Goal: Contribute content: Contribute content

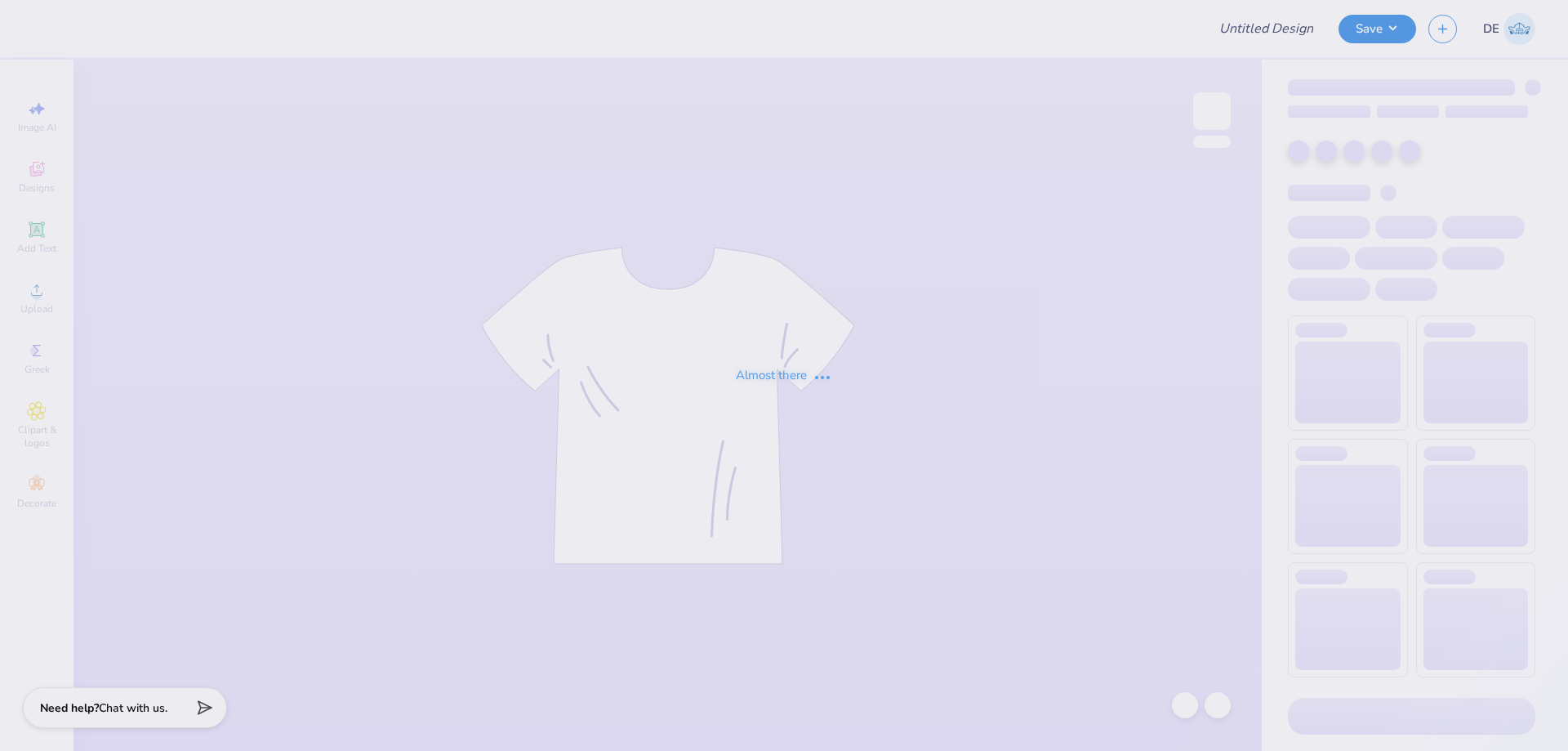
type input "Philo american/retriever theme"
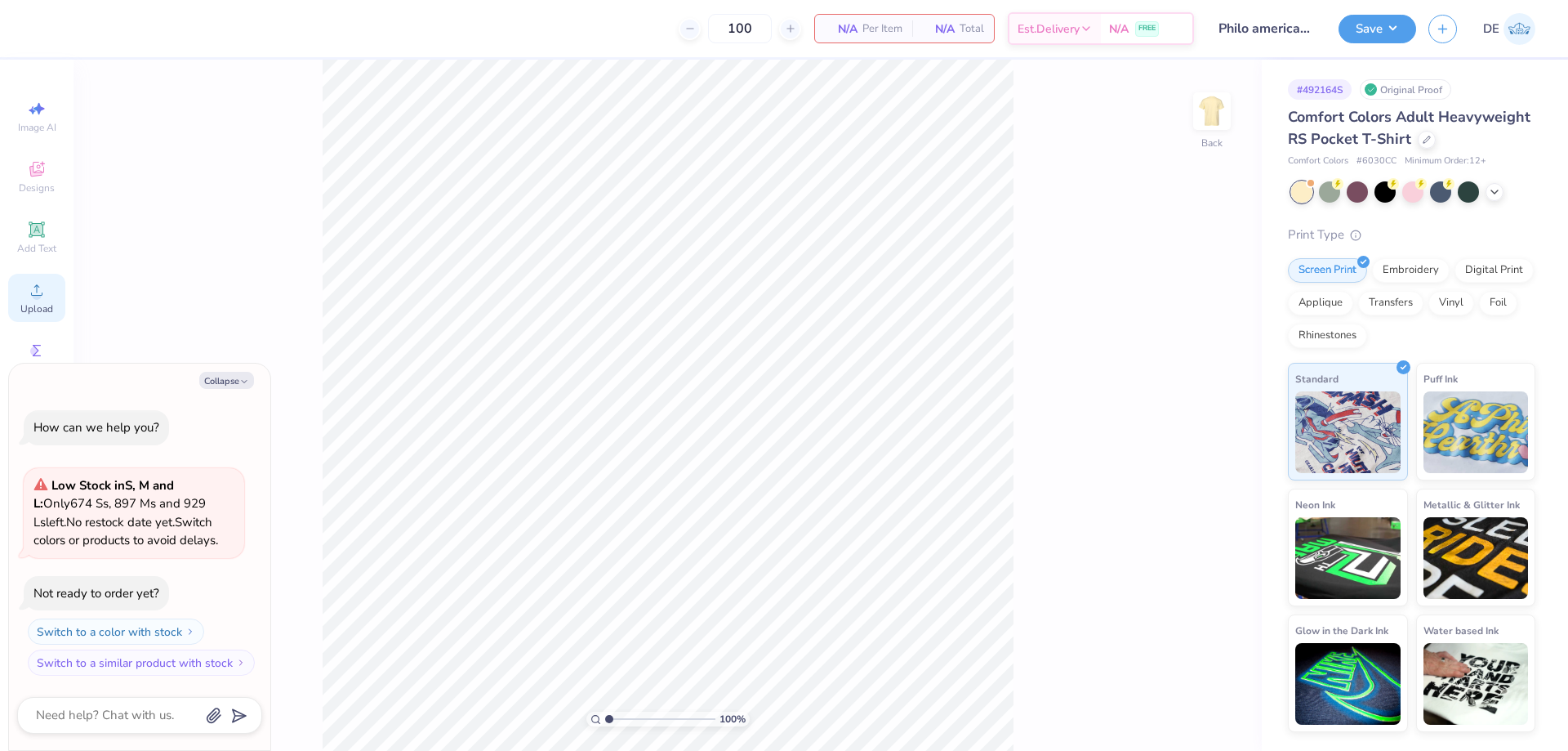
click at [24, 289] on div "Upload" at bounding box center [37, 298] width 58 height 48
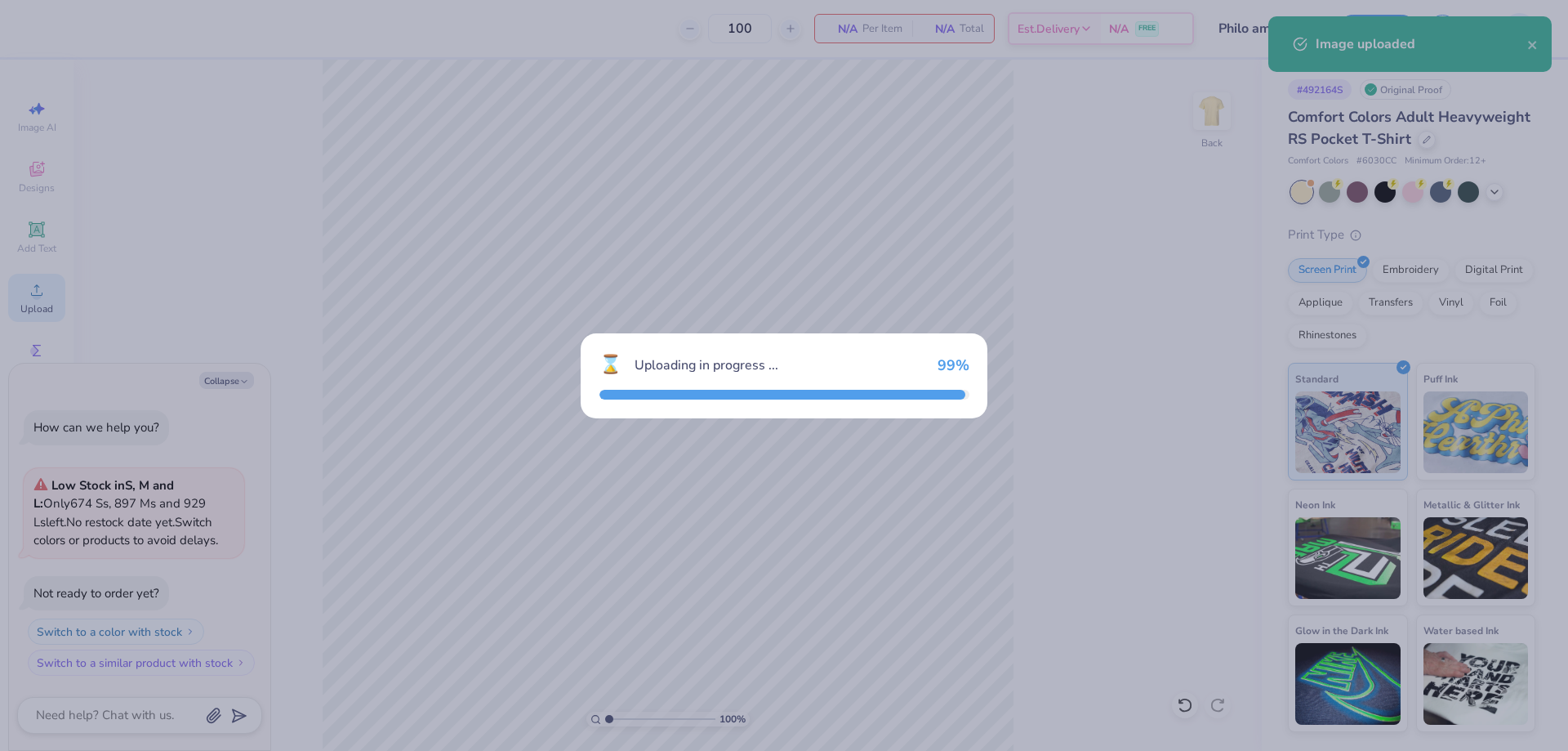
type textarea "x"
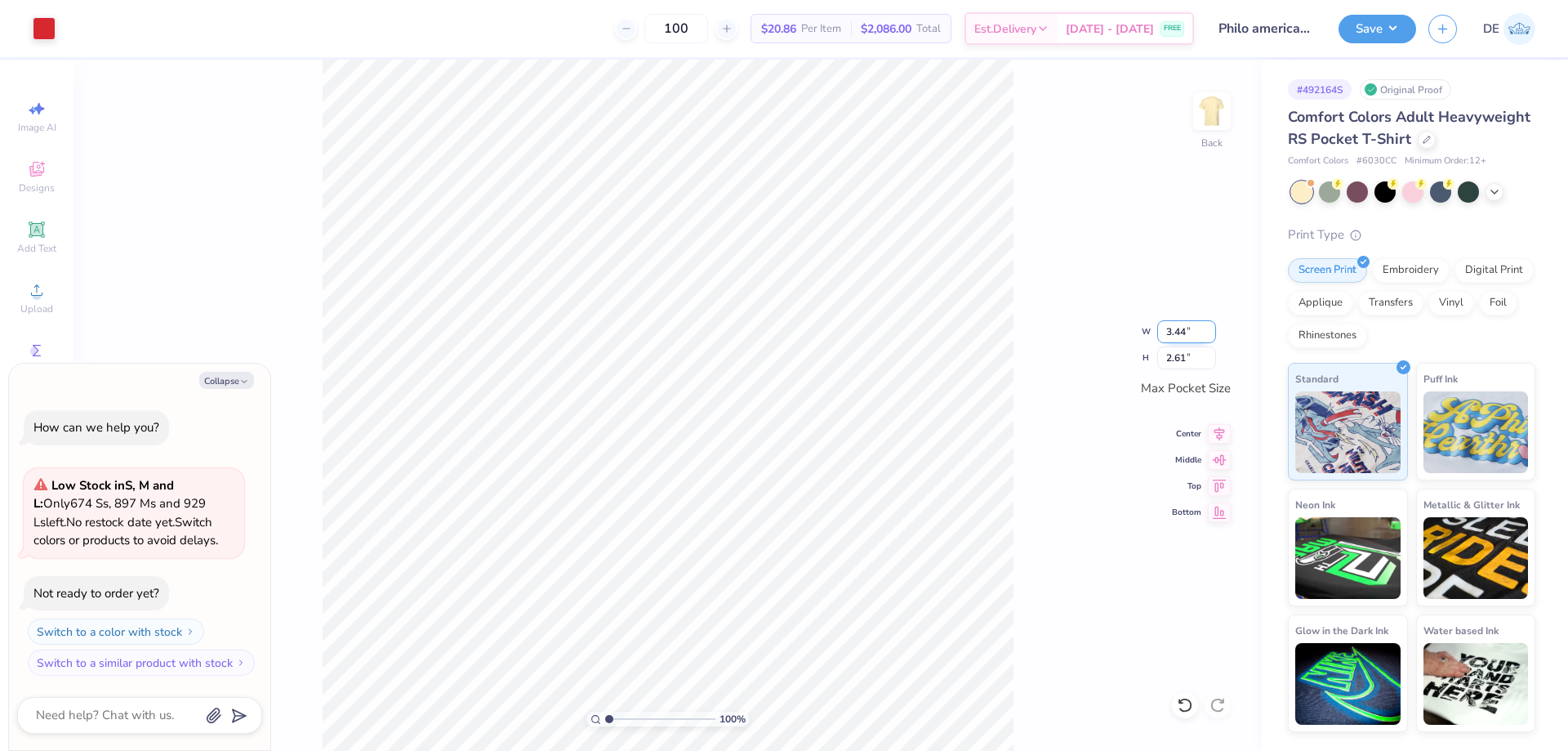
click at [1171, 335] on input "3.44" at bounding box center [1187, 331] width 59 height 23
type input "3.5"
type textarea "x"
type input "3.50"
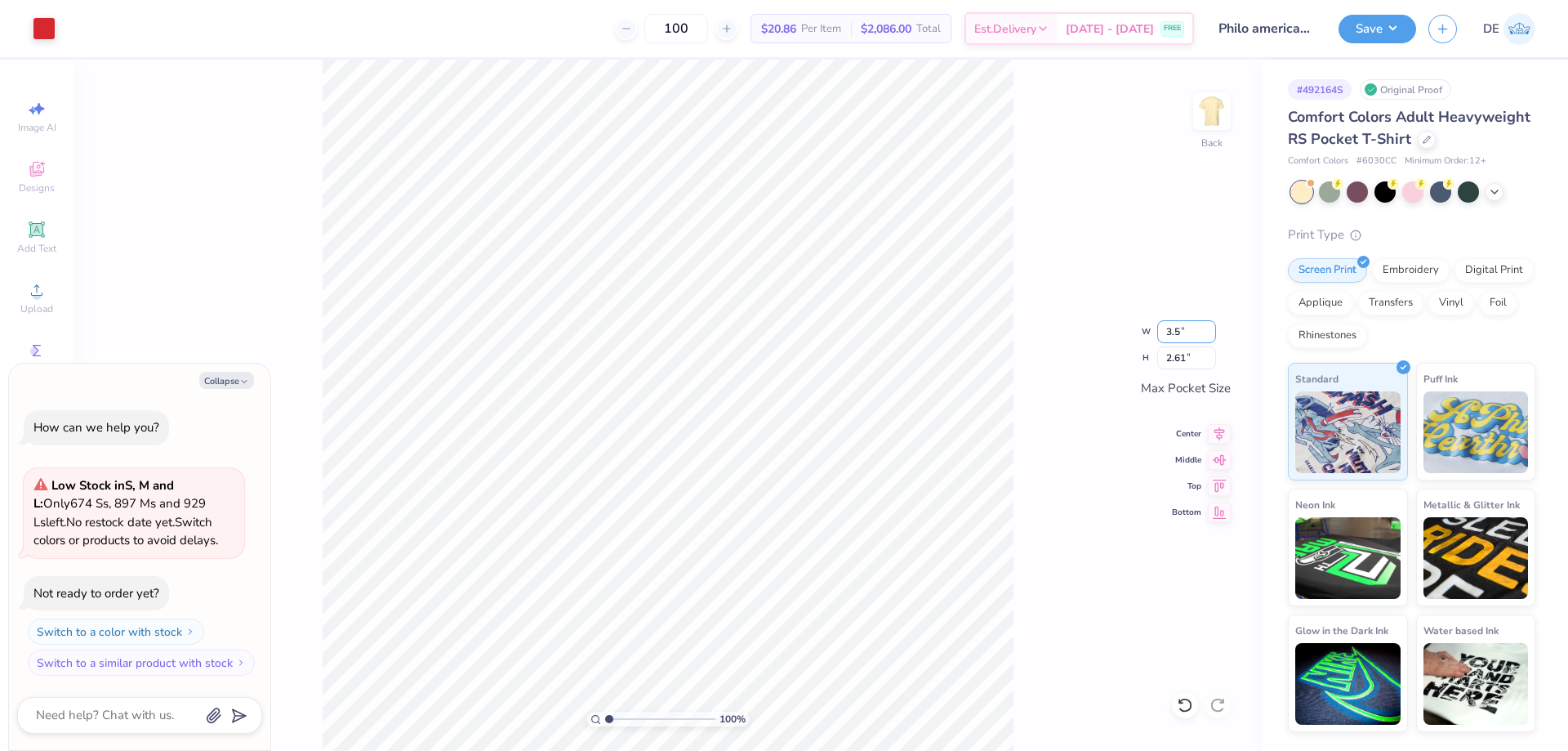
type input "2.66"
click at [1214, 131] on img at bounding box center [1212, 111] width 65 height 65
click at [50, 301] on div "Upload" at bounding box center [37, 298] width 58 height 48
type textarea "x"
click at [1185, 350] on input "18.00" at bounding box center [1201, 356] width 59 height 23
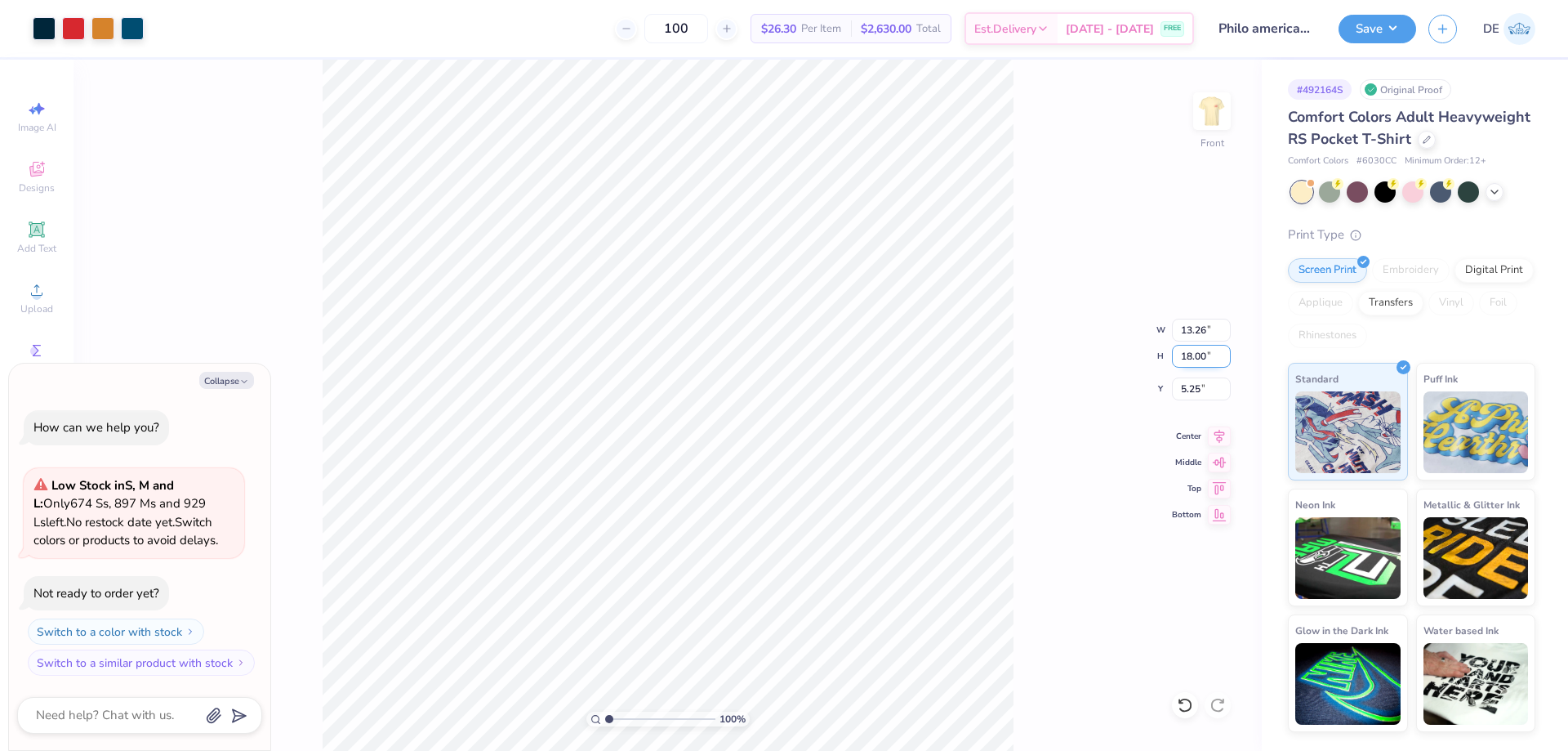
click at [1185, 350] on input "18.00" at bounding box center [1201, 356] width 59 height 23
click at [1188, 357] on input "18.00" at bounding box center [1201, 356] width 59 height 23
click at [1183, 358] on input "14" at bounding box center [1201, 356] width 59 height 23
click at [1182, 358] on input "14" at bounding box center [1201, 356] width 59 height 23
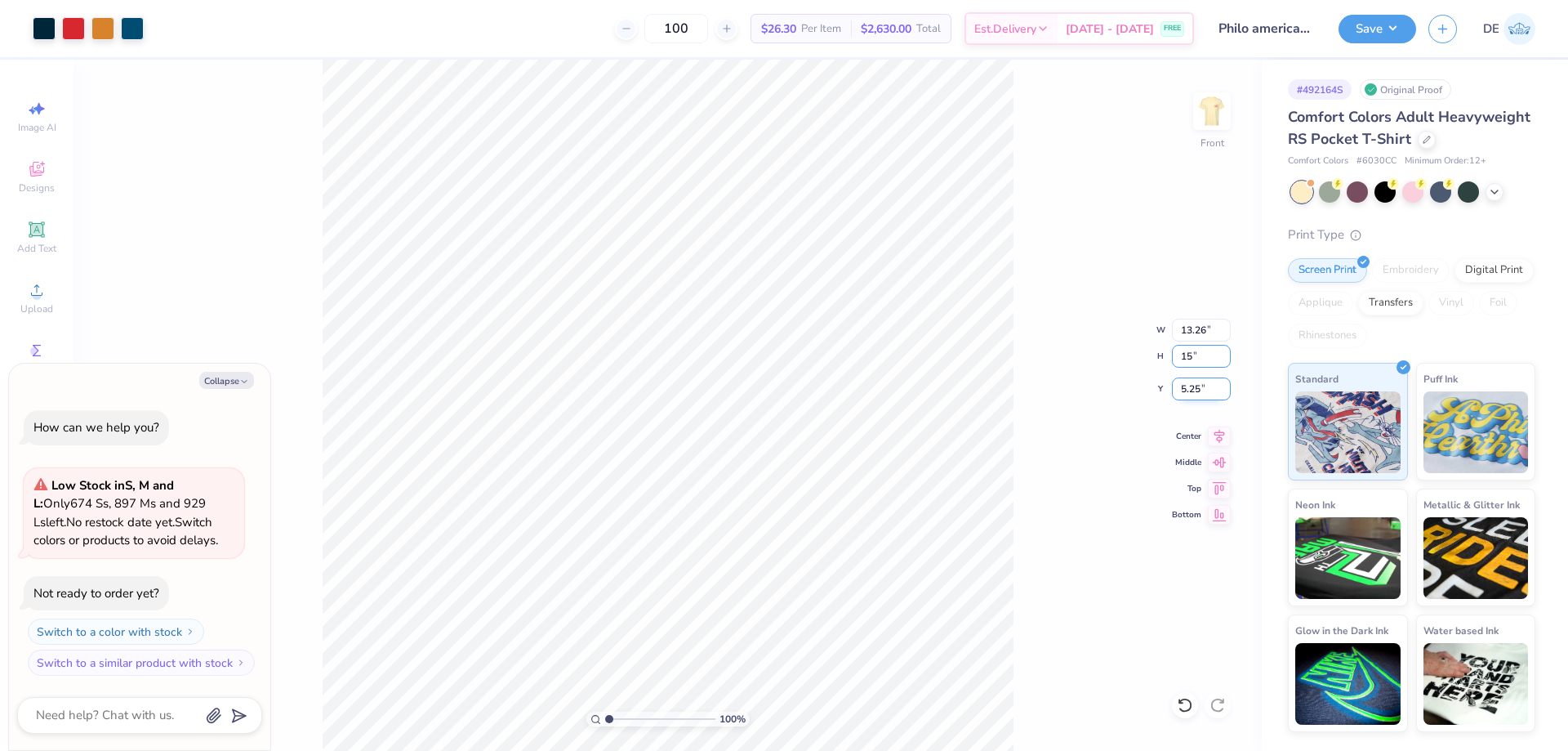
type input "15"
click at [1195, 392] on input "5.25" at bounding box center [1201, 388] width 59 height 23
type textarea "x"
type input "11.05"
type input "15.00"
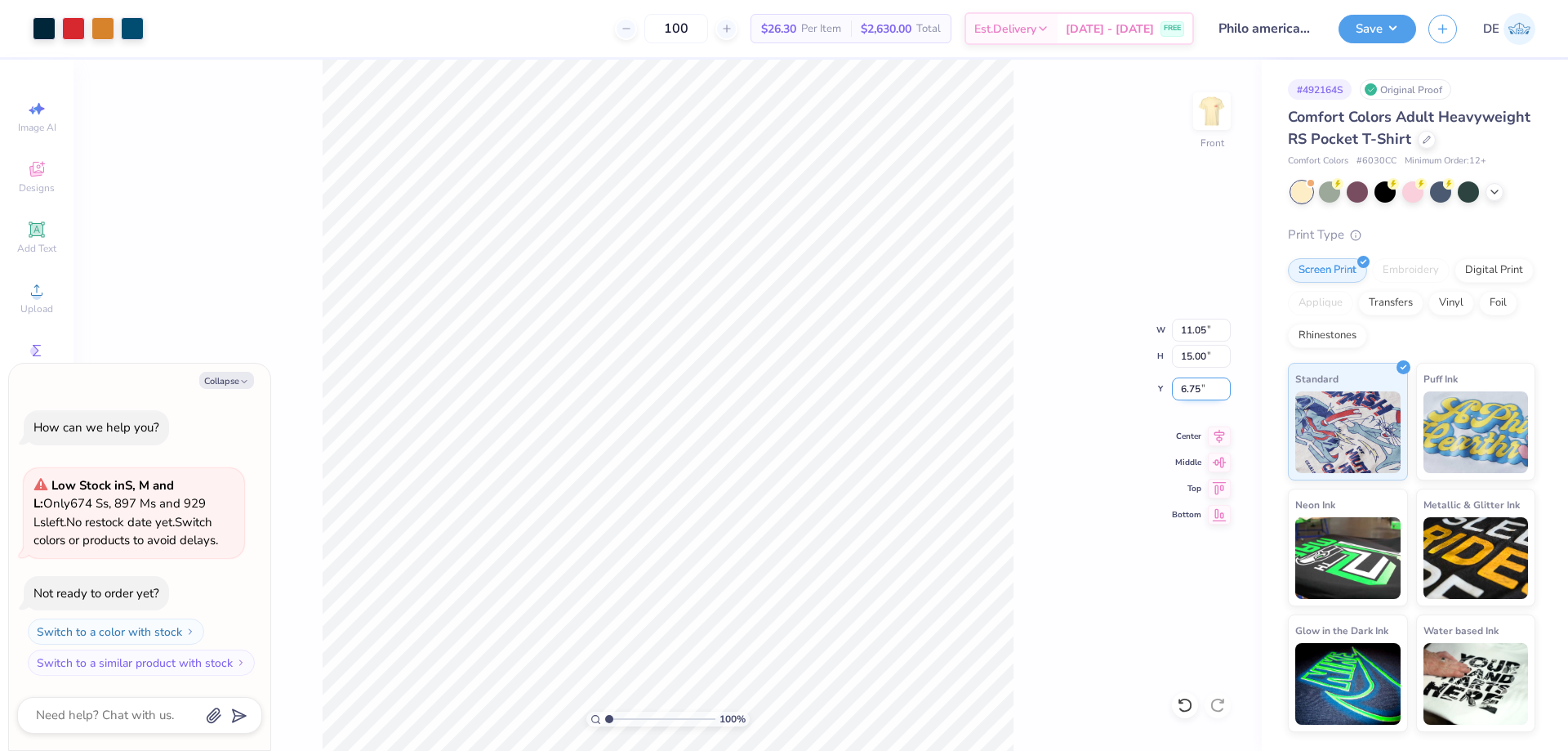
click at [1195, 392] on input "6.75" at bounding box center [1201, 388] width 59 height 23
click at [1194, 392] on input "6.75" at bounding box center [1201, 388] width 59 height 23
type input "3"
type textarea "x"
type input "3.00"
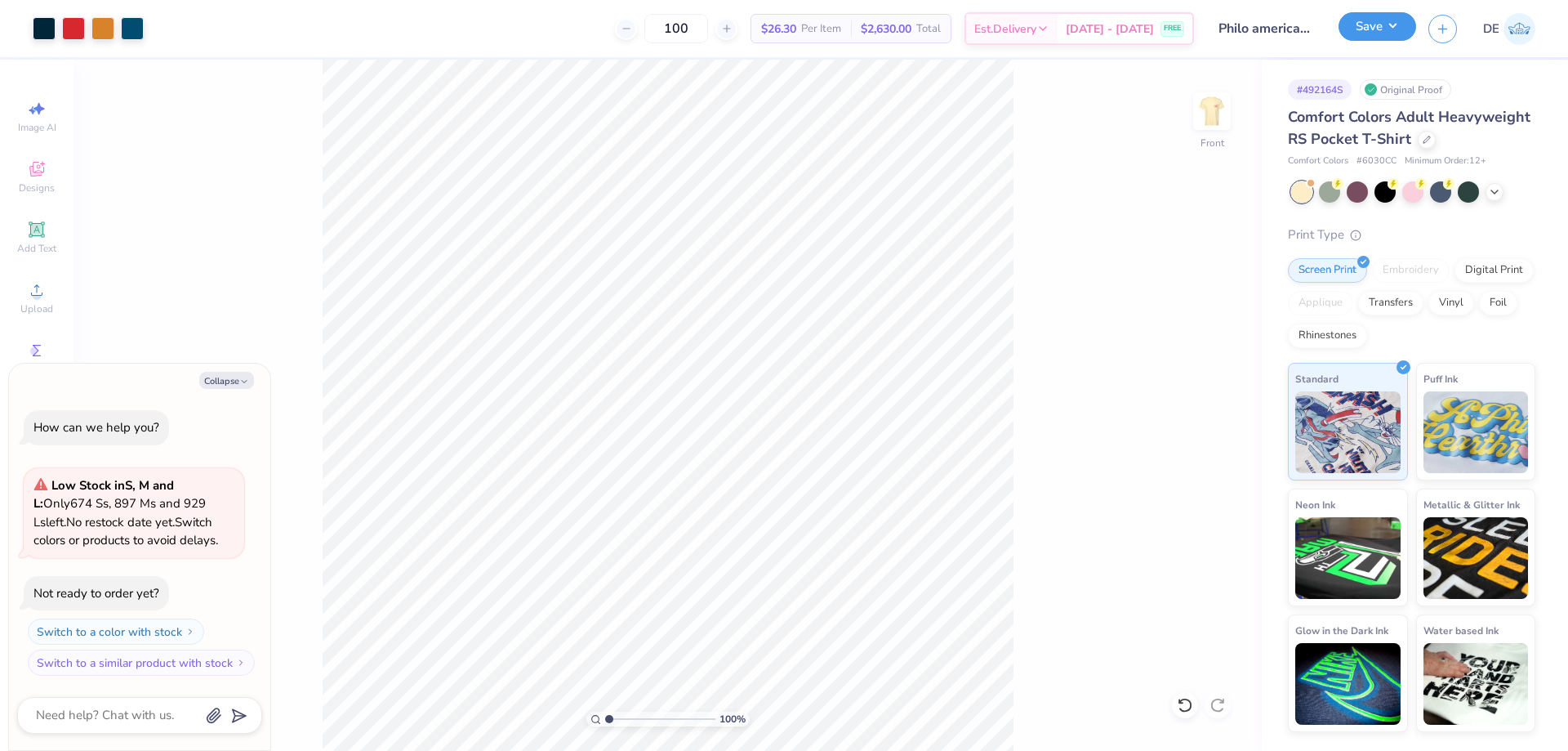
click at [1353, 28] on button "Save" at bounding box center [1377, 27] width 78 height 28
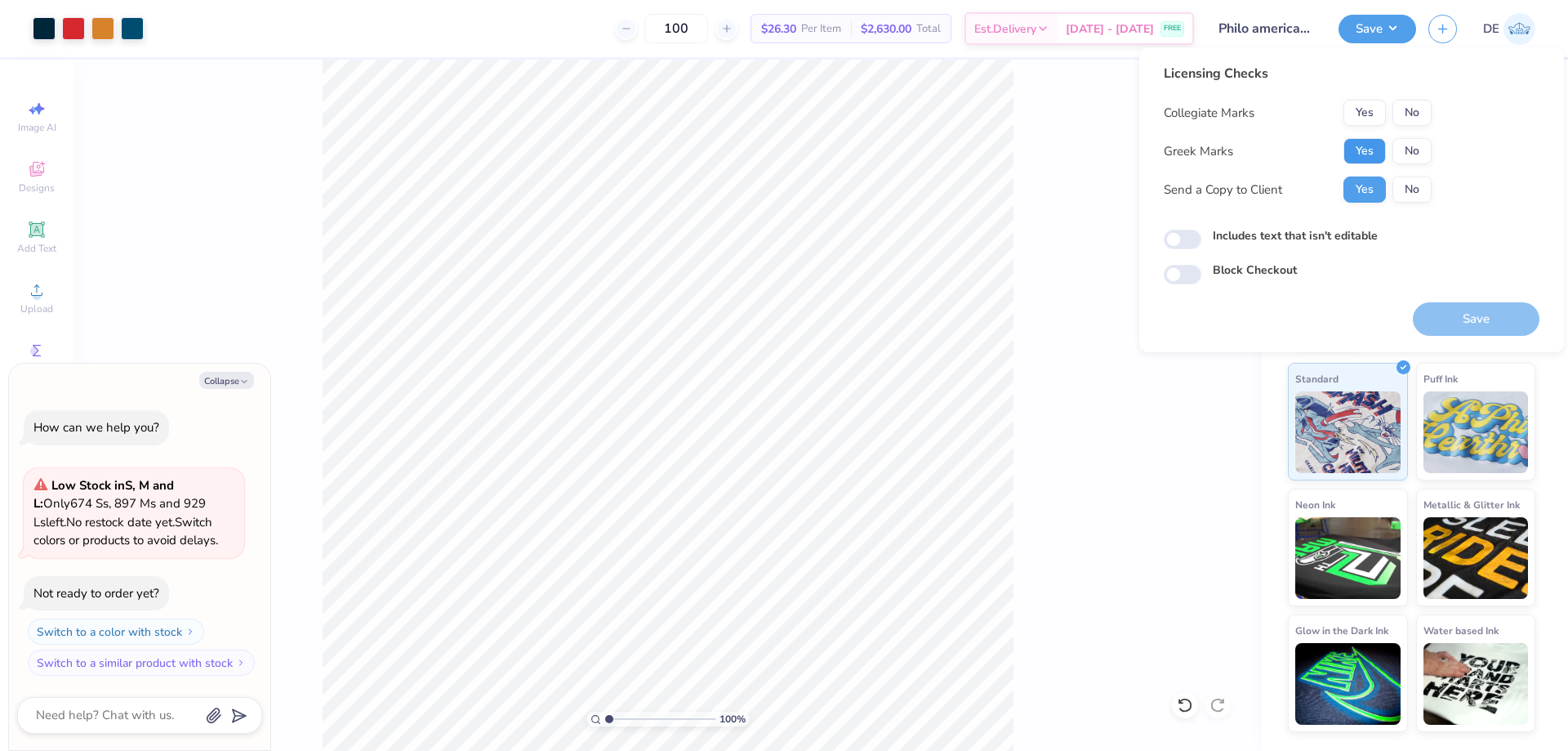
click at [1360, 153] on button "Yes" at bounding box center [1365, 151] width 43 height 26
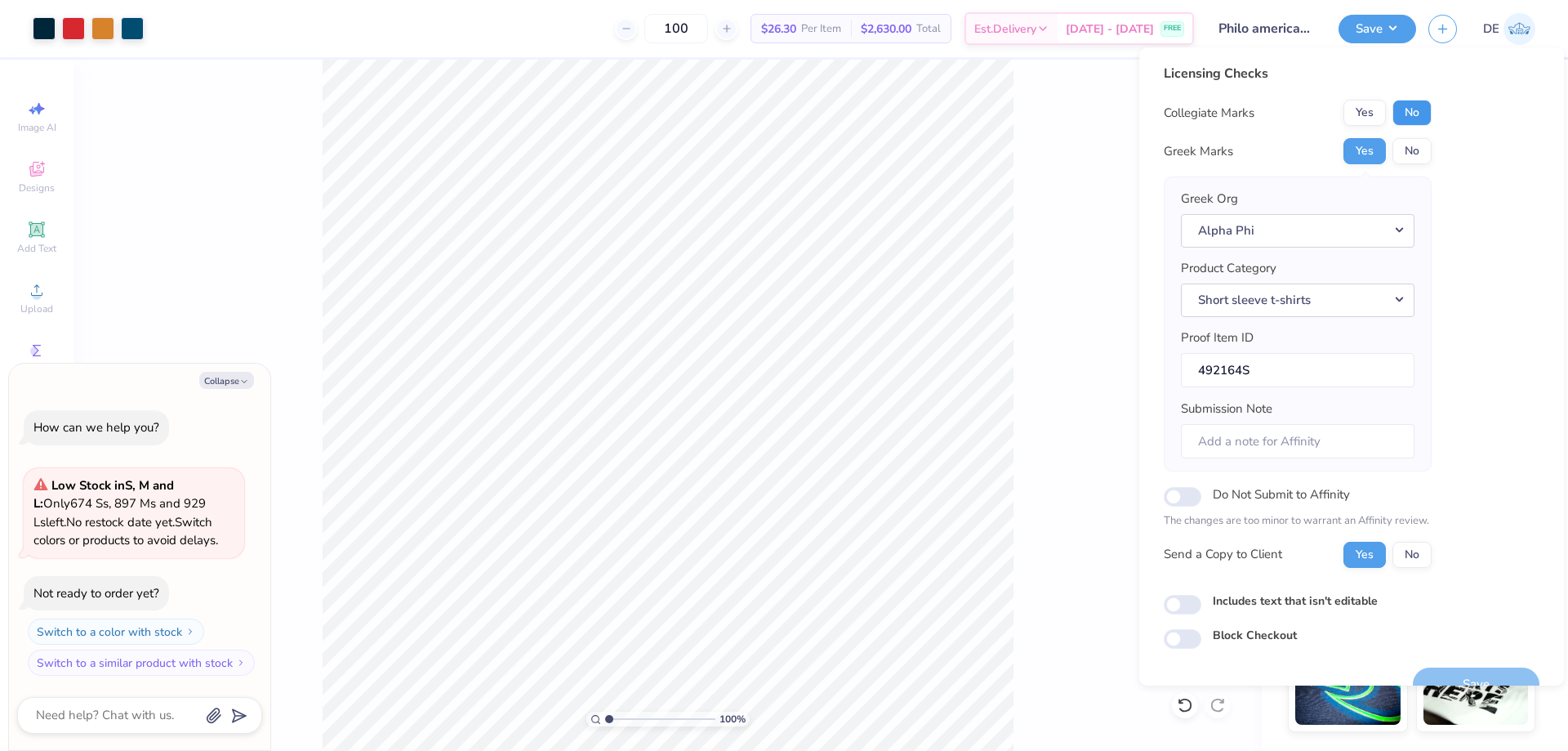
click at [1399, 115] on button "No" at bounding box center [1412, 113] width 39 height 26
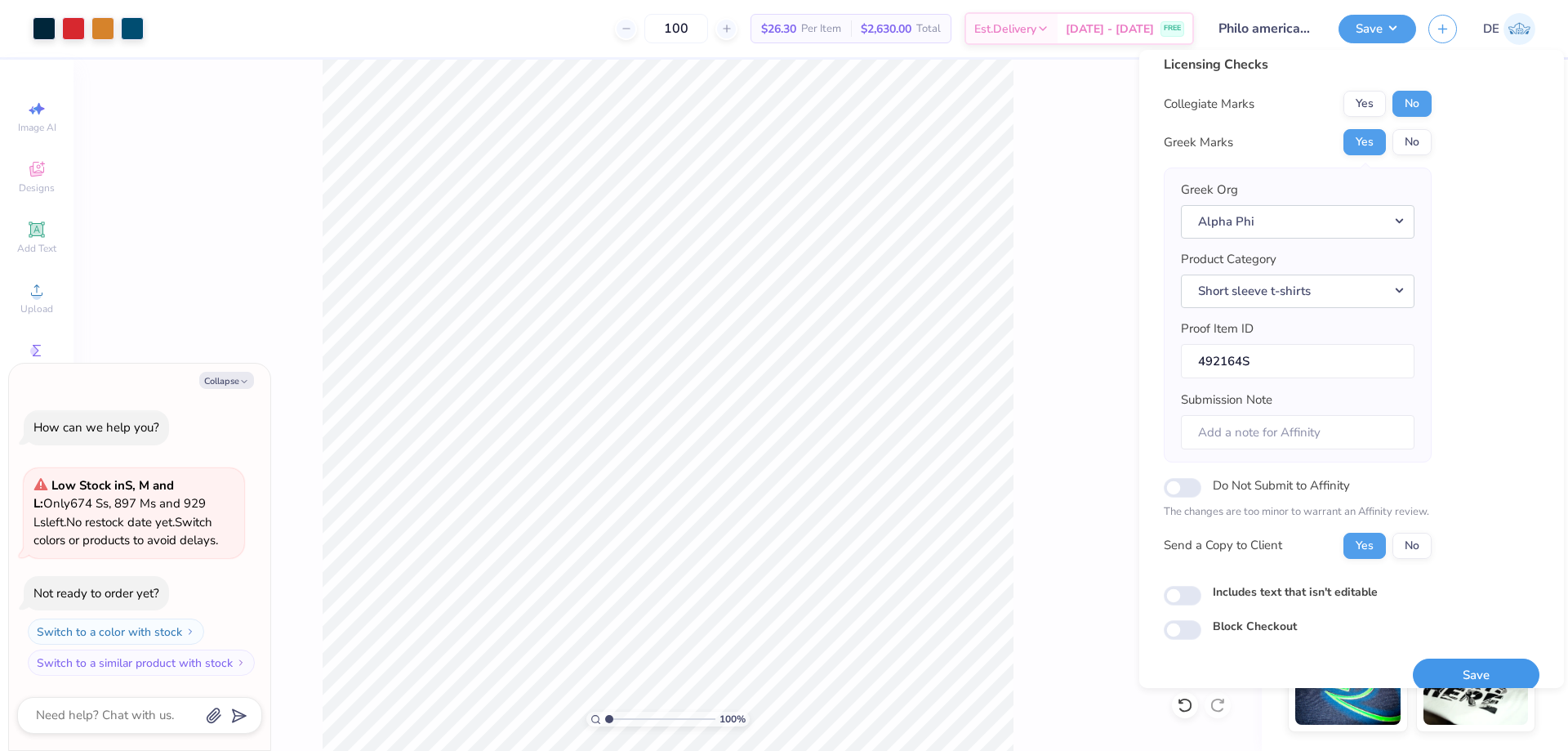
scroll to position [31, 0]
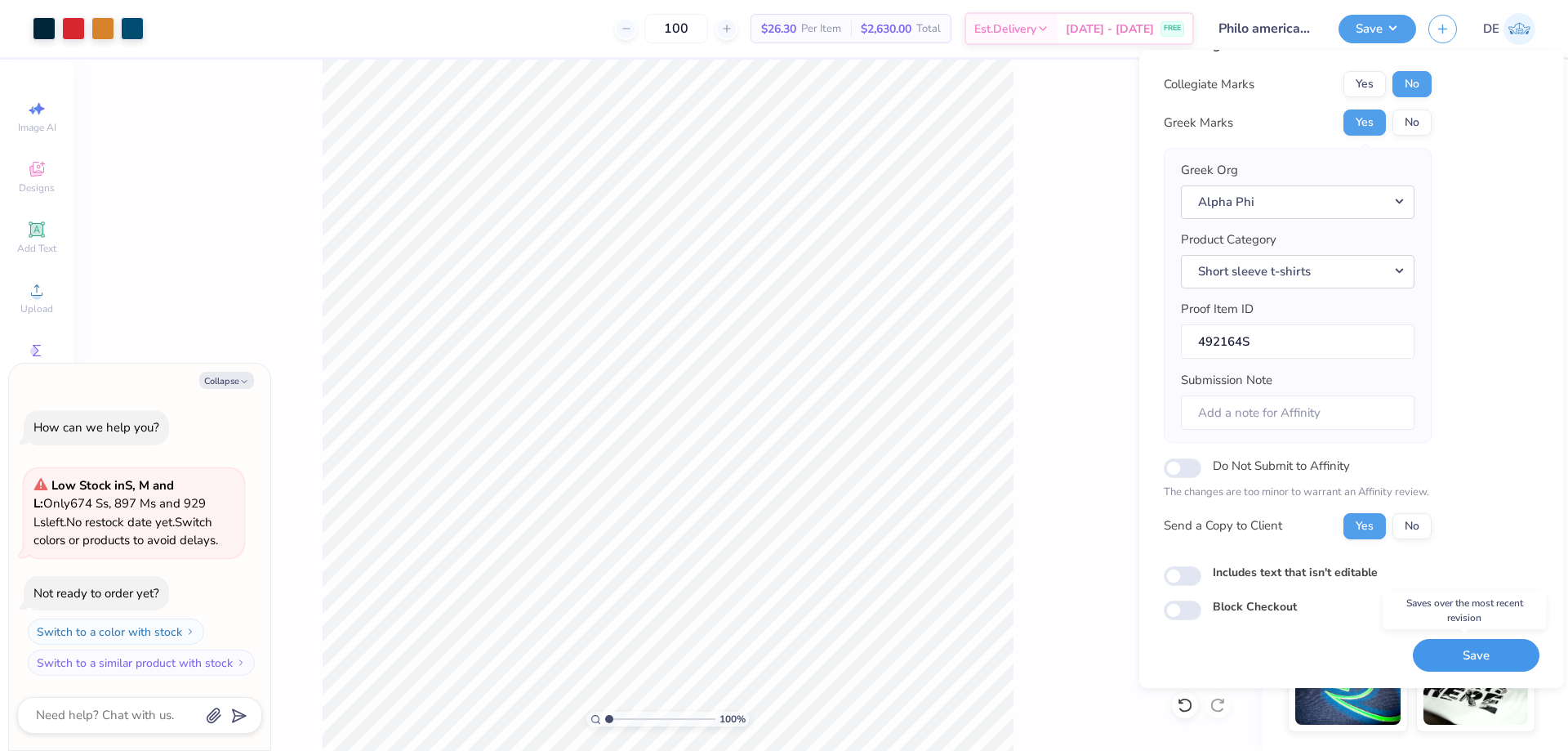
click at [1452, 650] on button "Save" at bounding box center [1476, 655] width 127 height 33
type textarea "x"
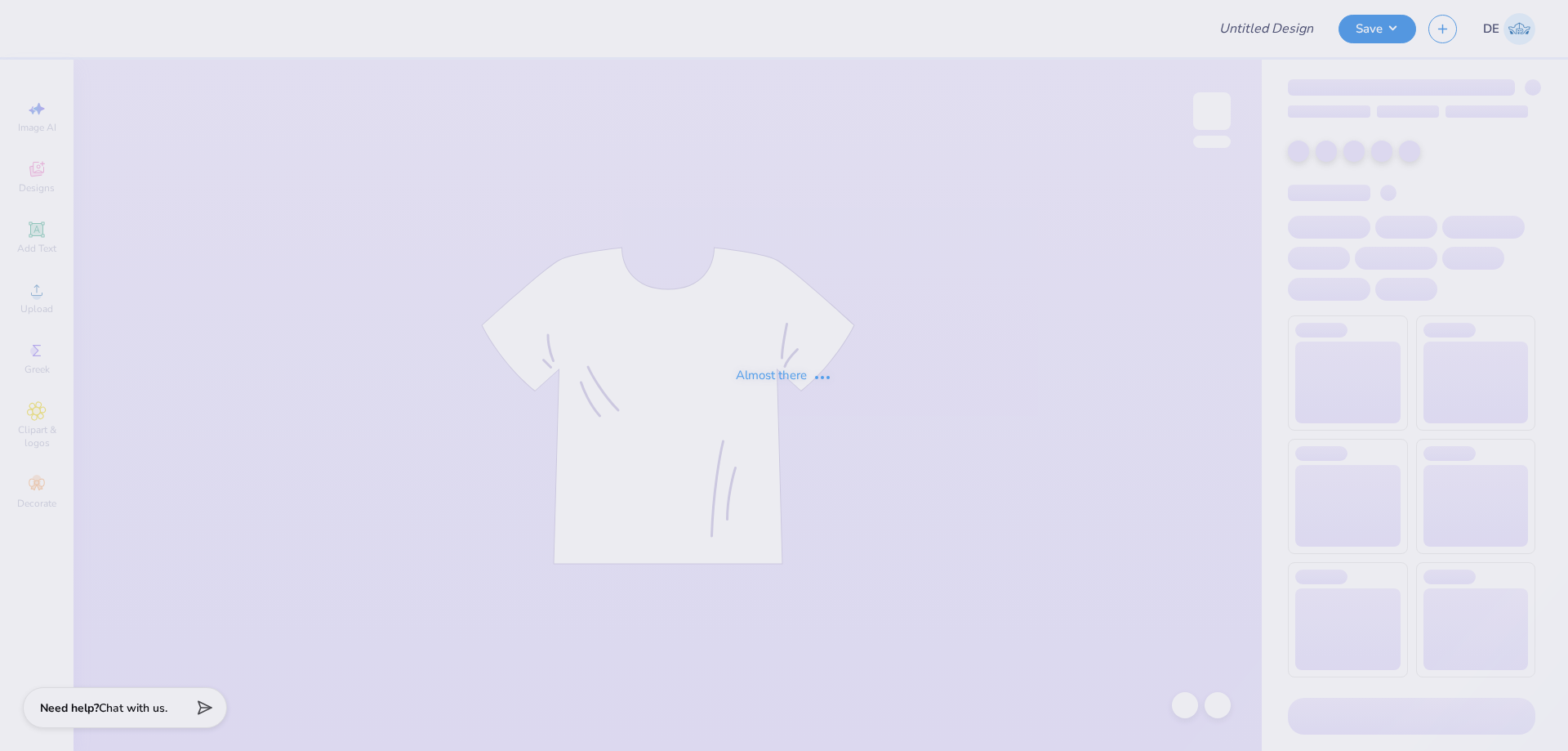
type input "Philo american/retriever theme"
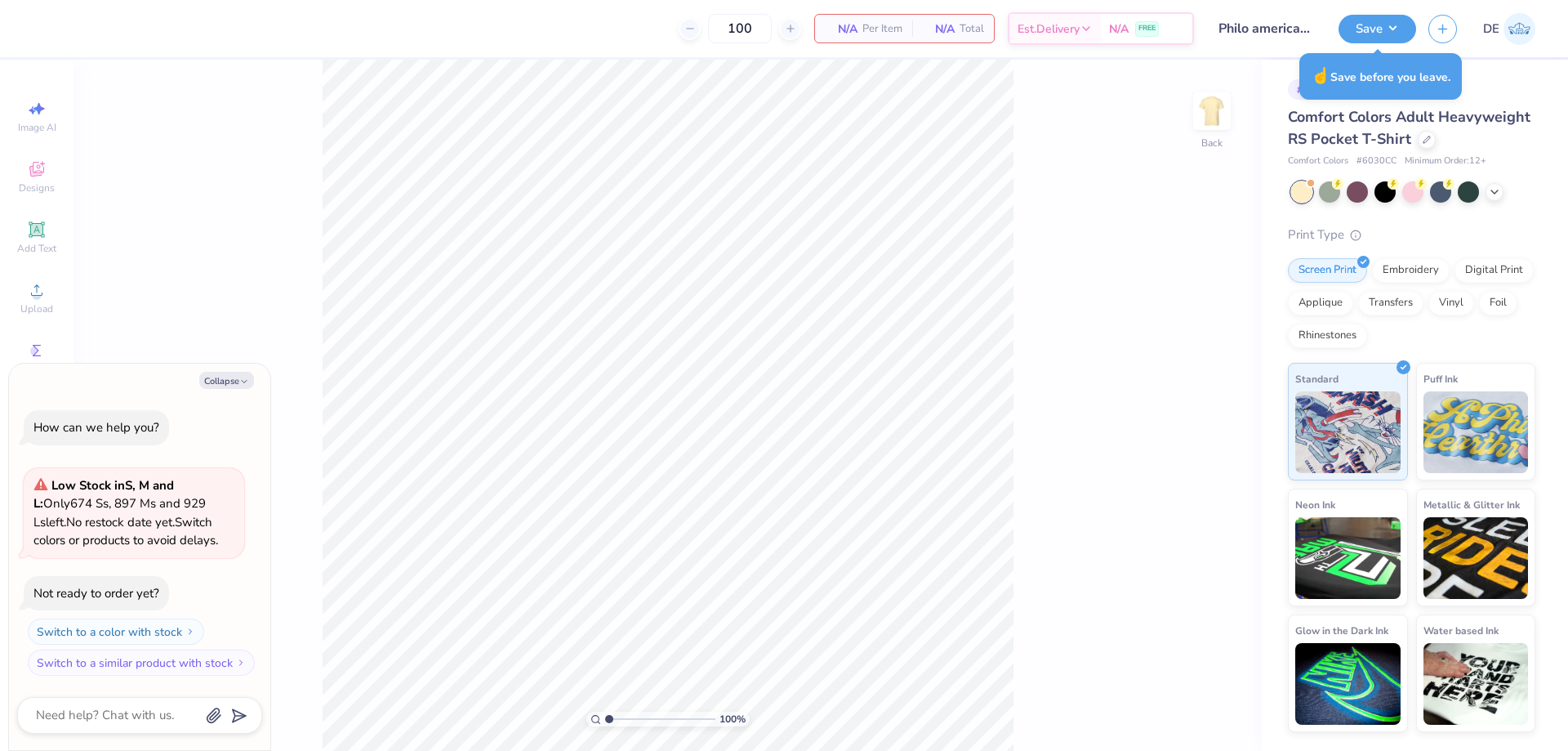
type textarea "x"
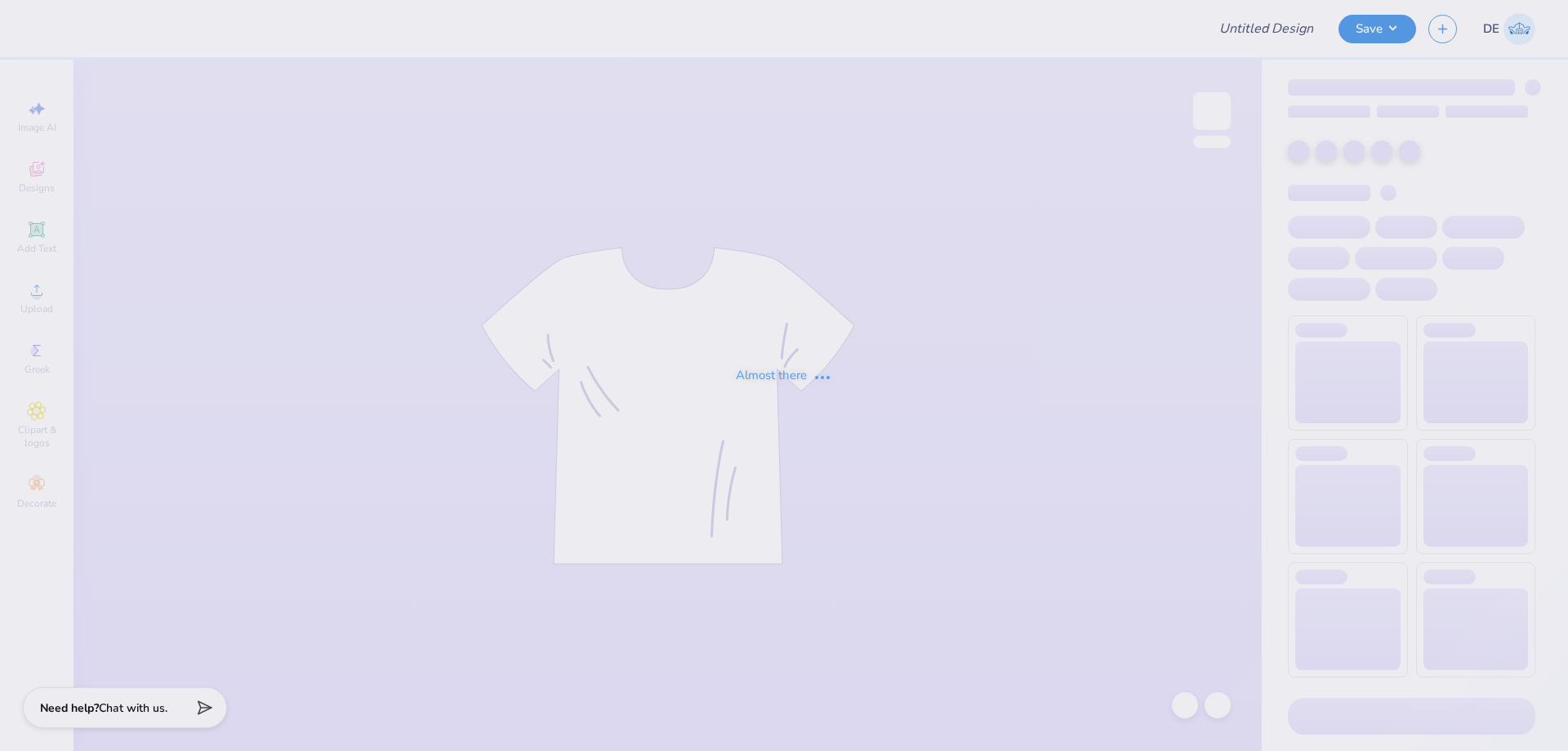
type input "Philo american/retriever theme"
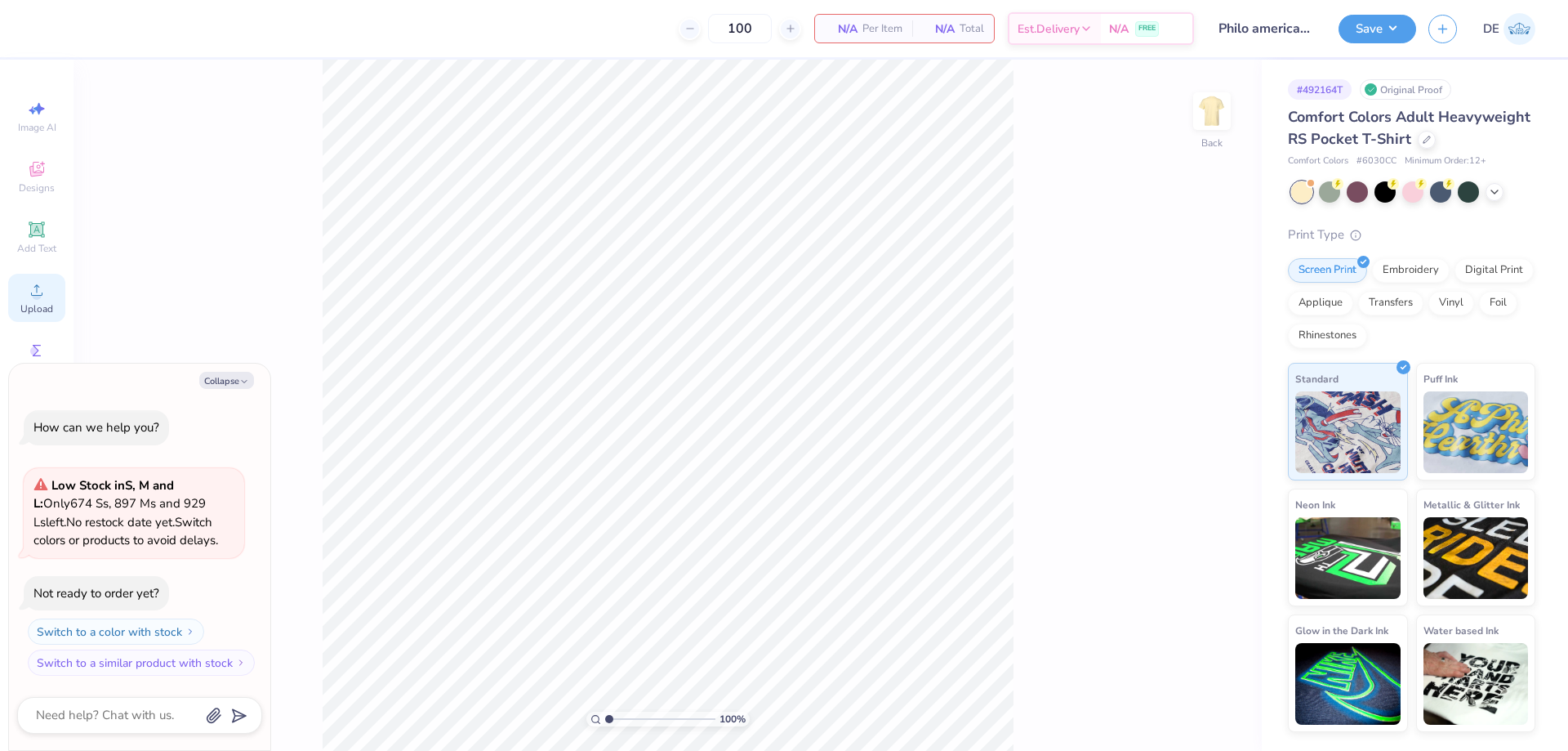
click at [19, 288] on div "Upload" at bounding box center [37, 298] width 58 height 48
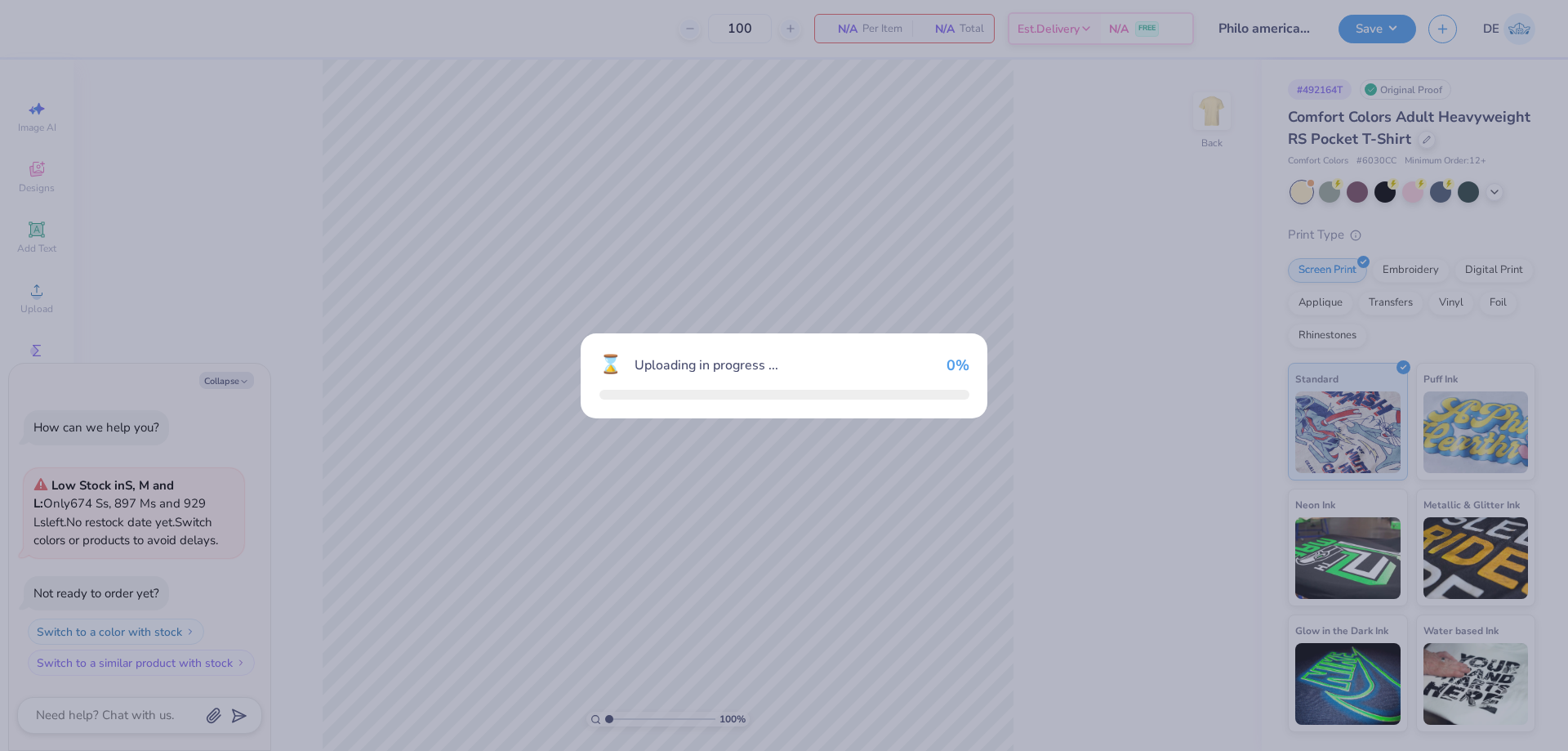
type textarea "x"
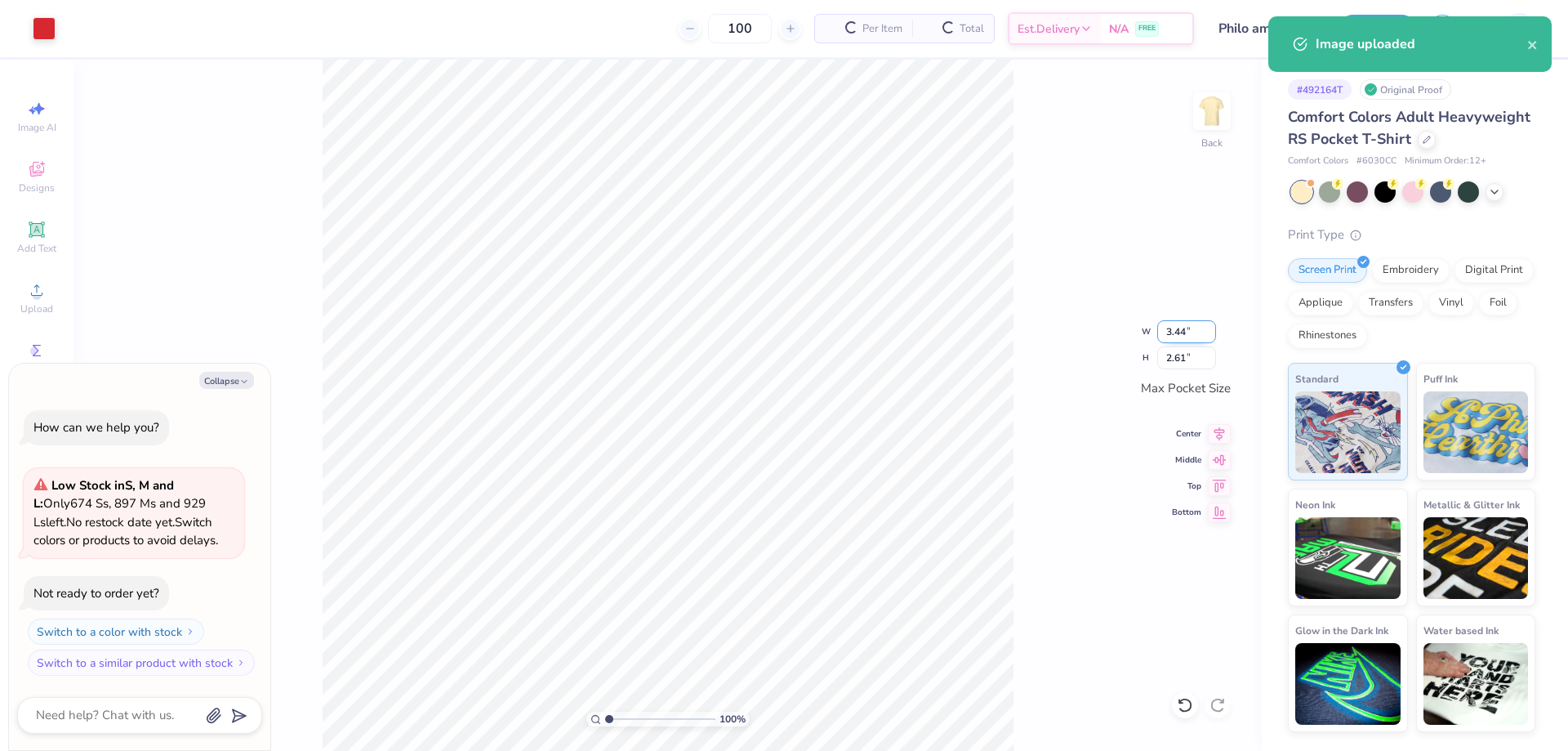
click at [1177, 330] on input "3.44" at bounding box center [1187, 331] width 59 height 23
click at [1176, 331] on input "3.44" at bounding box center [1187, 331] width 59 height 23
type input "3.5"
type textarea "x"
type input "3.50"
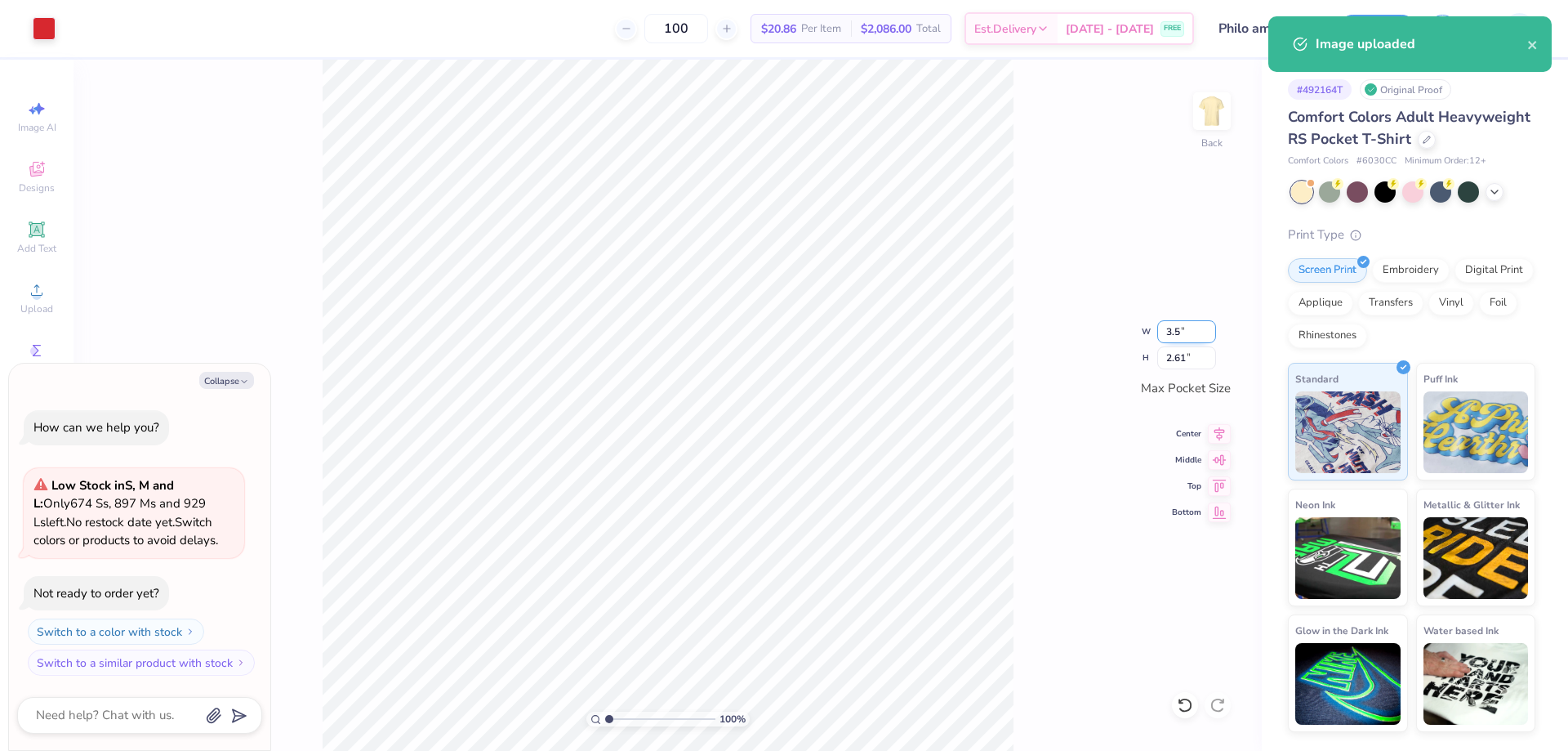
type input "2.66"
click at [1067, 312] on div "100 % Back W 3.50 3.50 " H 2.66 2.66 " Max Pocket Size Center Middle Top Bottom" at bounding box center [668, 405] width 1189 height 691
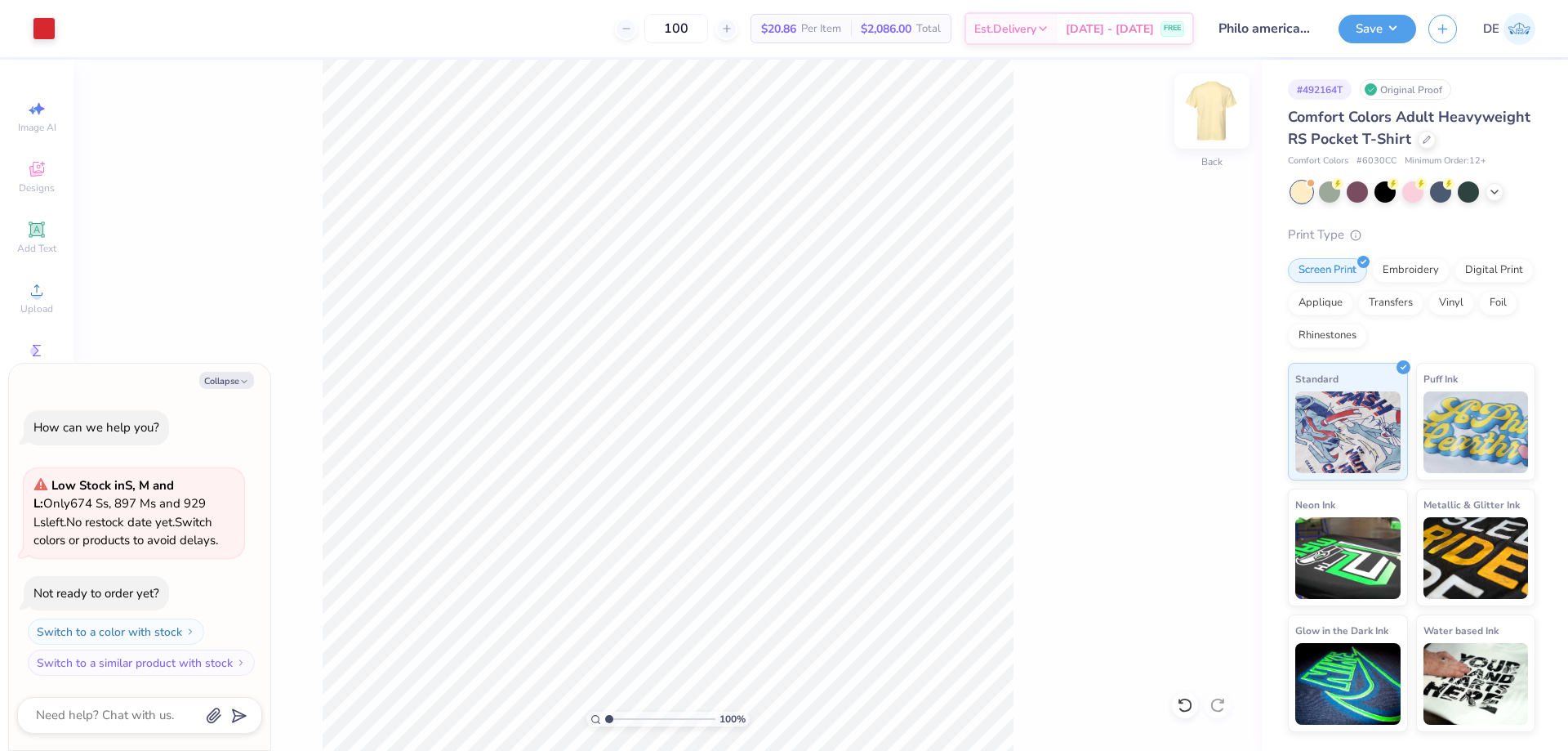
click at [1202, 99] on img at bounding box center [1212, 111] width 65 height 65
click at [41, 305] on span "Upload" at bounding box center [36, 309] width 33 height 13
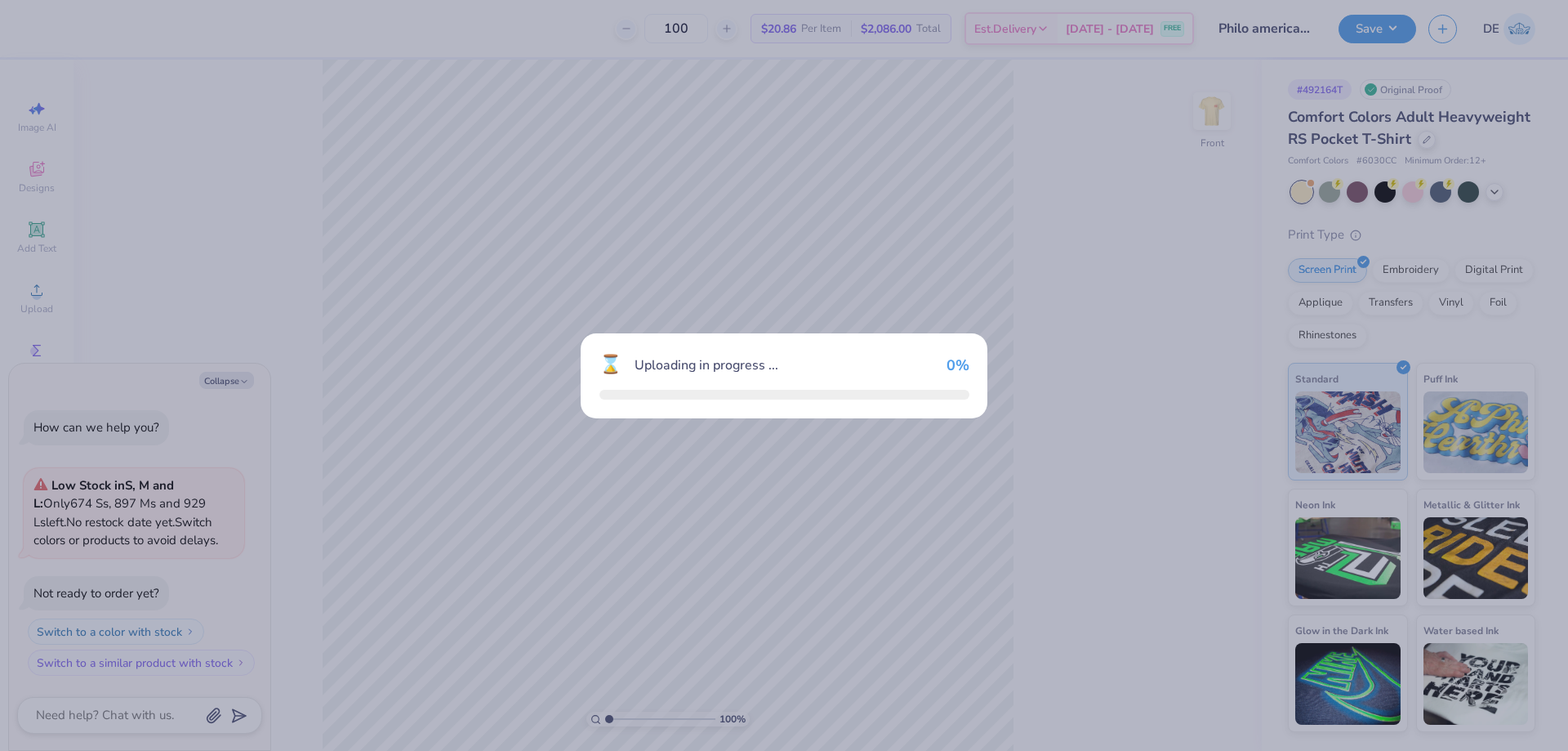
type textarea "x"
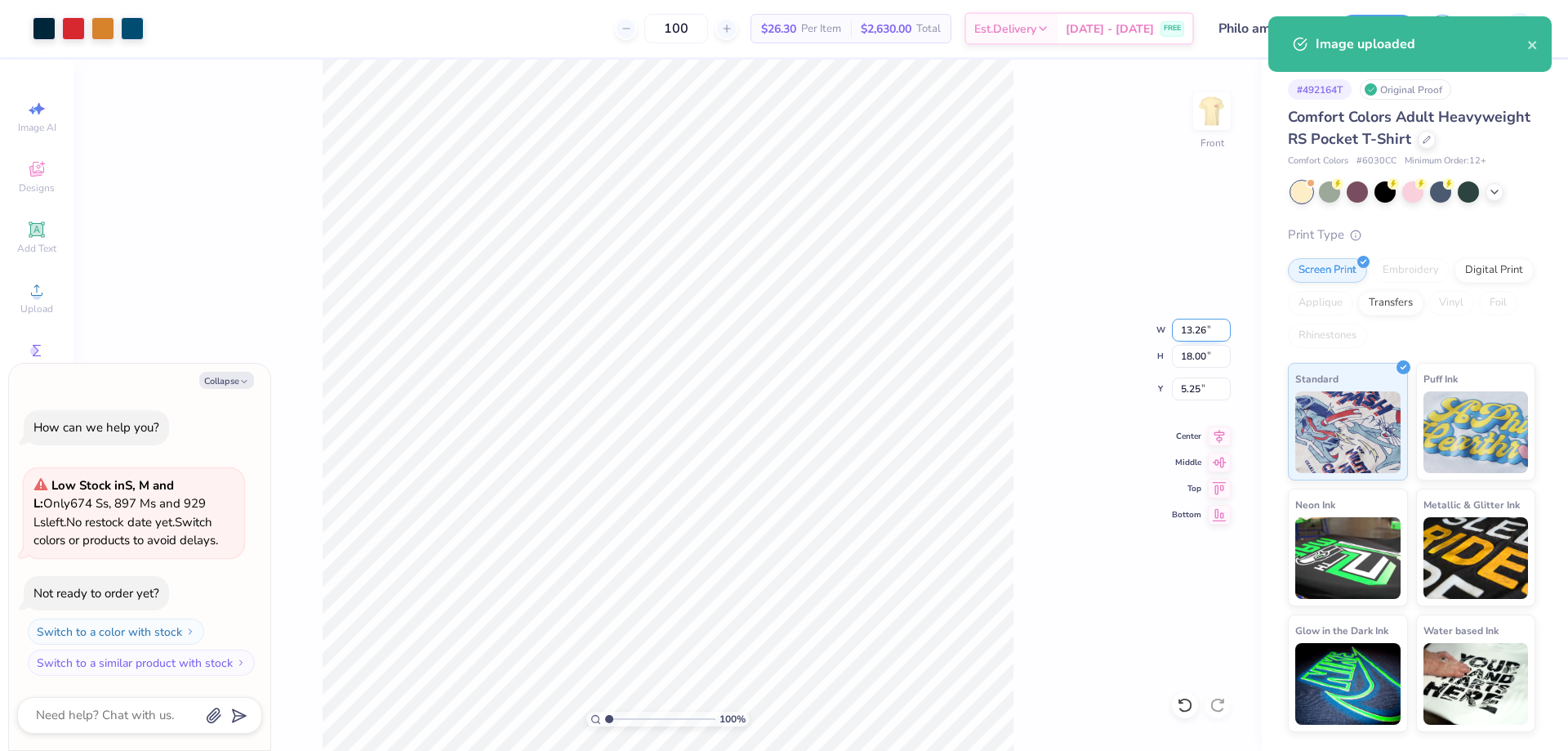
click at [1179, 328] on input "13.26" at bounding box center [1201, 329] width 59 height 23
click at [1179, 328] on input "13.26" at bounding box center [1201, 329] width 59 height 23
type input "12"
type textarea "x"
type input "12.00"
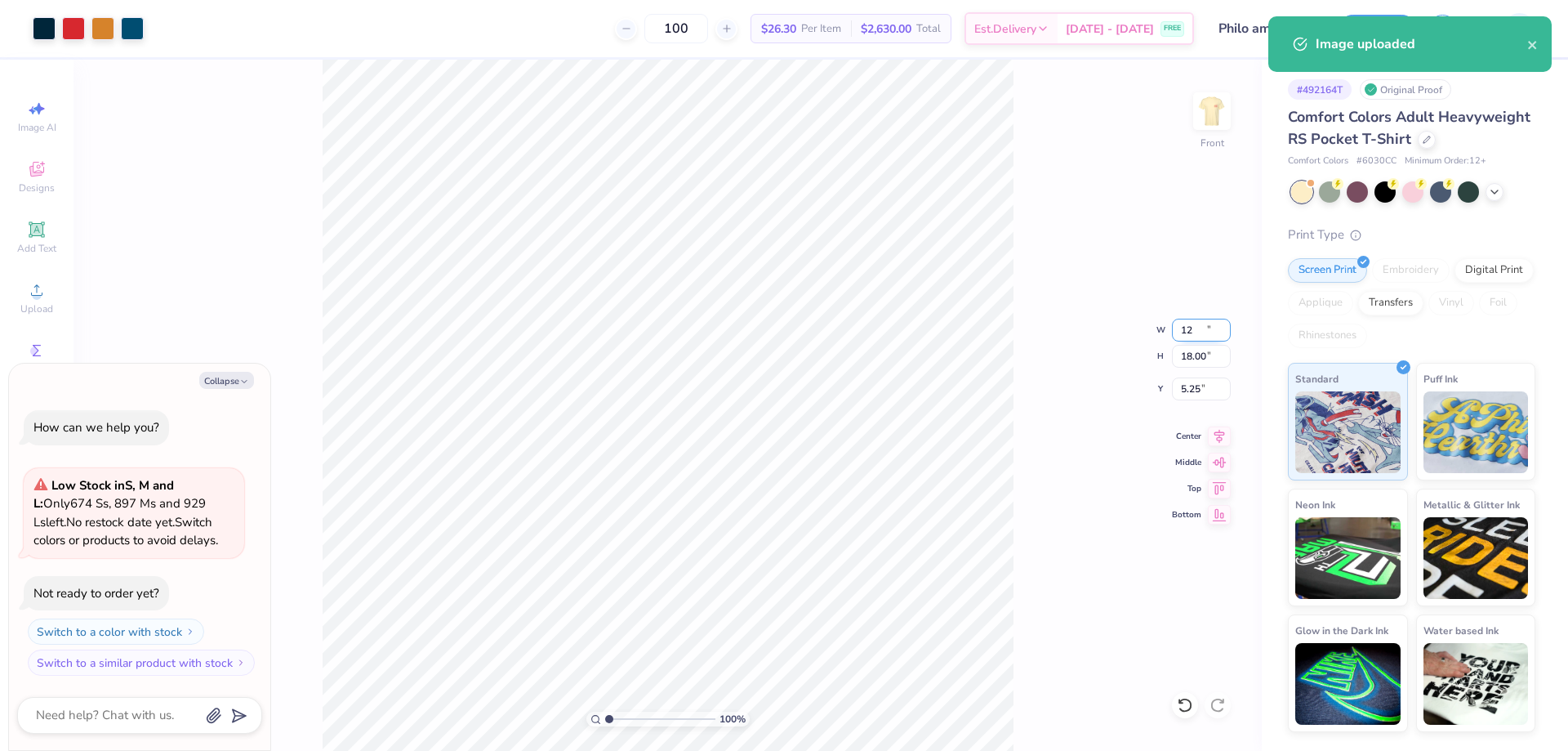
type input "16.29"
click at [1192, 395] on input "6.11" at bounding box center [1201, 388] width 59 height 23
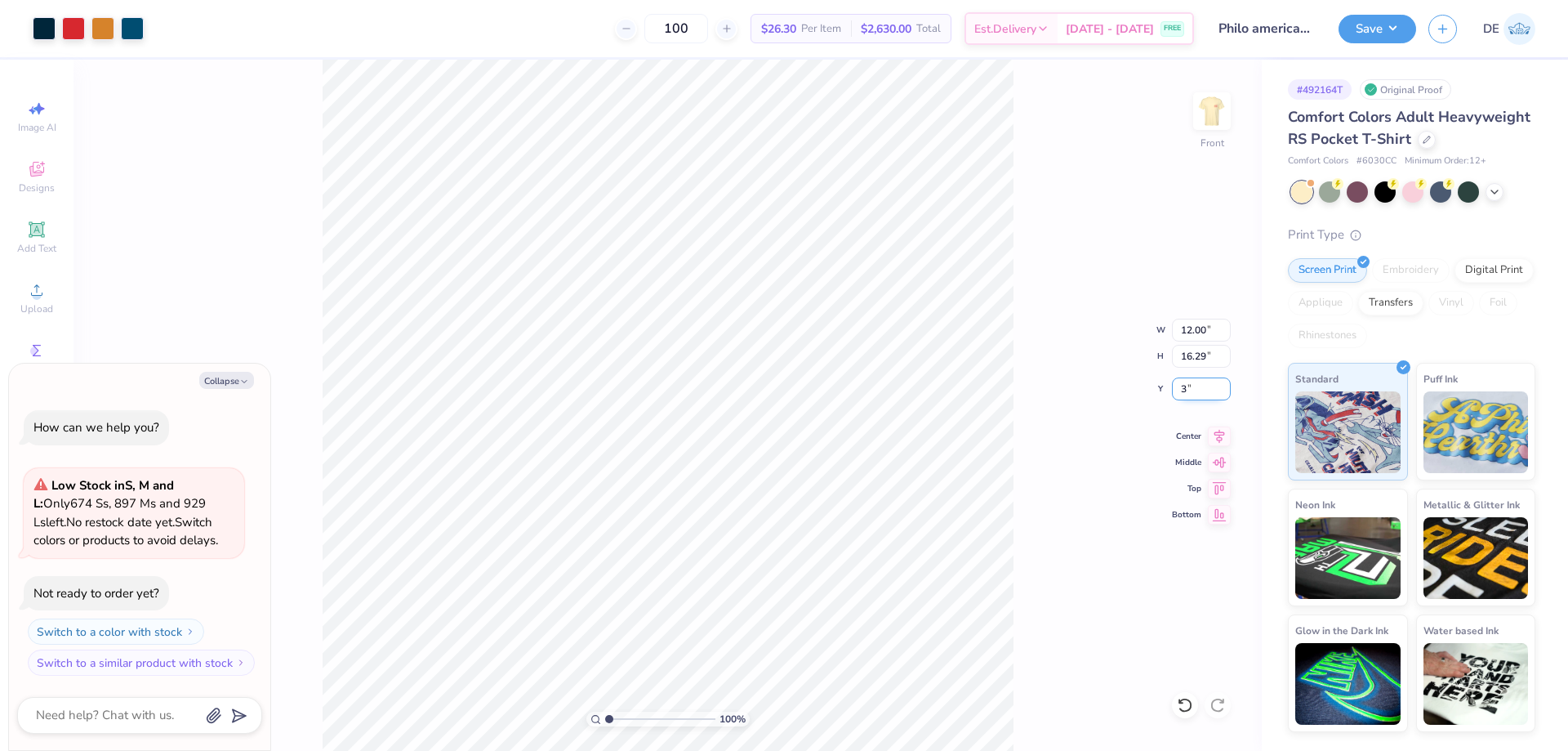
type input "3.00"
type textarea "x"
click at [1200, 359] on input "16.29" at bounding box center [1201, 356] width 59 height 23
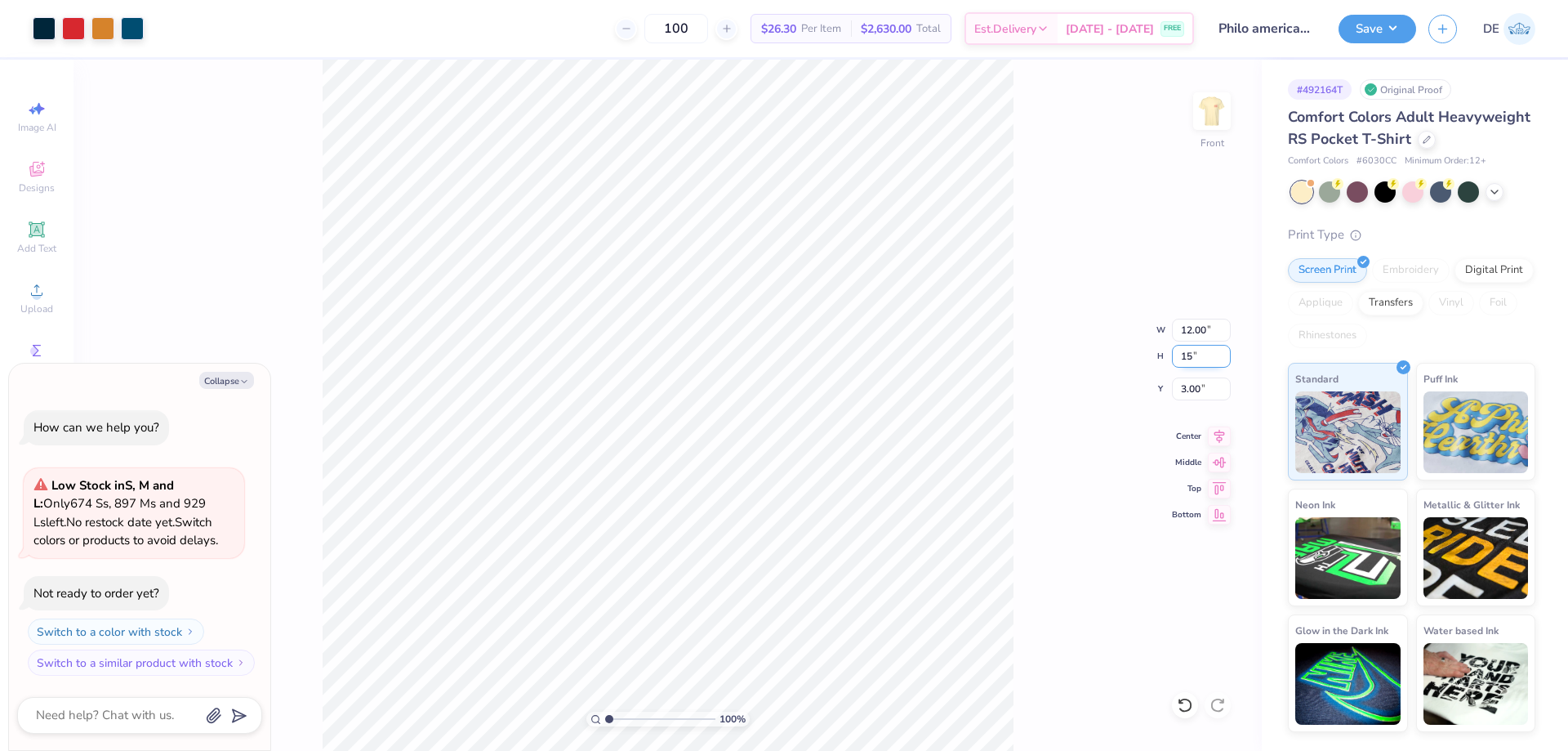
type input "15"
type textarea "x"
type input "11.05"
type input "15.00"
click at [1197, 383] on input "3.64" at bounding box center [1201, 388] width 59 height 23
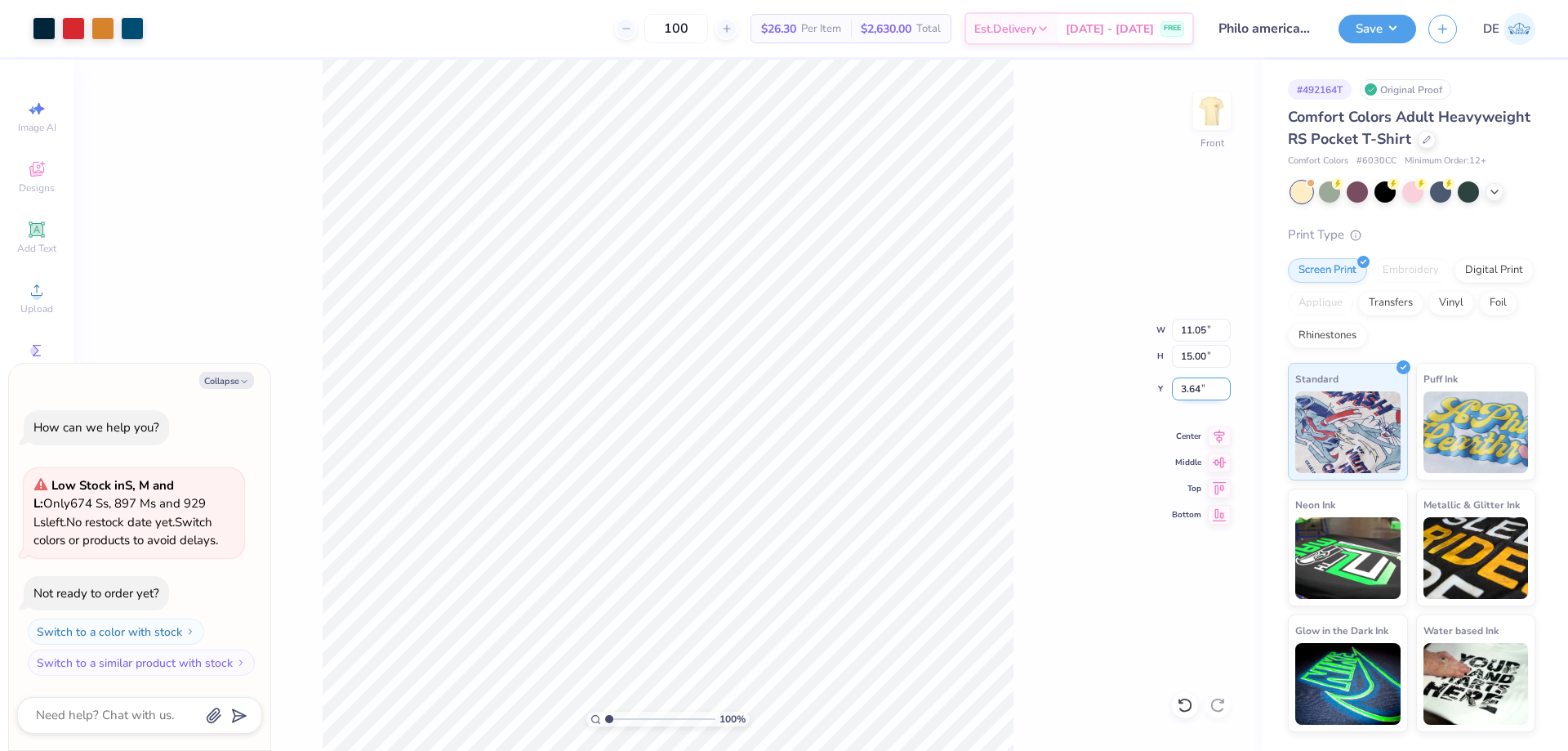
click at [1197, 383] on input "3.64" at bounding box center [1201, 388] width 59 height 23
type input "3"
type textarea "x"
type input "3.00"
click at [1354, 25] on button "Save" at bounding box center [1377, 27] width 78 height 28
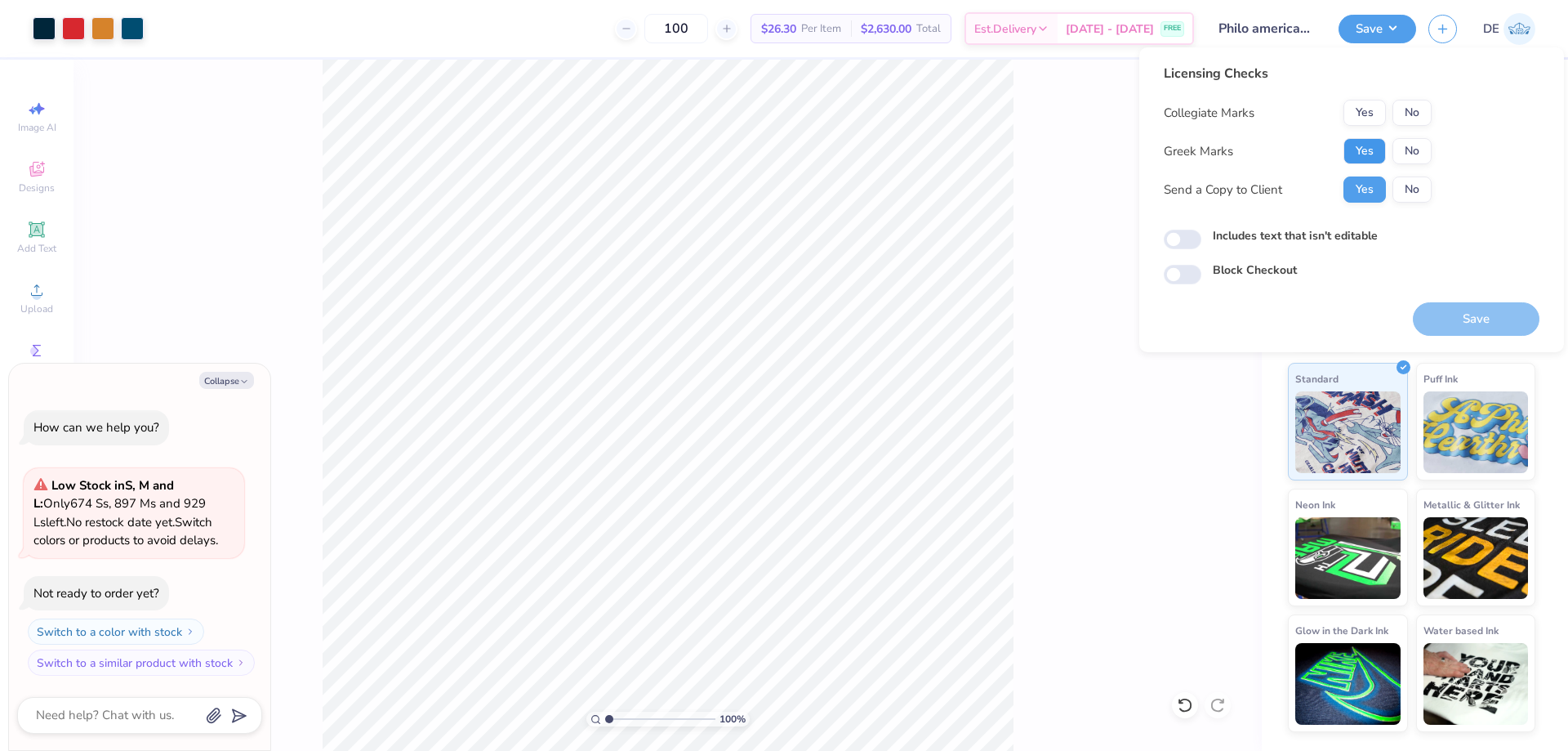
click at [1361, 143] on button "Yes" at bounding box center [1365, 151] width 43 height 26
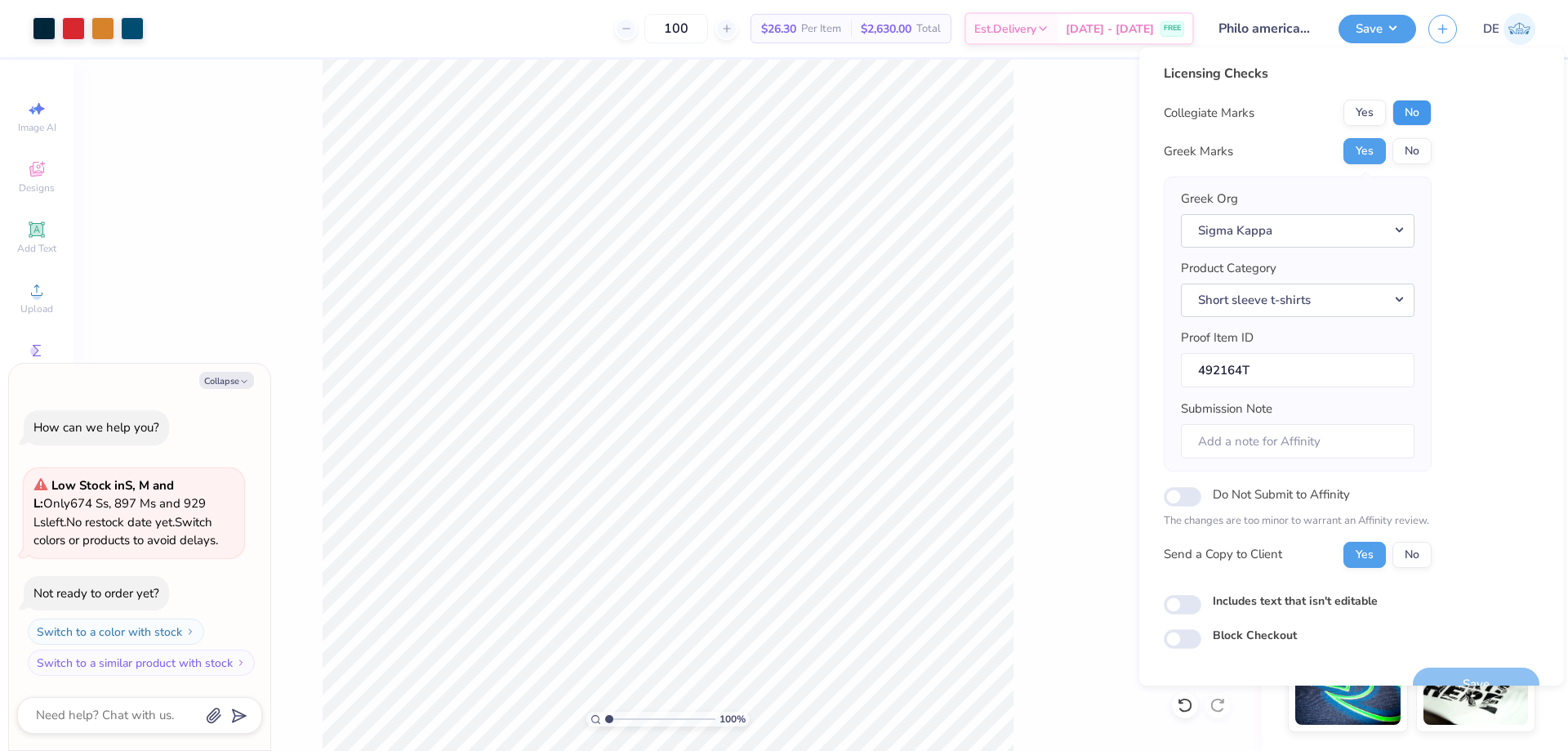
click at [1393, 113] on button "No" at bounding box center [1412, 113] width 39 height 26
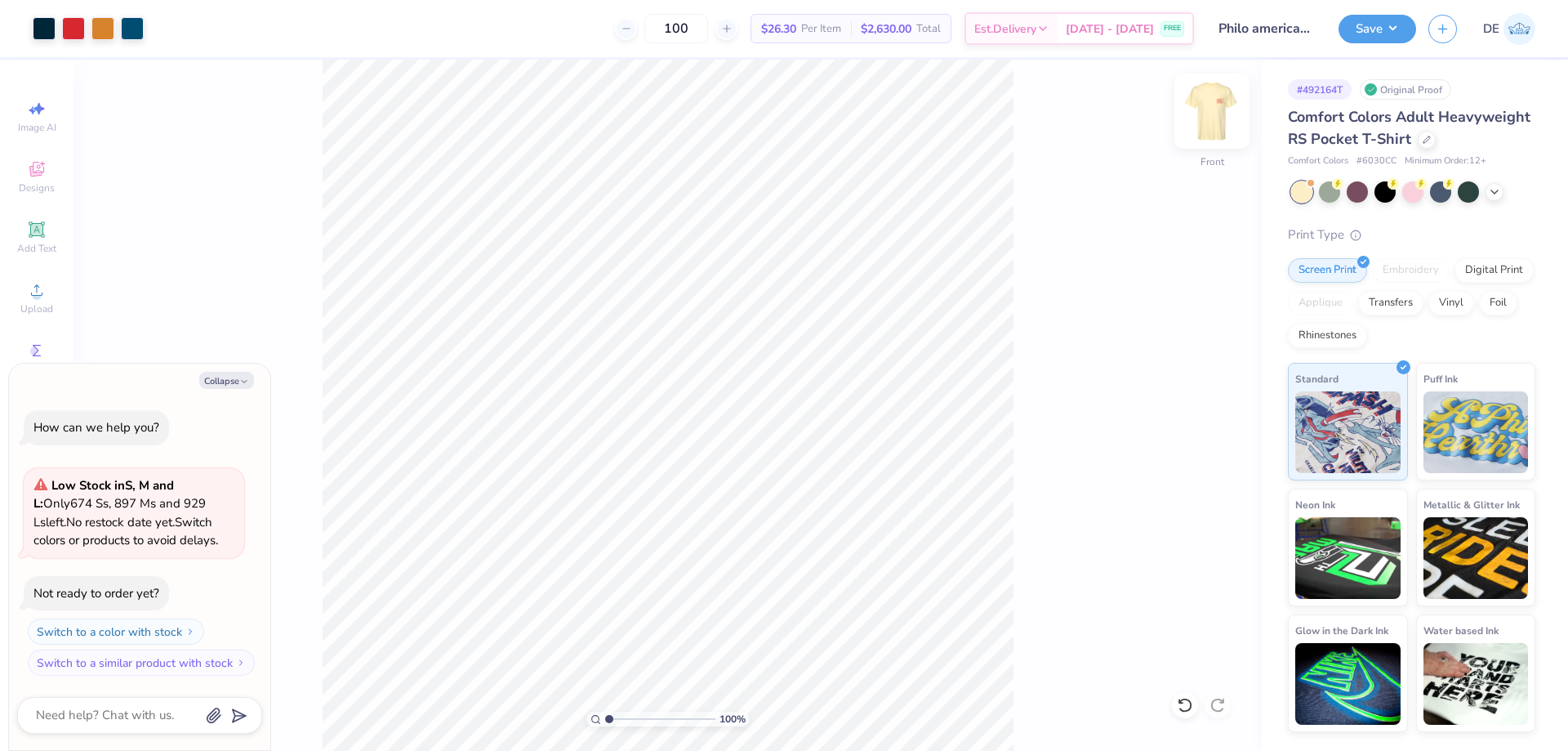
click at [1218, 123] on img at bounding box center [1212, 111] width 65 height 65
click at [1218, 122] on img at bounding box center [1212, 111] width 65 height 65
click at [1341, 39] on div "Save" at bounding box center [1377, 29] width 78 height 28
click at [1348, 37] on button "Save" at bounding box center [1377, 27] width 78 height 28
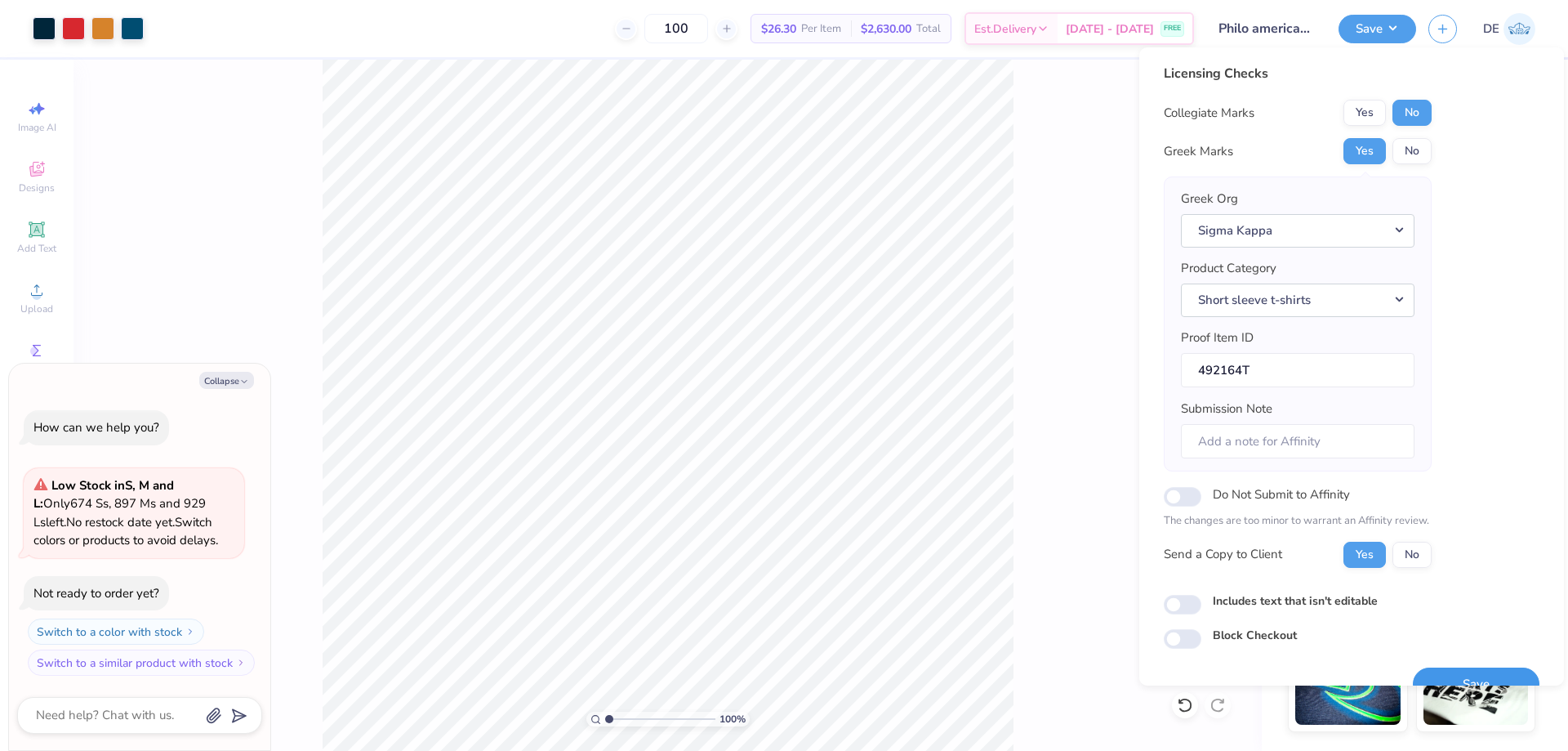
click at [1470, 672] on button "Save" at bounding box center [1476, 684] width 127 height 33
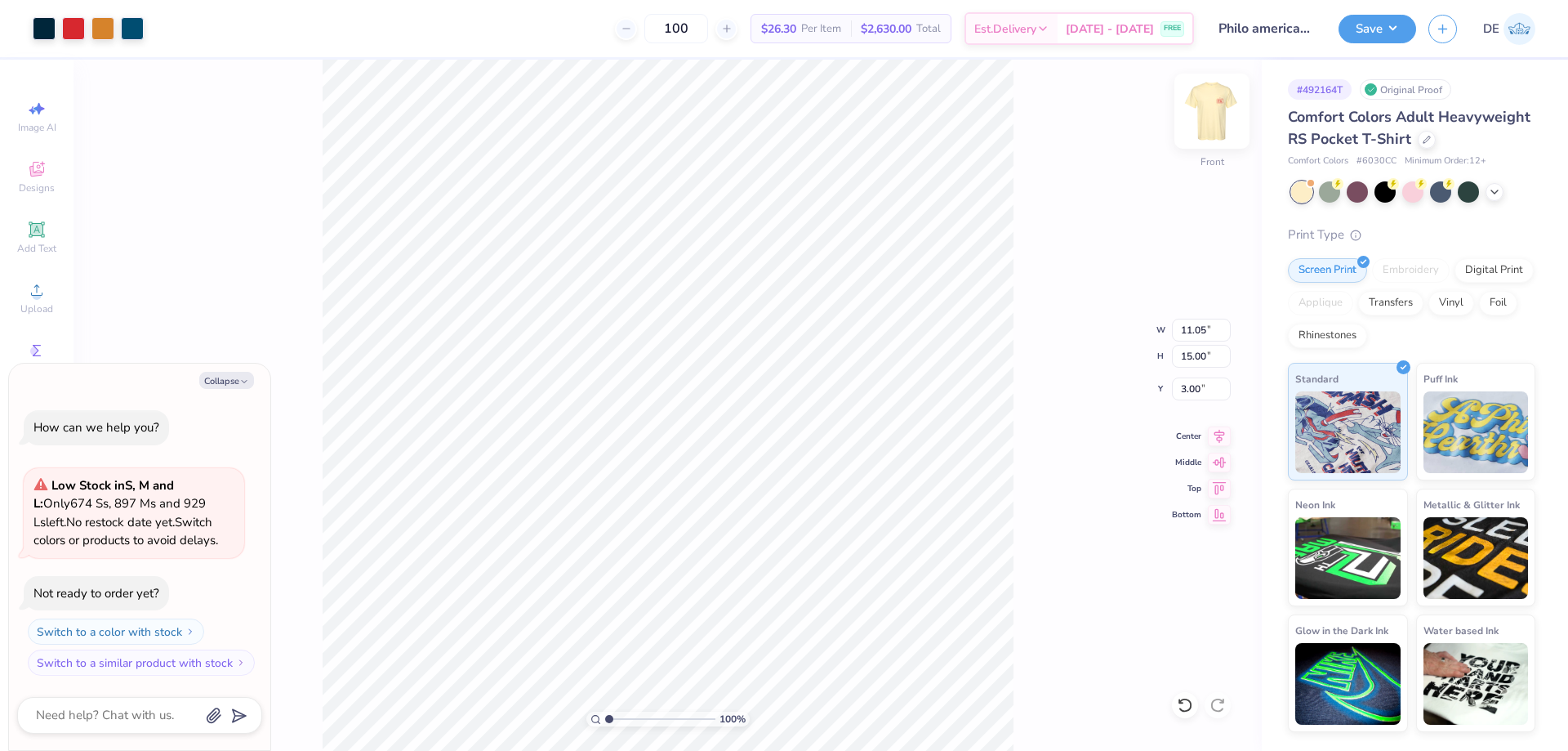
click at [1205, 127] on img at bounding box center [1212, 111] width 65 height 65
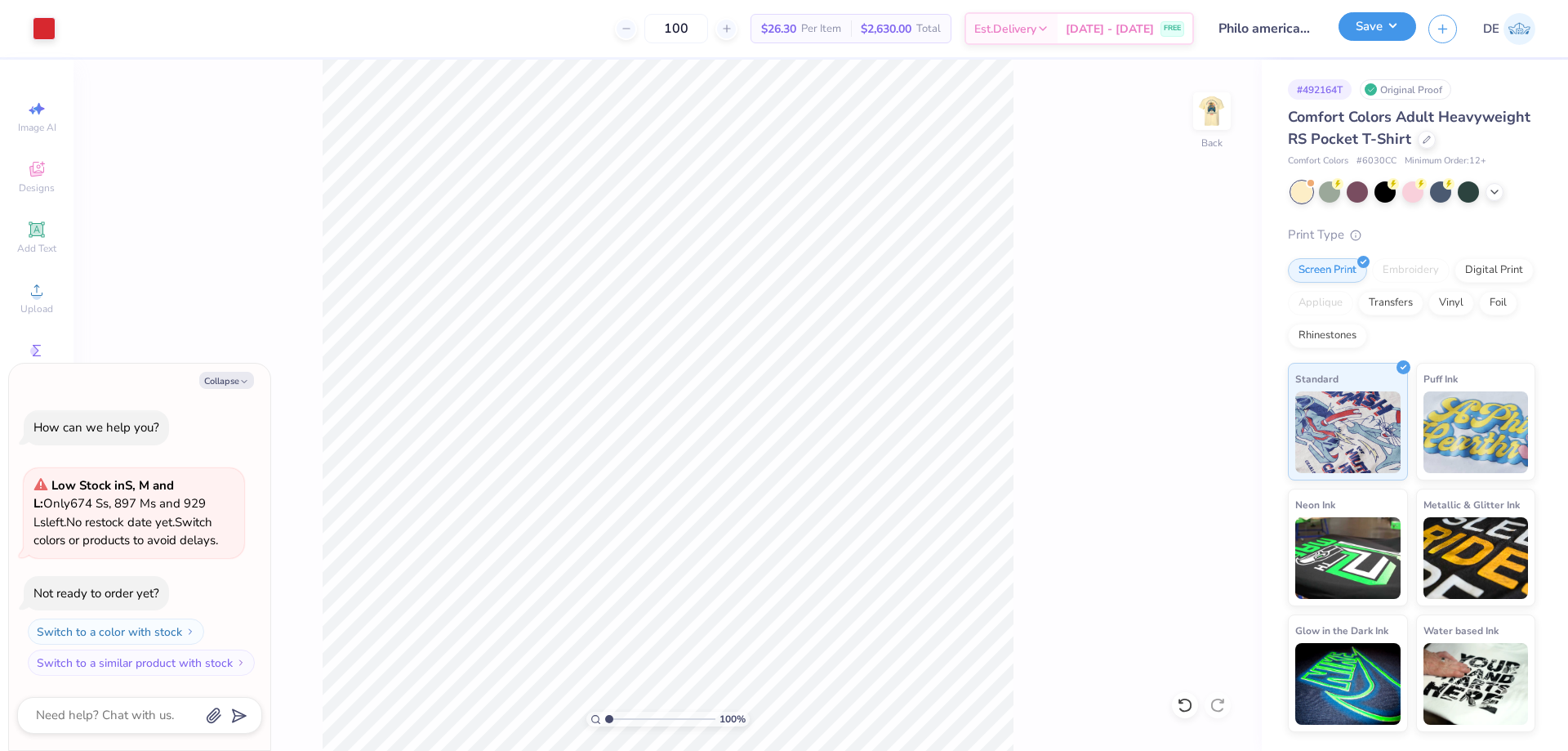
click at [1355, 26] on button "Save" at bounding box center [1377, 27] width 78 height 28
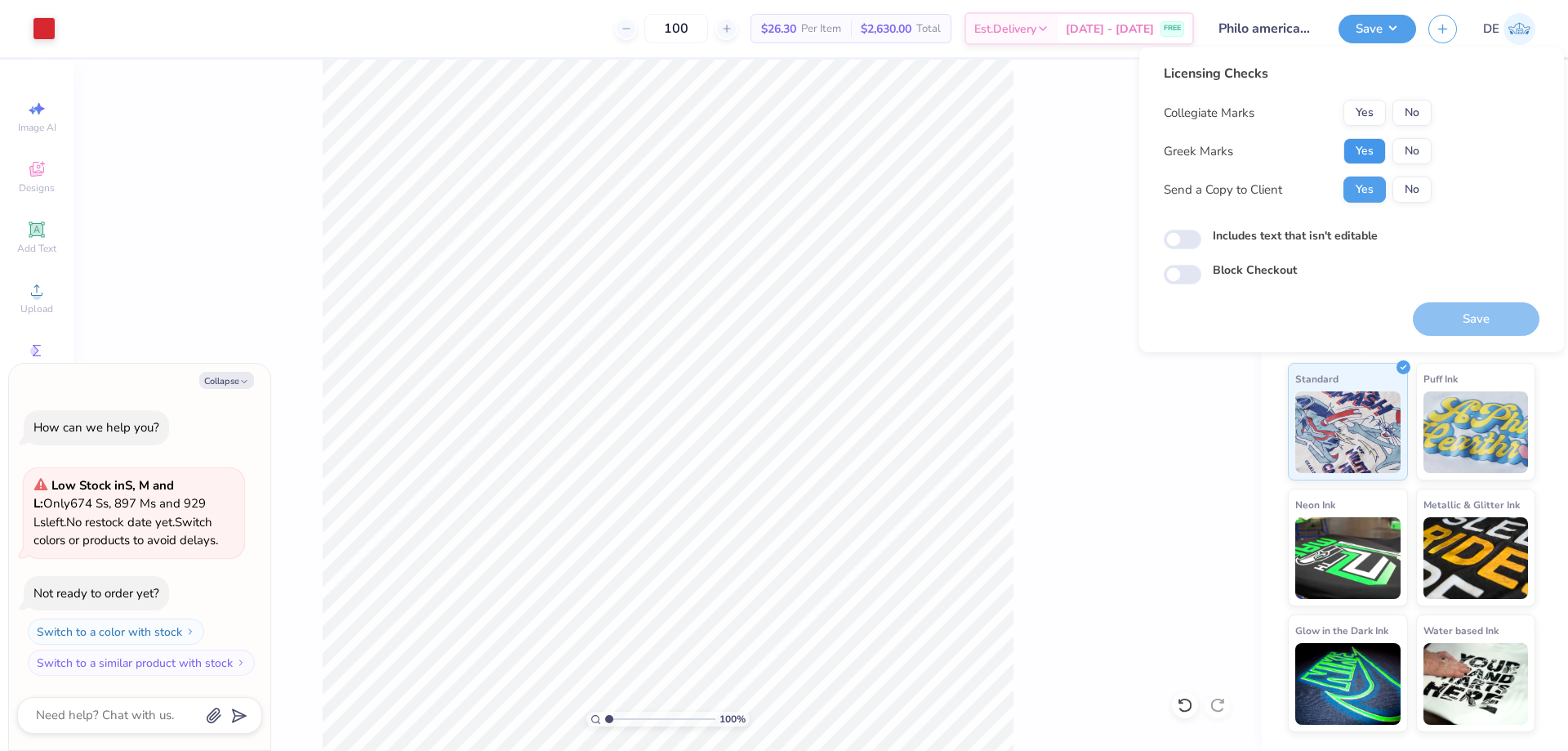
click at [1365, 139] on button "Yes" at bounding box center [1365, 151] width 43 height 26
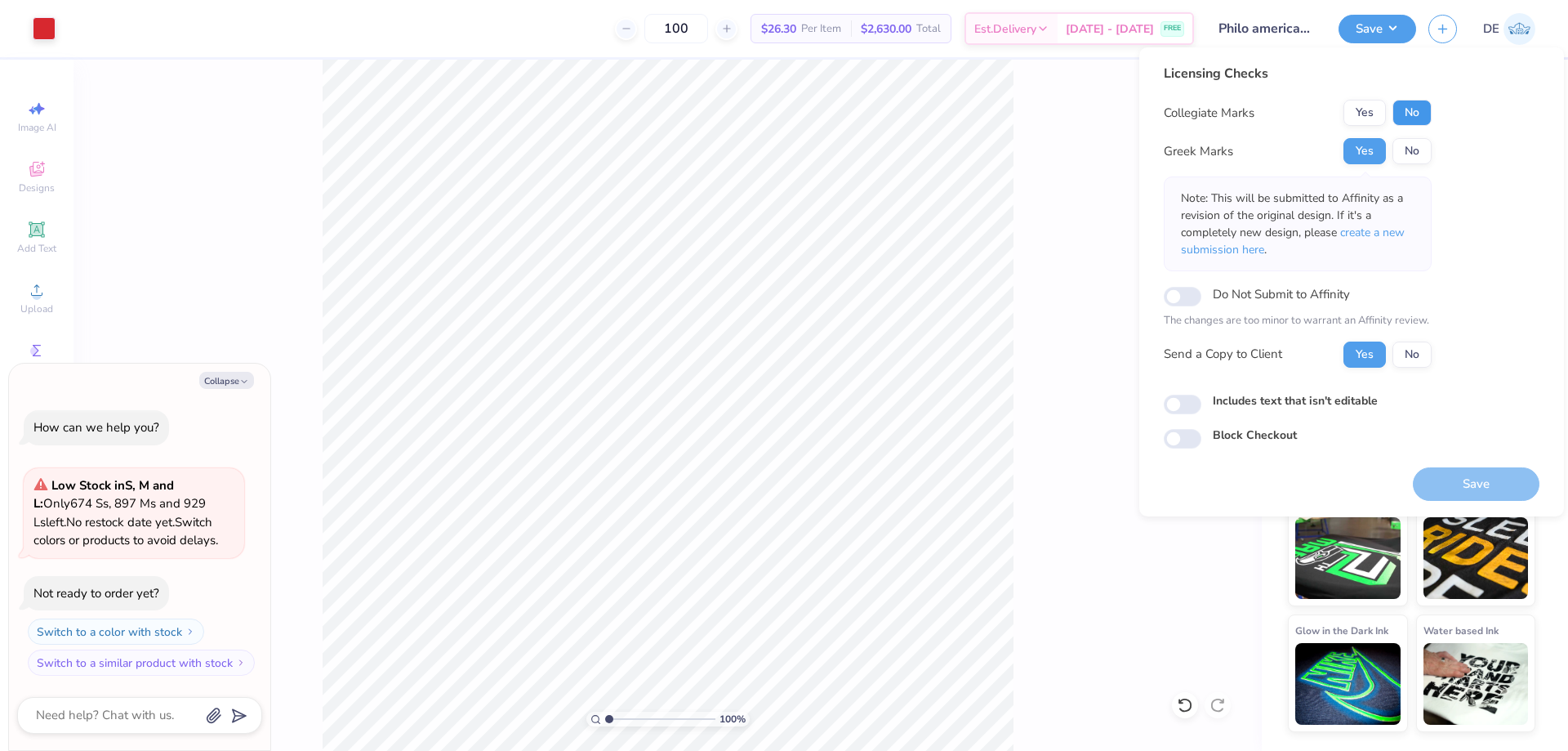
click at [1404, 113] on button "No" at bounding box center [1412, 113] width 39 height 26
click at [1440, 479] on button "Save" at bounding box center [1476, 484] width 127 height 33
type textarea "x"
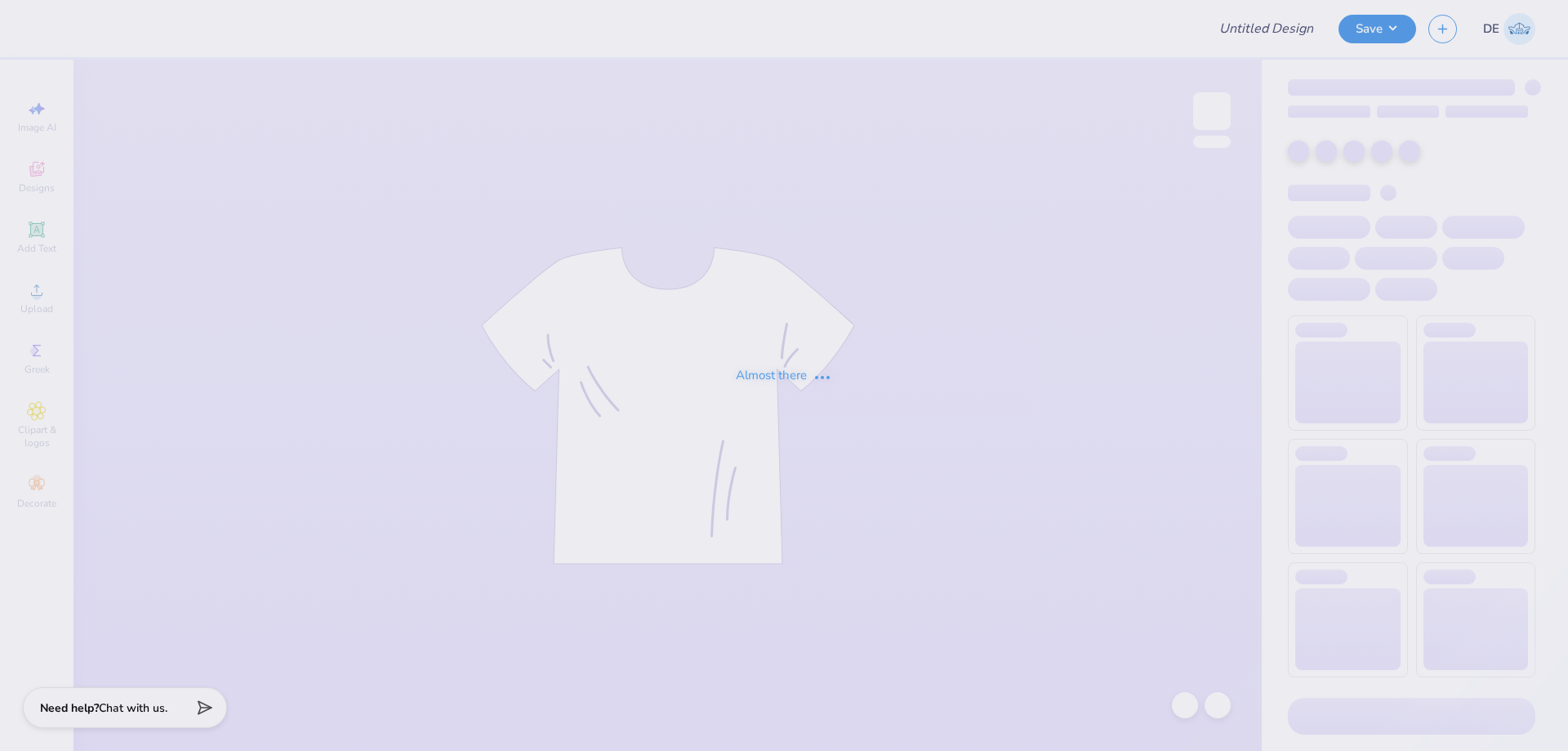
type input "Philo american/retriever theme"
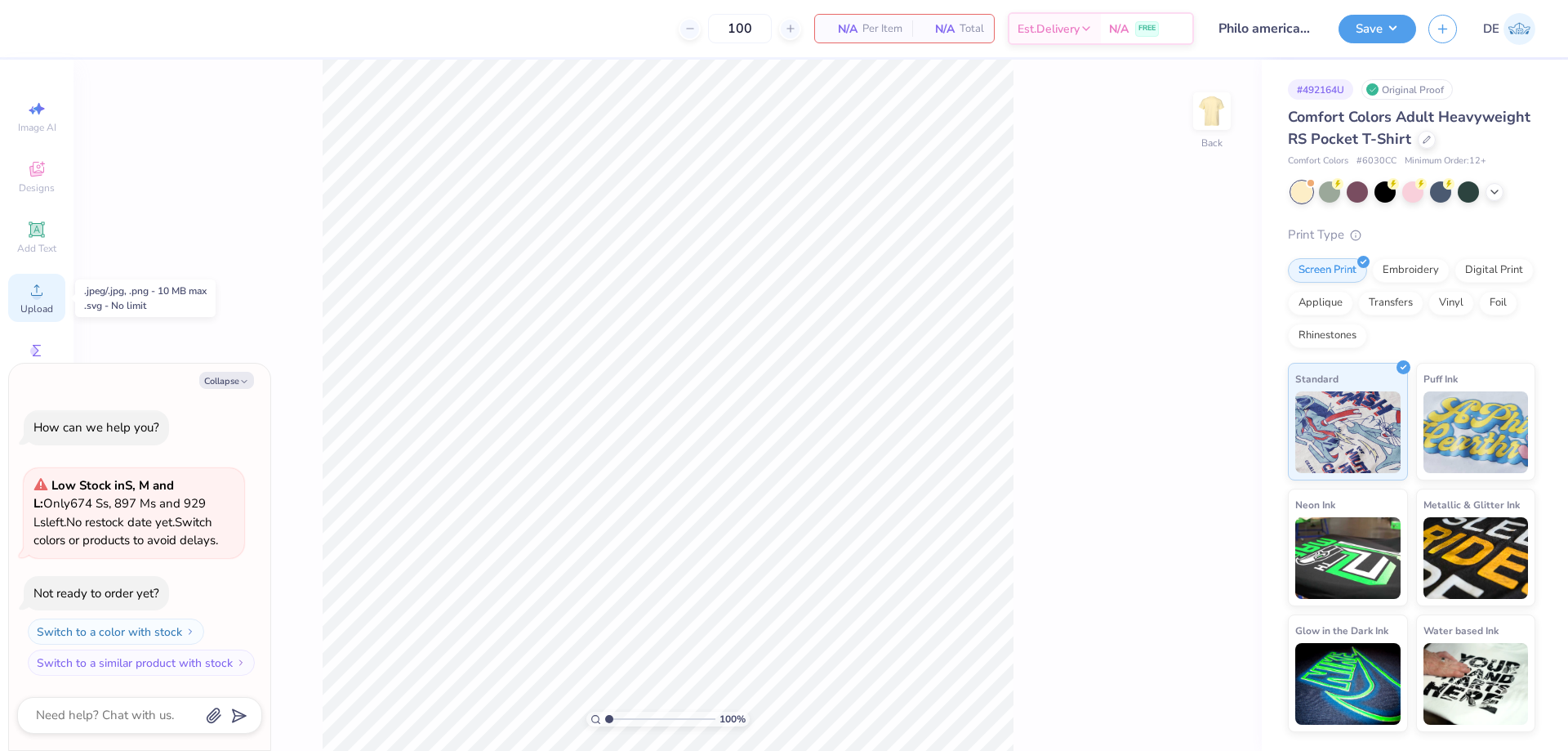
click at [53, 293] on div "Upload" at bounding box center [37, 298] width 58 height 48
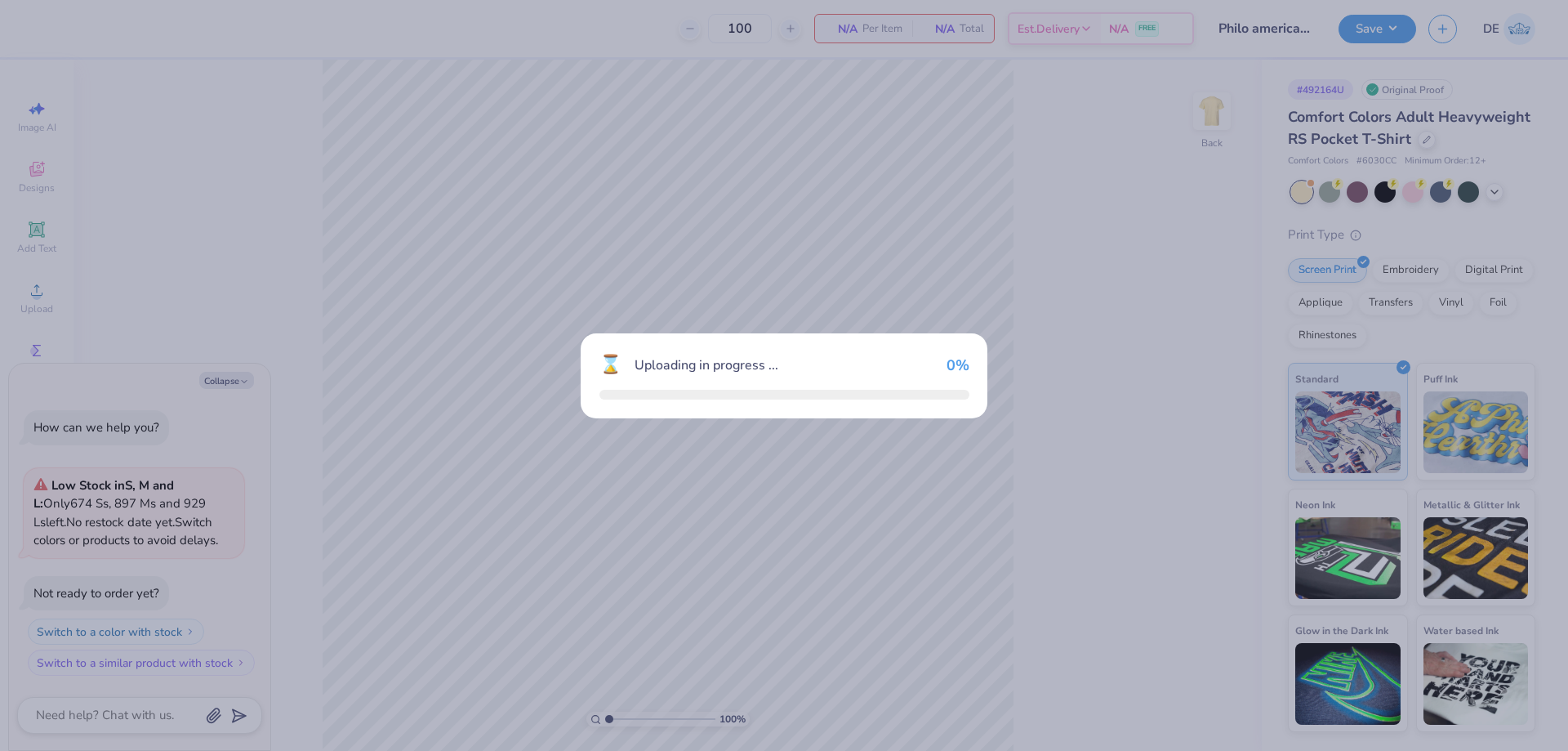
type textarea "x"
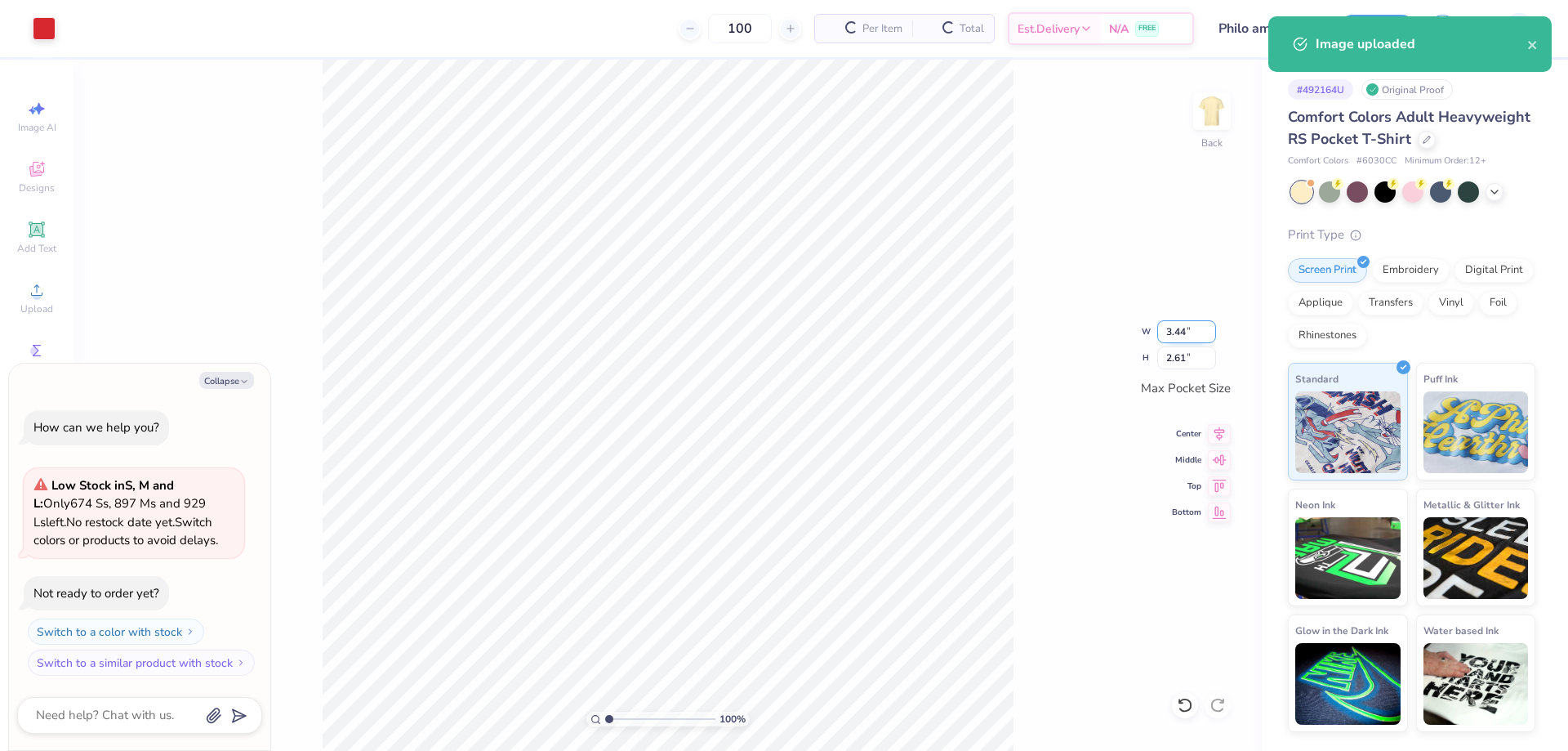
click at [1180, 335] on input "3.44" at bounding box center [1187, 331] width 59 height 23
type input "3.5"
type textarea "x"
type input "3.50"
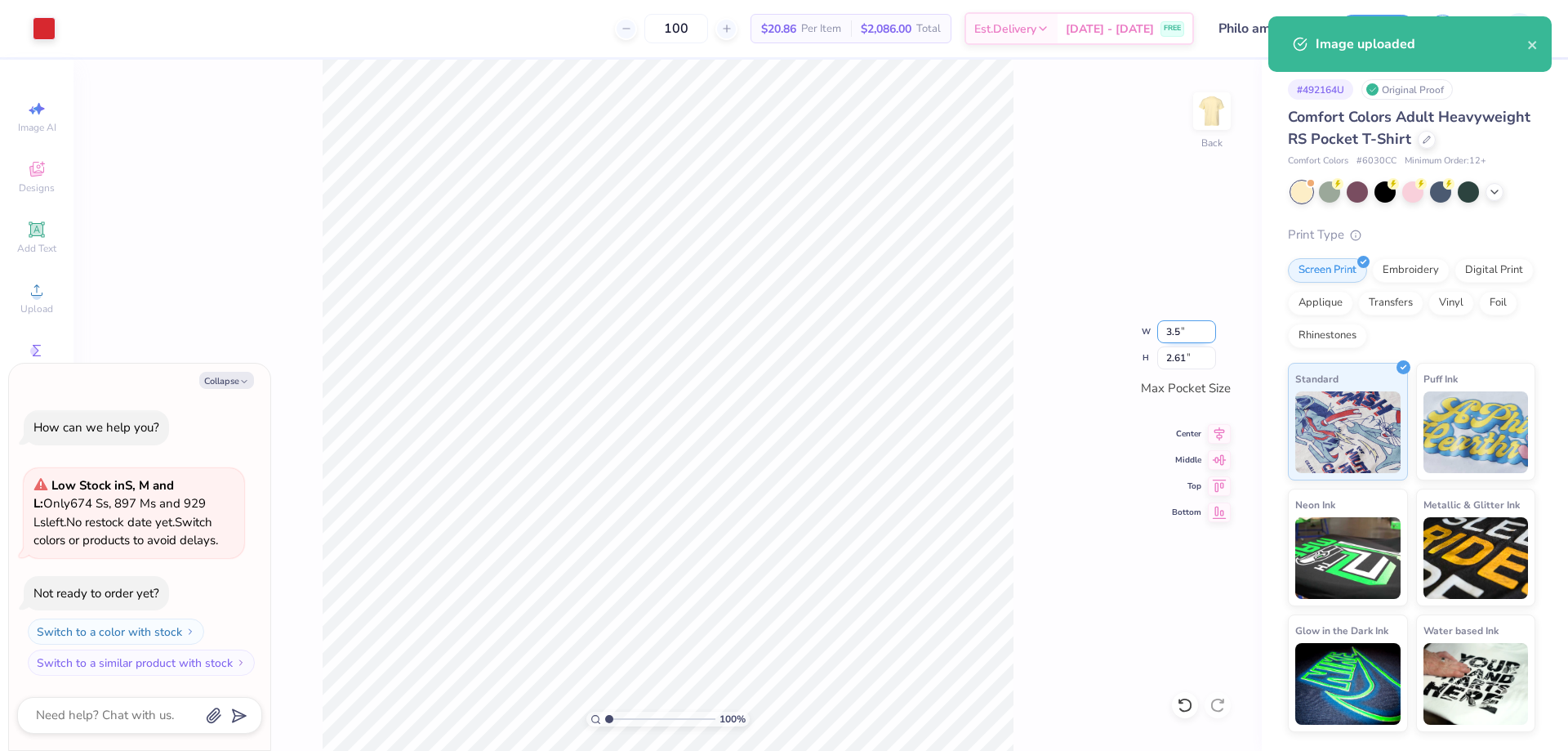
type input "2.66"
click at [1046, 274] on div "100 % Back W 3.50 3.50 " H 2.66 2.66 " Max Pocket Size Center Middle Top Bottom" at bounding box center [668, 405] width 1189 height 691
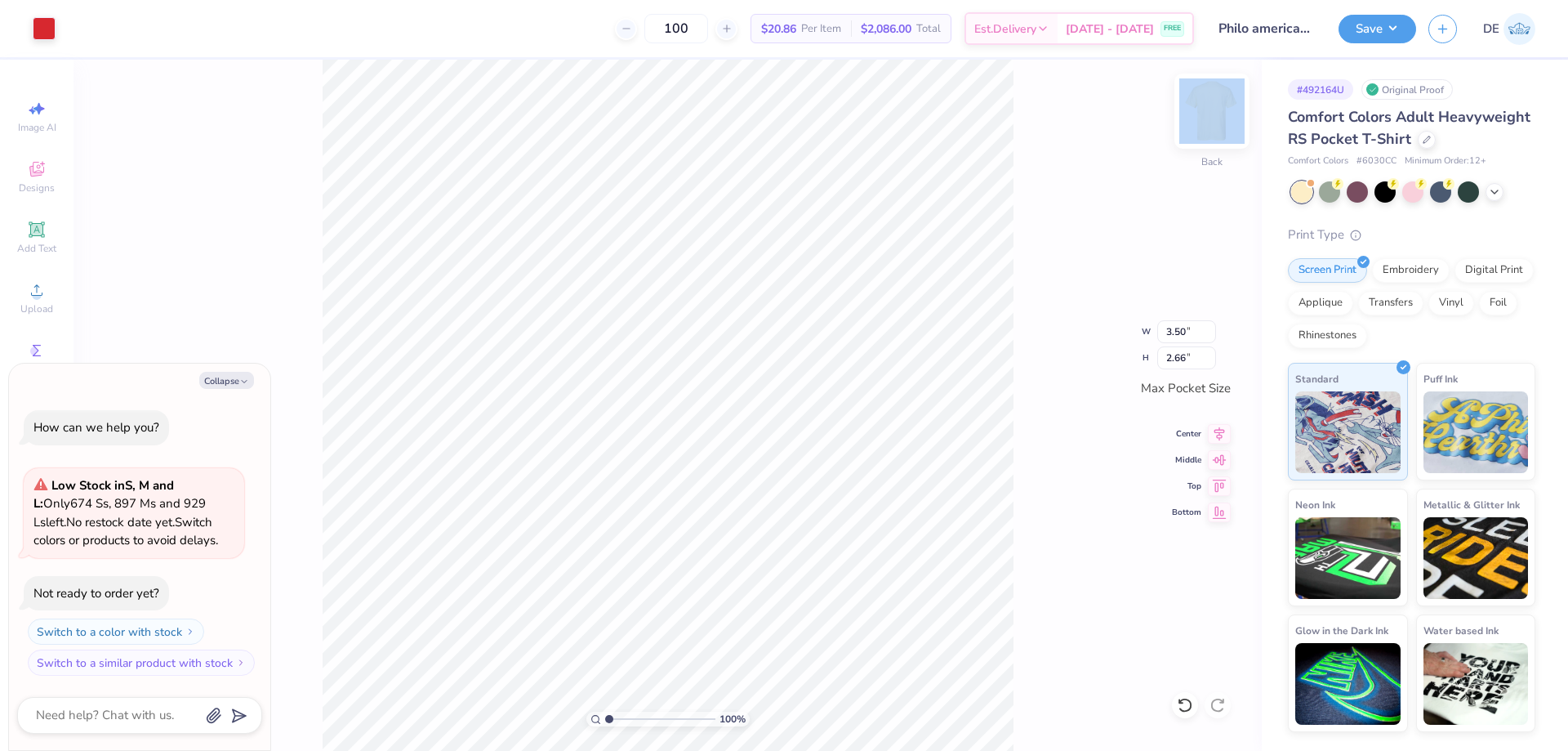
click at [1230, 109] on div "100 % Back W 3.50 3.50 " H 2.66 2.66 " Max Pocket Size Center Middle Top Bottom" at bounding box center [668, 405] width 1189 height 691
click at [1212, 113] on img at bounding box center [1212, 111] width 65 height 65
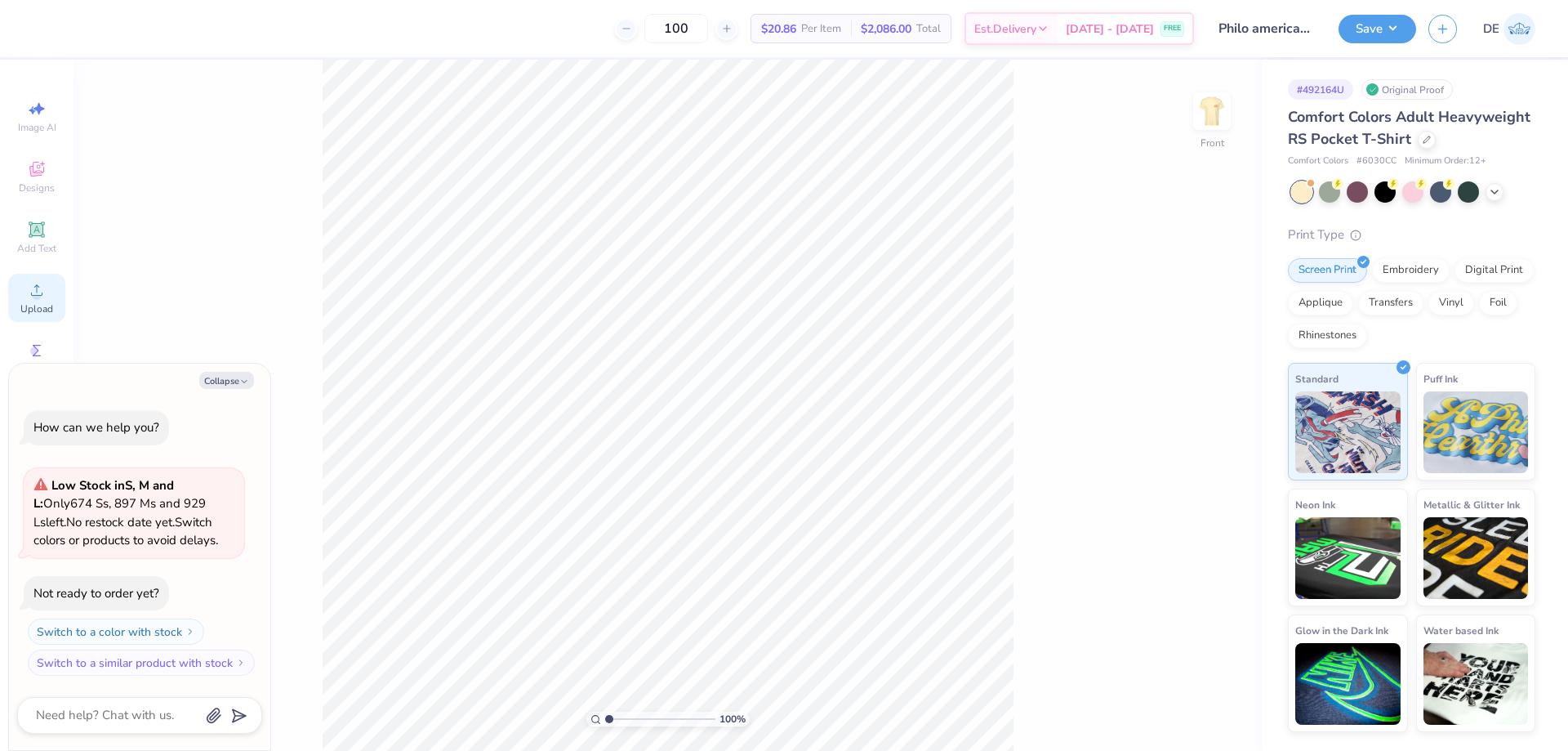
click at [44, 300] on div "Upload" at bounding box center [37, 298] width 58 height 48
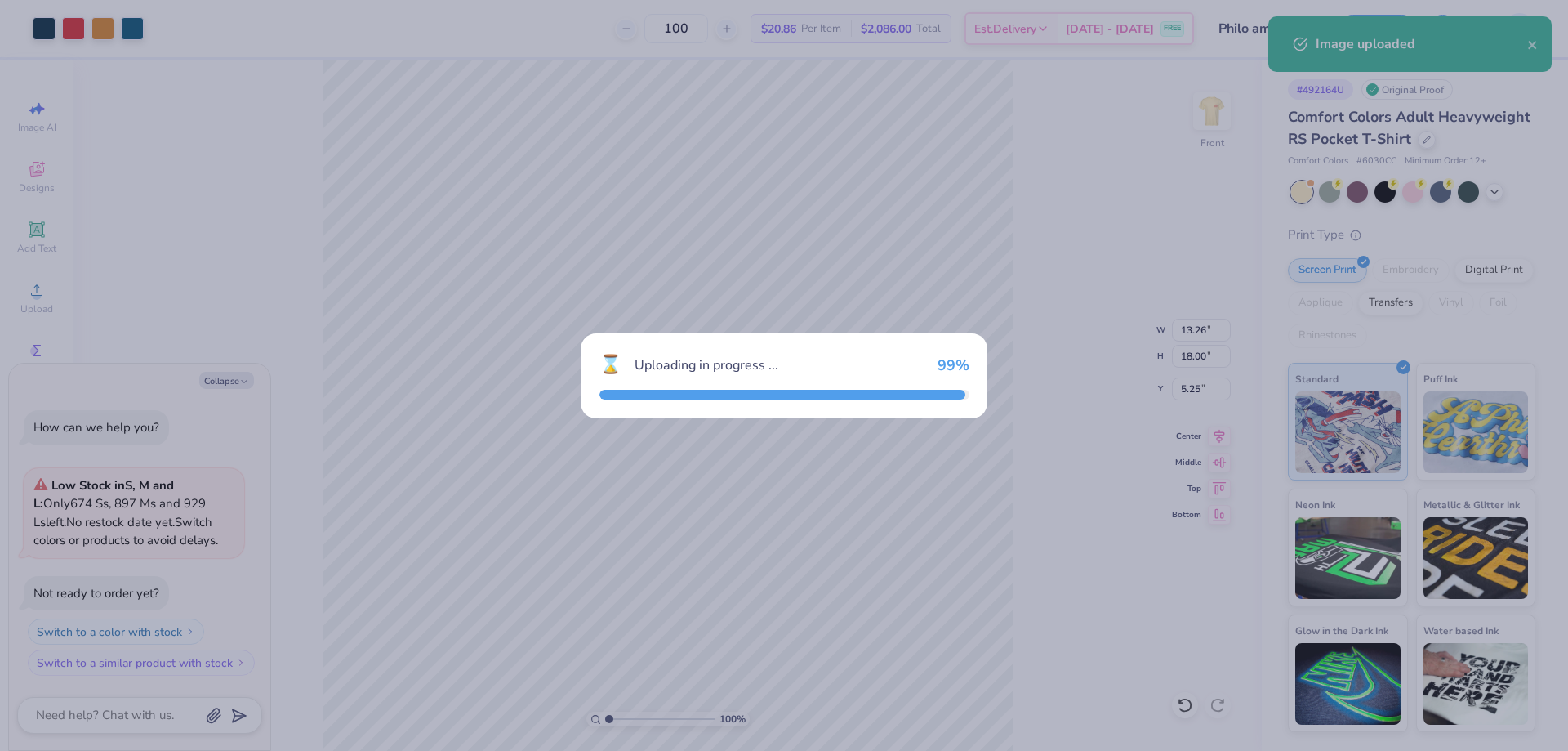
type textarea "x"
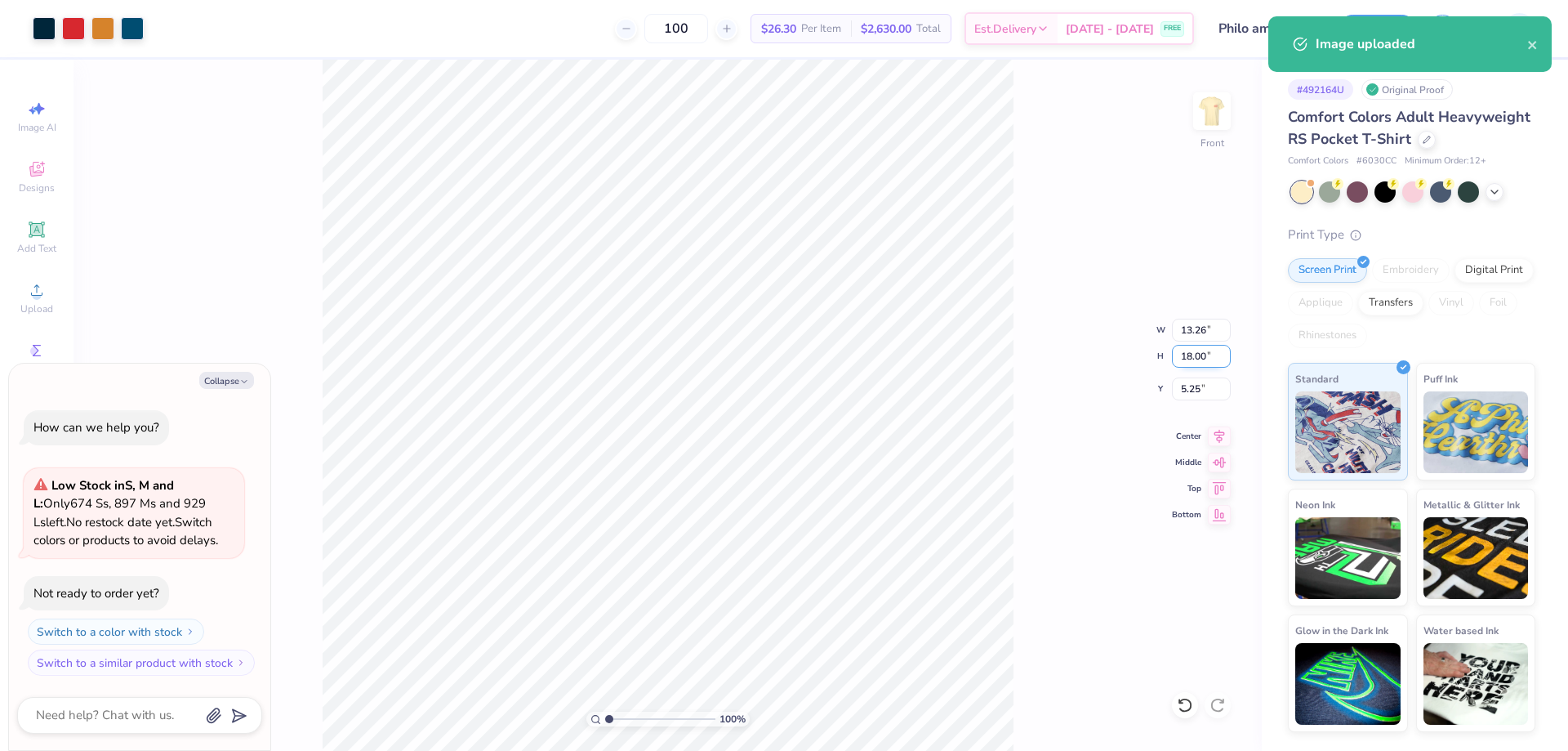
click at [1187, 353] on input "18.00" at bounding box center [1201, 356] width 59 height 23
type input "15"
type textarea "x"
type input "11.05"
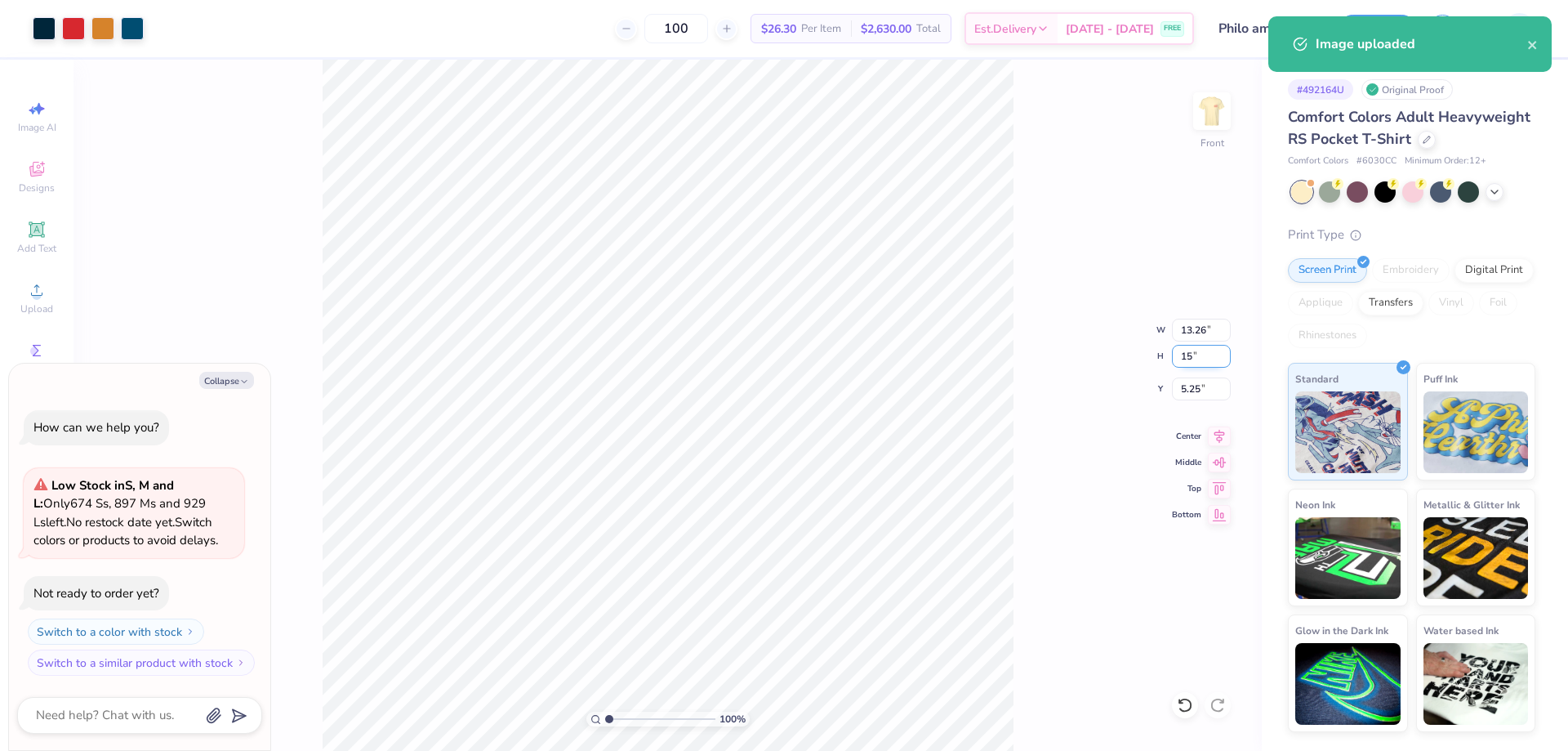
type input "15.00"
click at [1190, 395] on input "6.75" at bounding box center [1201, 388] width 59 height 23
type input "3"
type textarea "x"
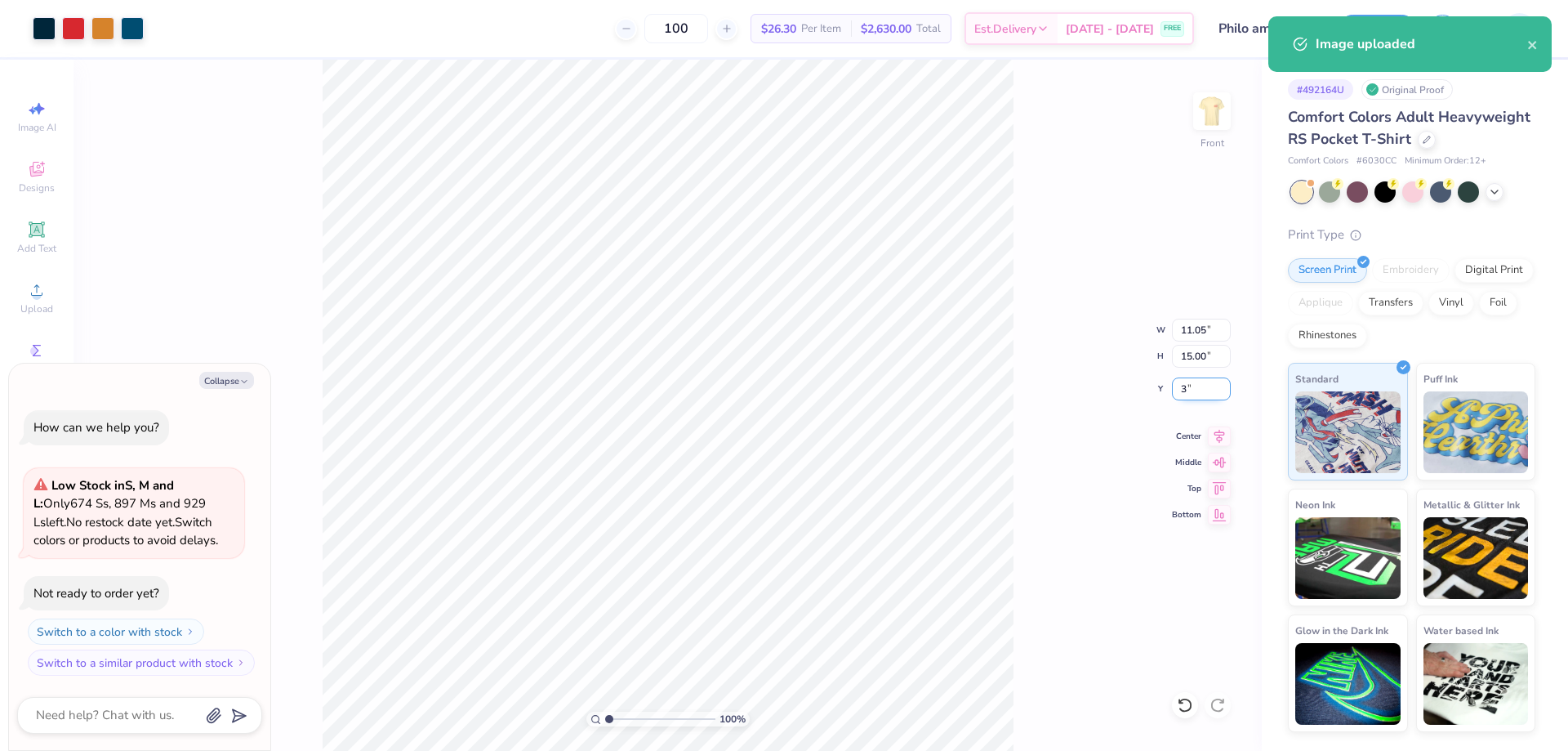
type input "3.00"
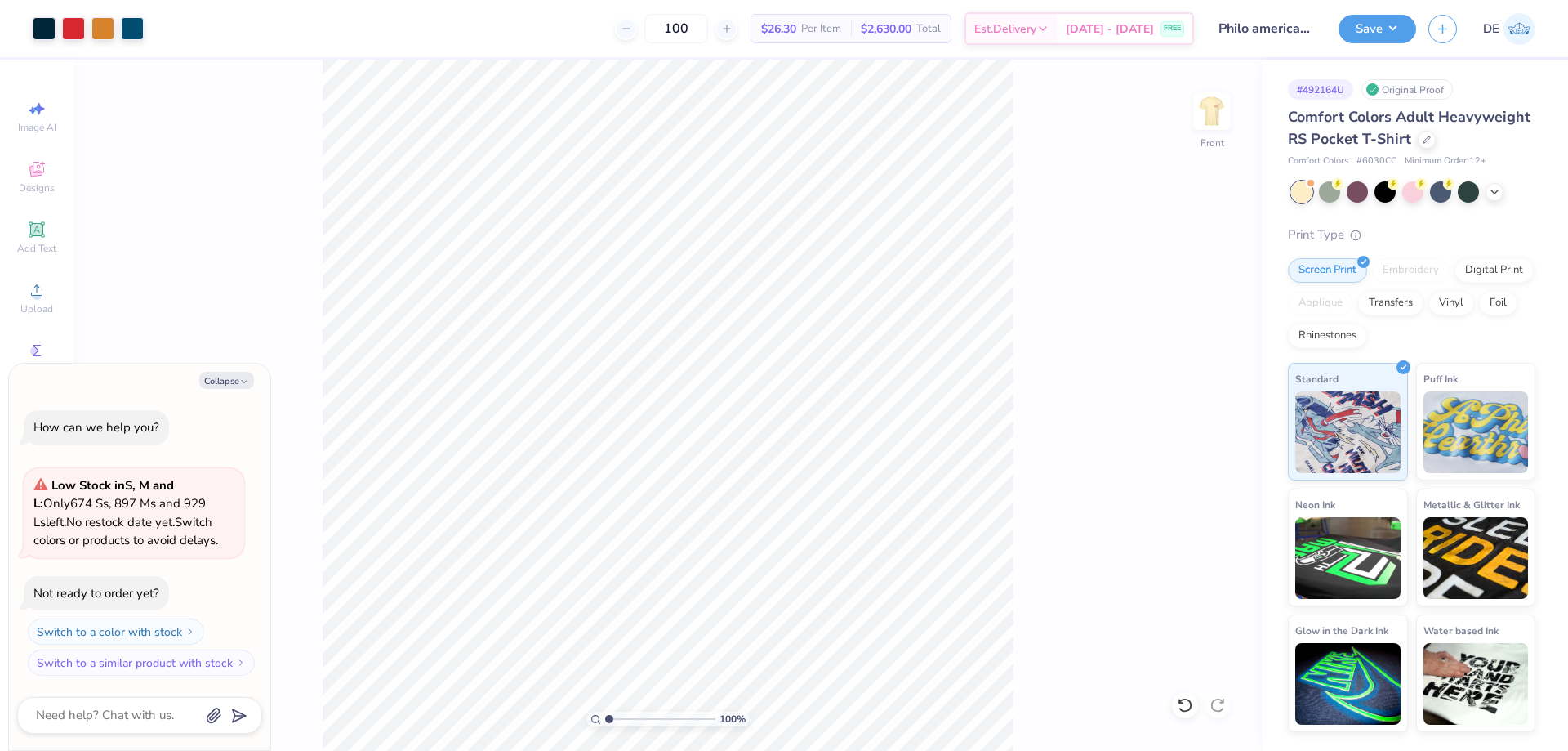
click at [456, 36] on div "Art colors 100 $26.30 Per Item $2,630.00 Total Est. Delivery Aug 28 - 31 FREE D…" at bounding box center [784, 375] width 1568 height 751
type textarea "x"
click at [1207, 328] on input "11.05" at bounding box center [1201, 329] width 59 height 23
type input "11.04"
type textarea "x"
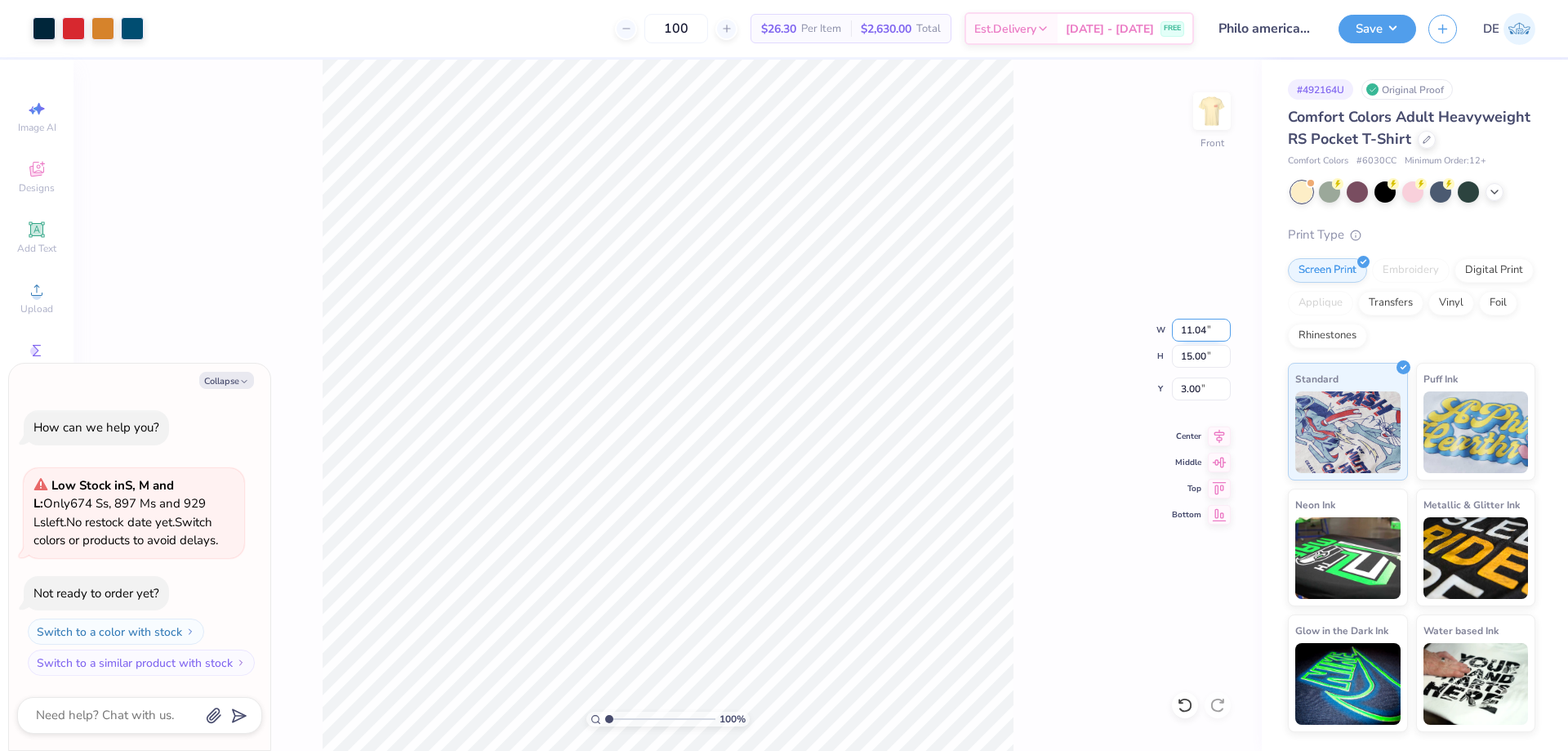
type input "14.99"
type input "3.01"
click at [1187, 368] on div "100 % Front W 11.04 11.04 " H 14.99 14.99 " Y 3.01 3.01 " Center Middle Top Bot…" at bounding box center [668, 405] width 1189 height 691
type textarea "x"
click at [1193, 355] on input "14.99" at bounding box center [1201, 356] width 59 height 23
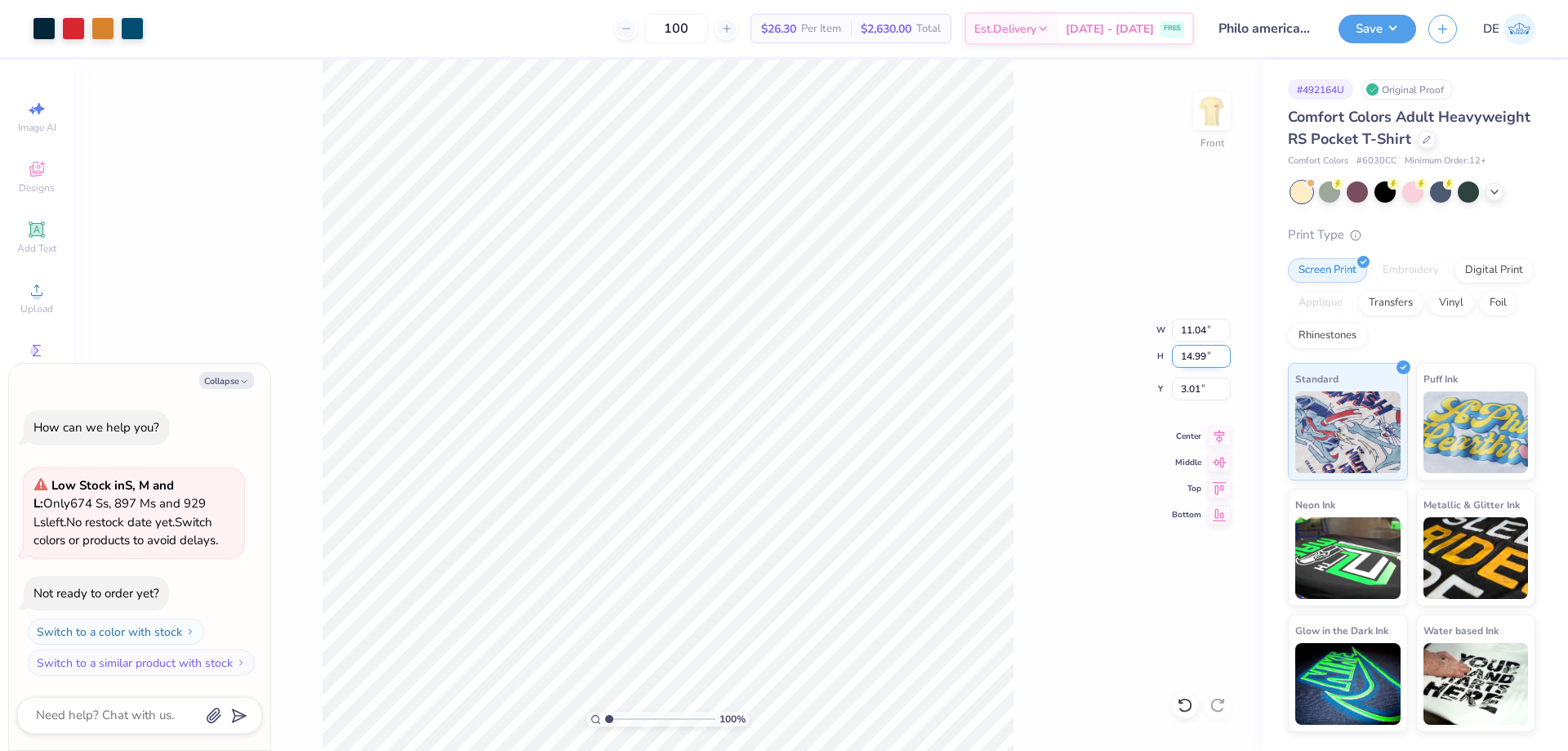
click at [1193, 355] on input "14.99" at bounding box center [1201, 356] width 59 height 23
type input "15"
click at [1193, 388] on input "3.01" at bounding box center [1201, 388] width 59 height 23
type textarea "x"
type input "11.05"
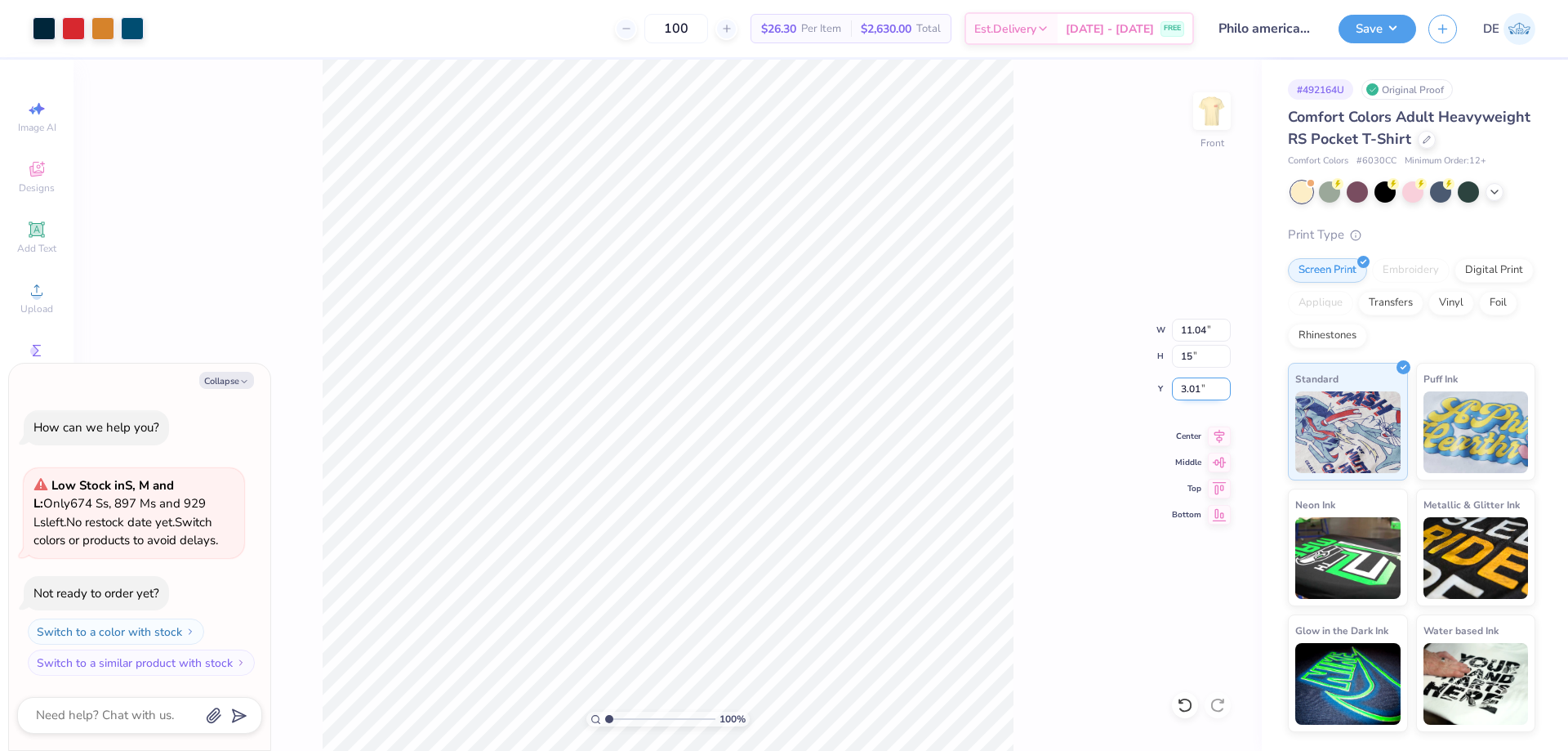
type input "15.00"
click at [1193, 388] on input "3.00" at bounding box center [1201, 388] width 59 height 23
type input "3"
click at [1072, 372] on div "100 % Front W 11.05 11.05 " H 15.00 15.00 " Y 3 3 " Center Middle Top Bottom" at bounding box center [668, 405] width 1189 height 691
type textarea "x"
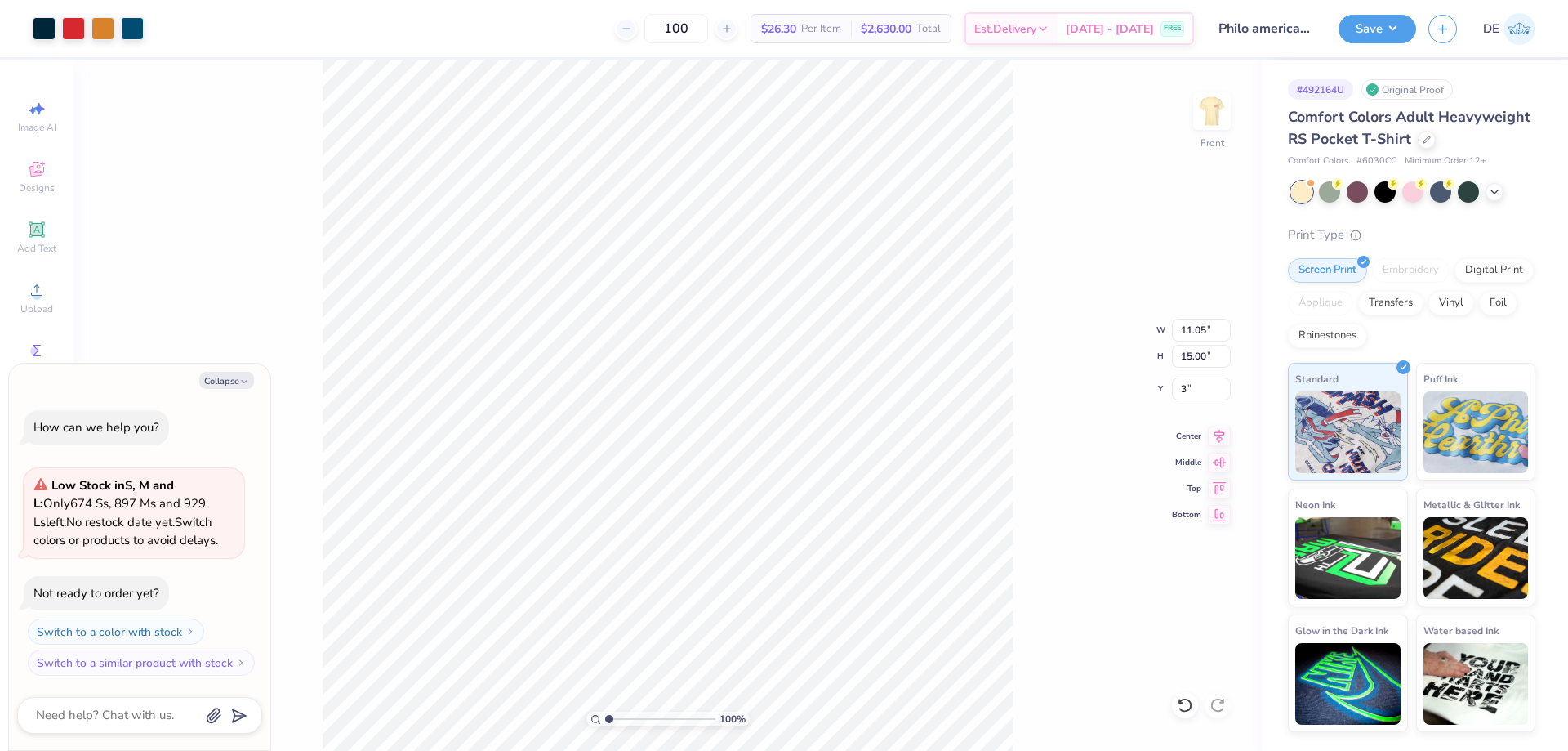
type input "3.00"
click at [1358, 20] on button "Save" at bounding box center [1377, 27] width 78 height 28
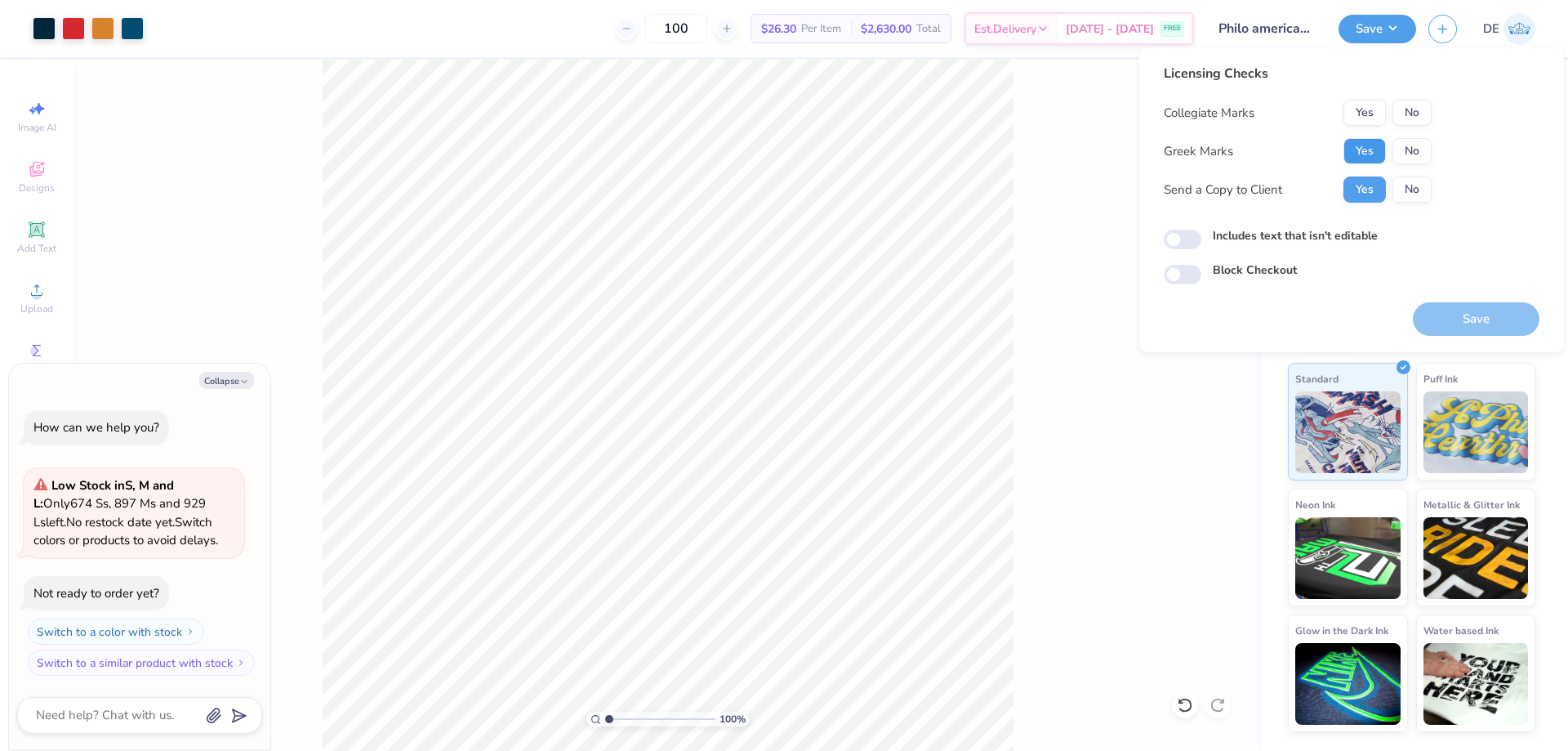
click at [1355, 149] on button "Yes" at bounding box center [1365, 151] width 43 height 26
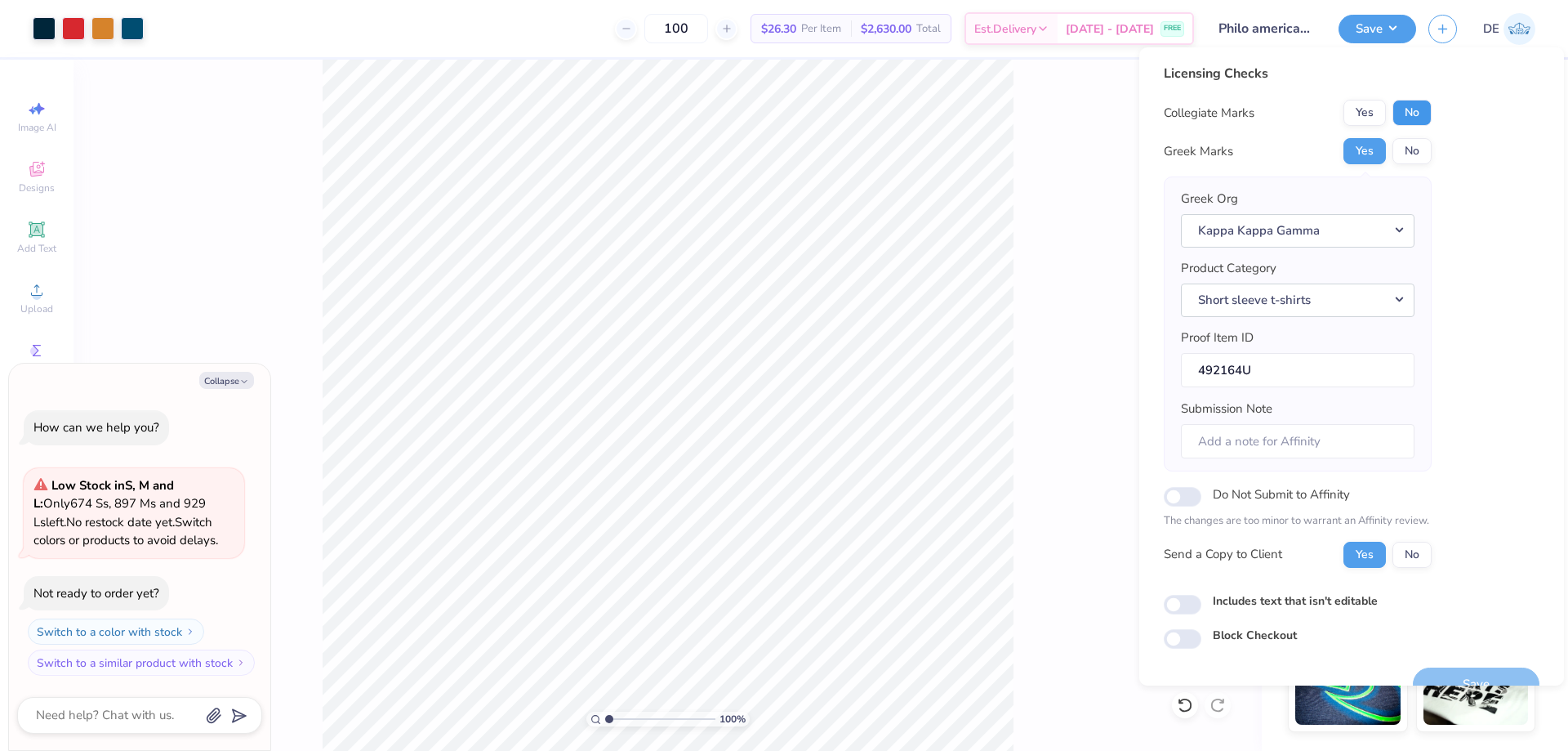
click at [1402, 112] on button "No" at bounding box center [1412, 113] width 39 height 26
click at [1014, 258] on div "100 % Front" at bounding box center [668, 405] width 1189 height 691
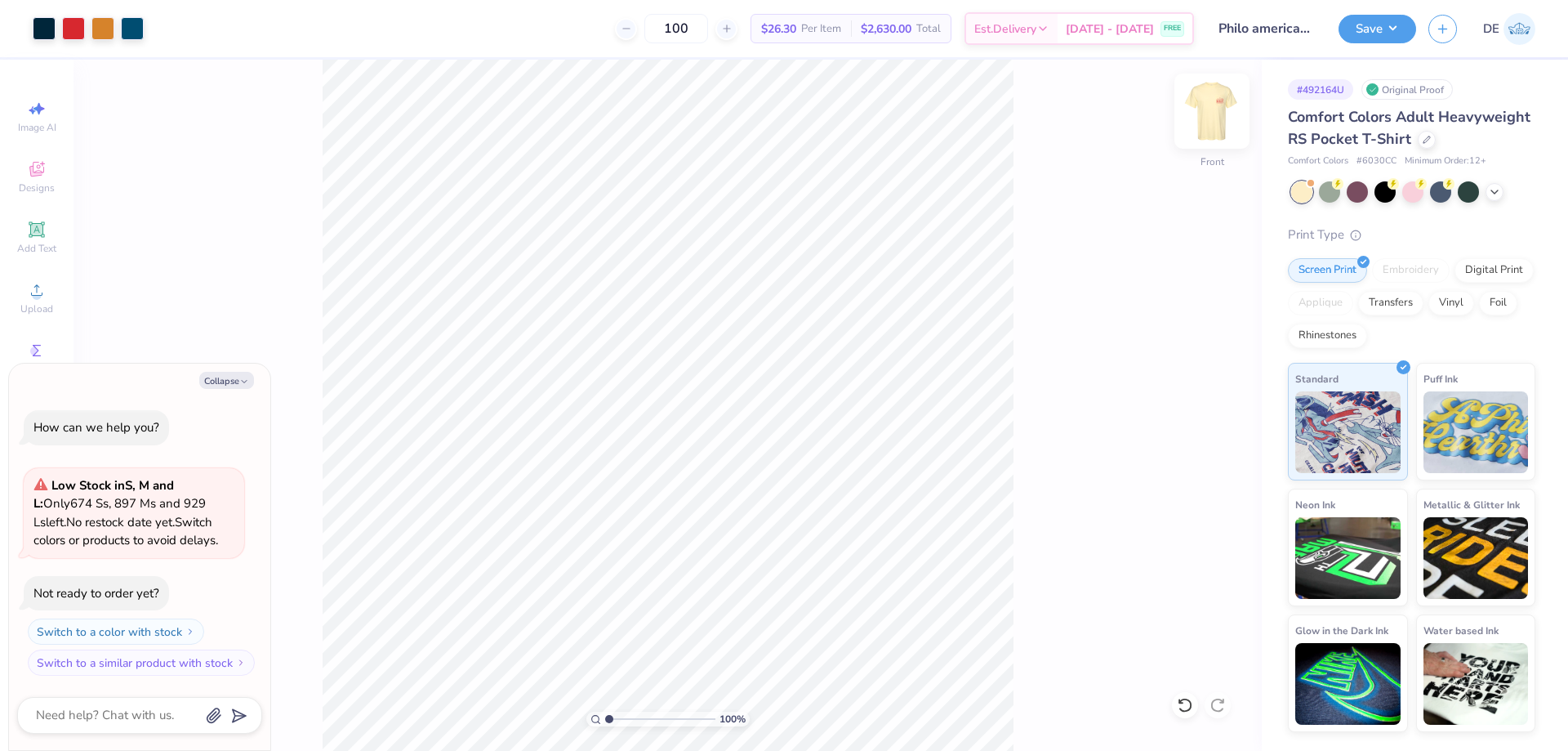
click at [1202, 106] on img at bounding box center [1212, 111] width 65 height 65
click at [1368, 39] on button "Save" at bounding box center [1377, 27] width 78 height 28
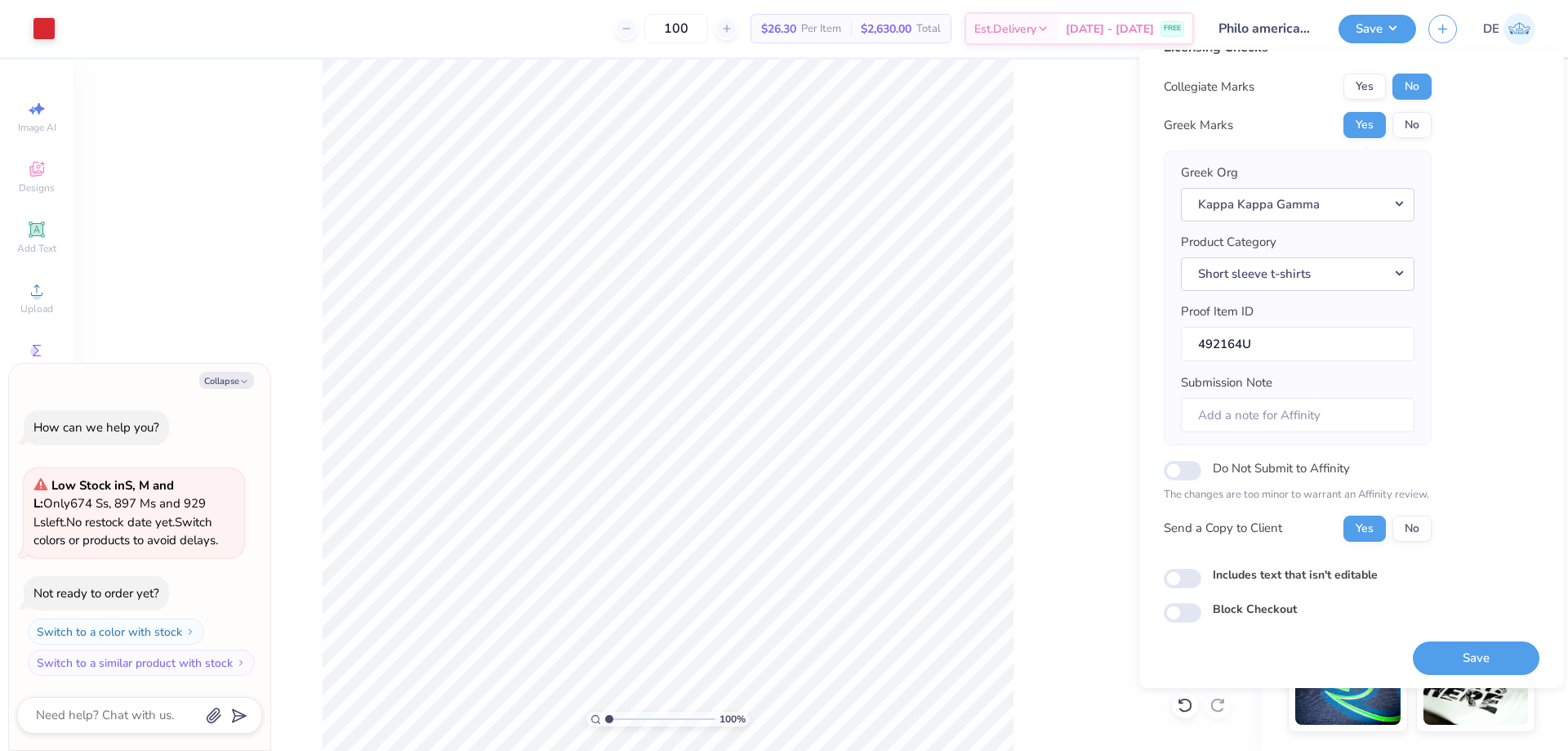
scroll to position [31, 0]
click at [1455, 659] on button "Save" at bounding box center [1476, 655] width 127 height 33
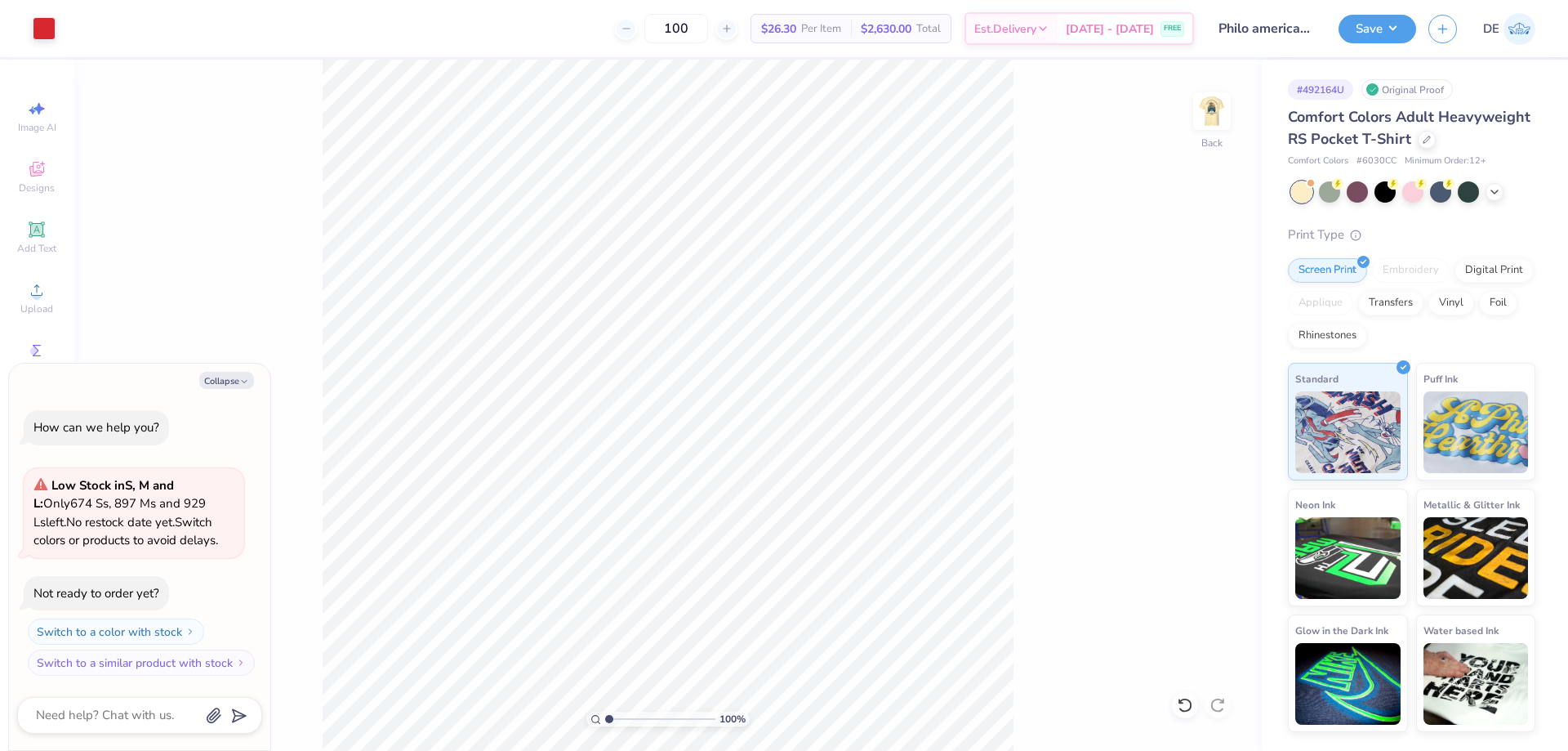
type textarea "x"
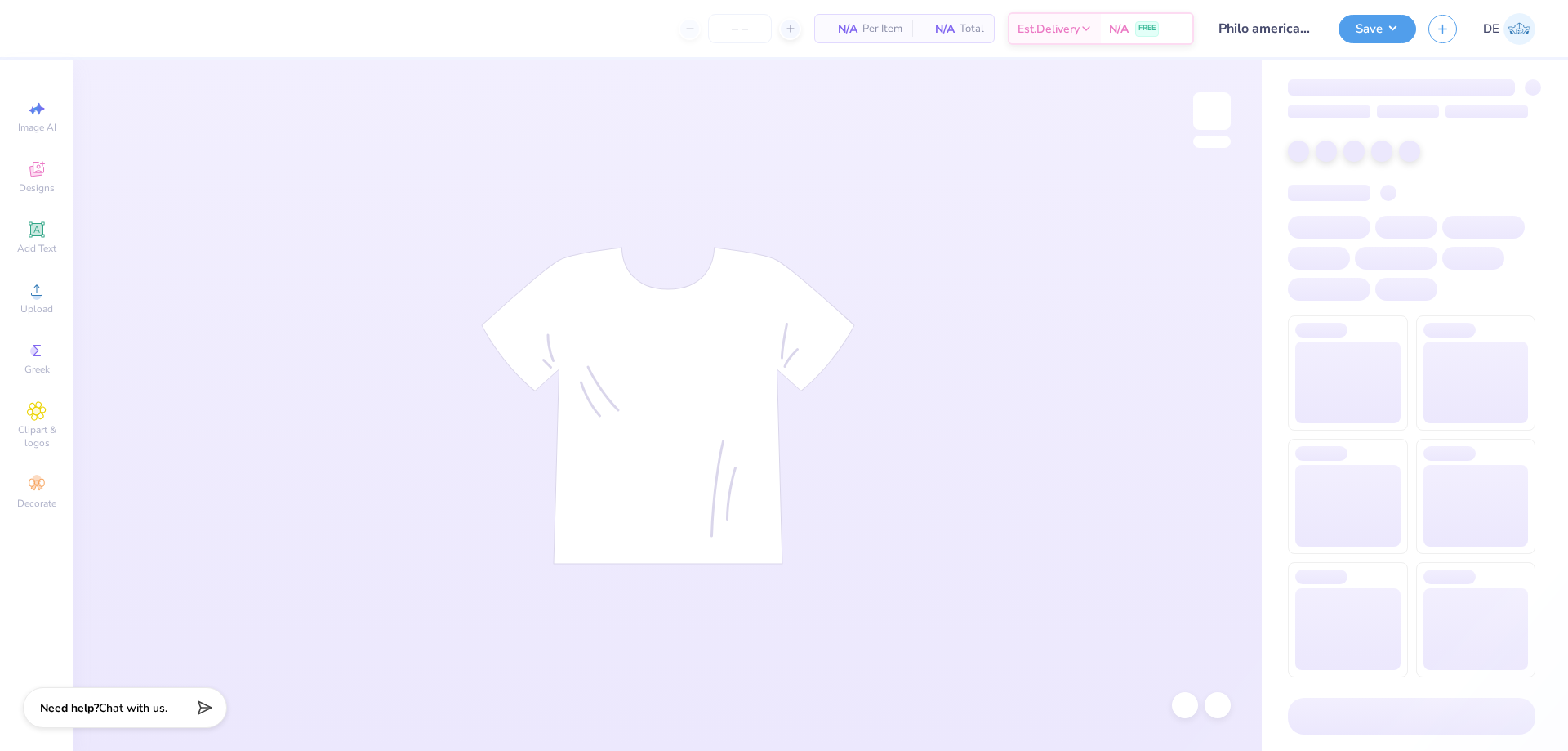
type input "100"
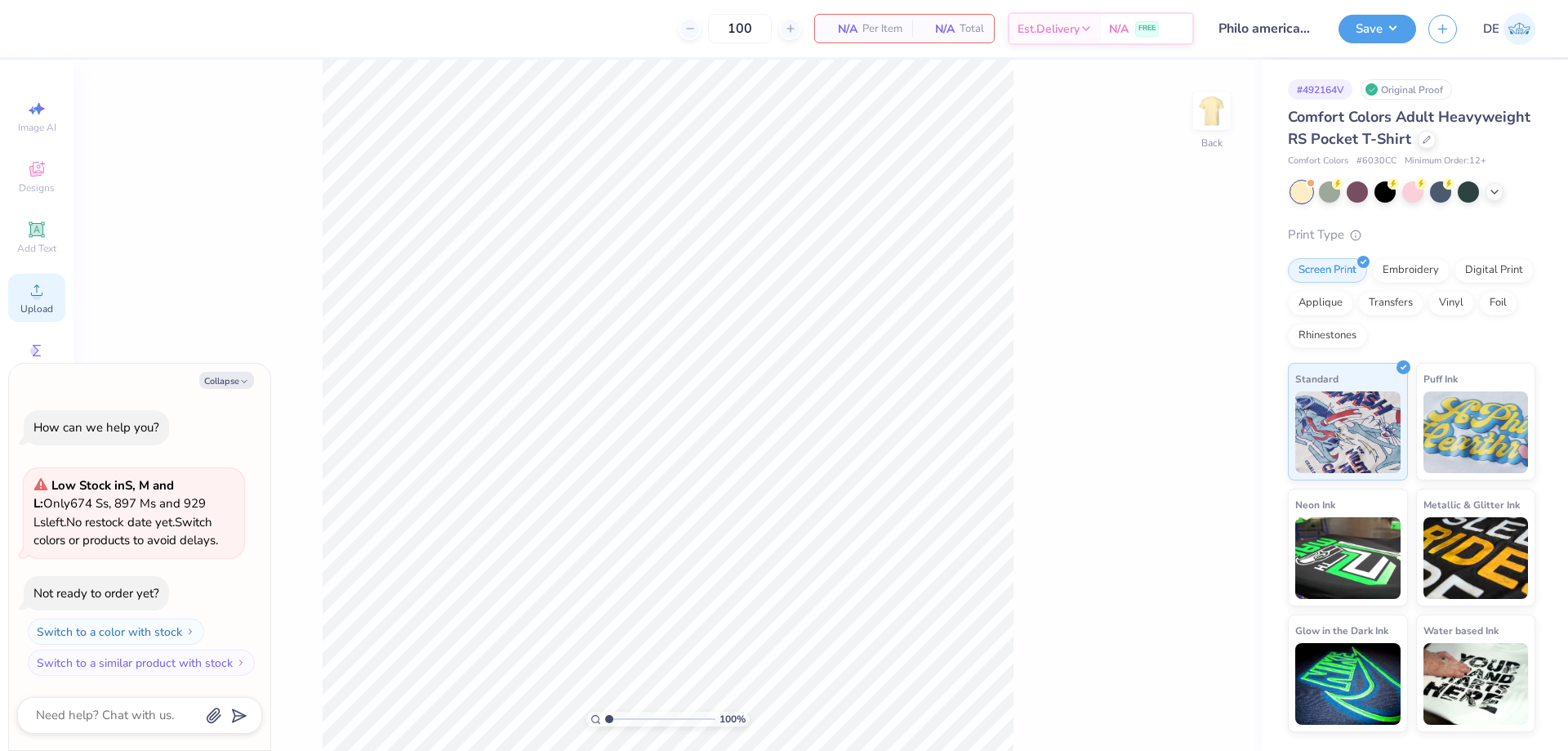
click at [25, 300] on div "Upload" at bounding box center [37, 298] width 58 height 48
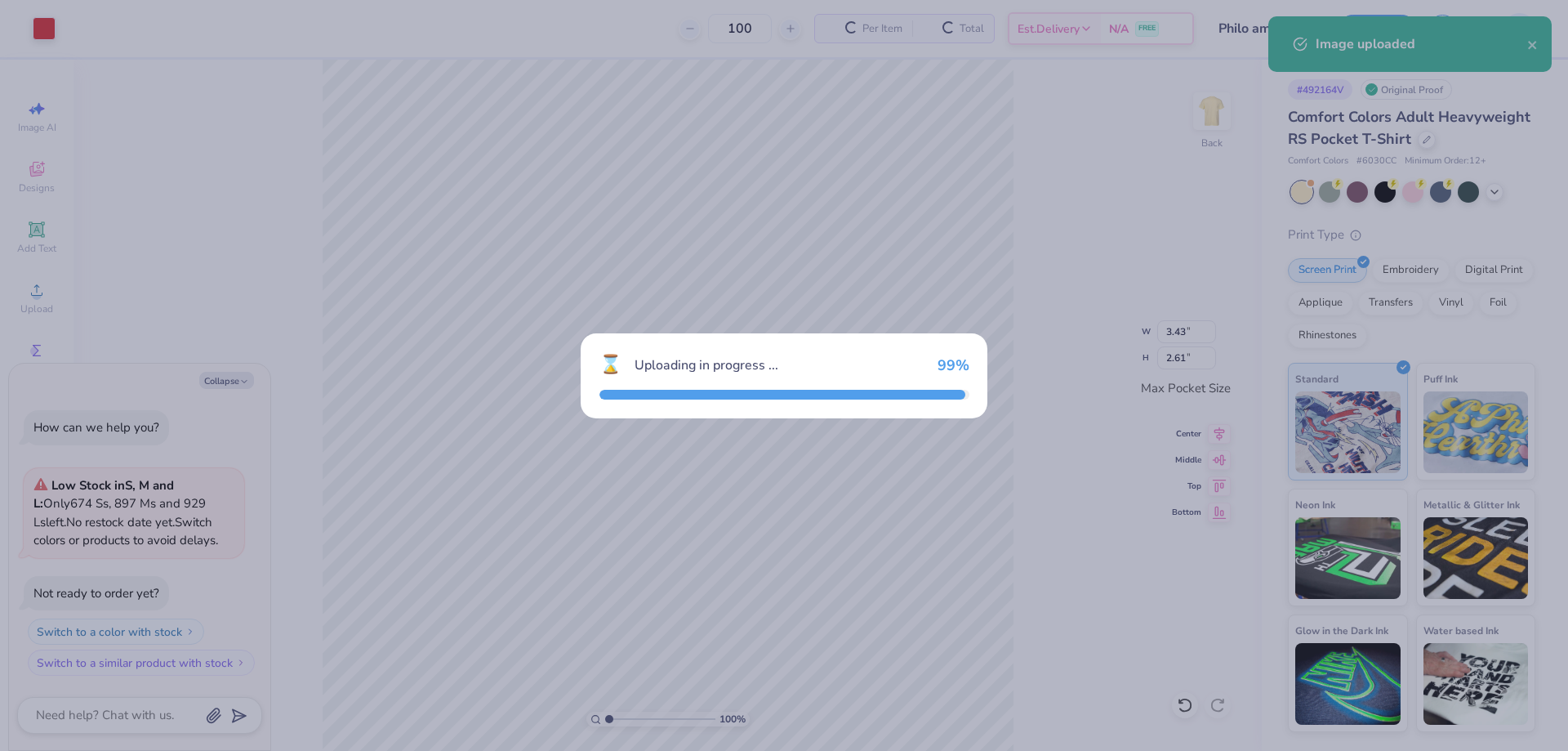
type textarea "x"
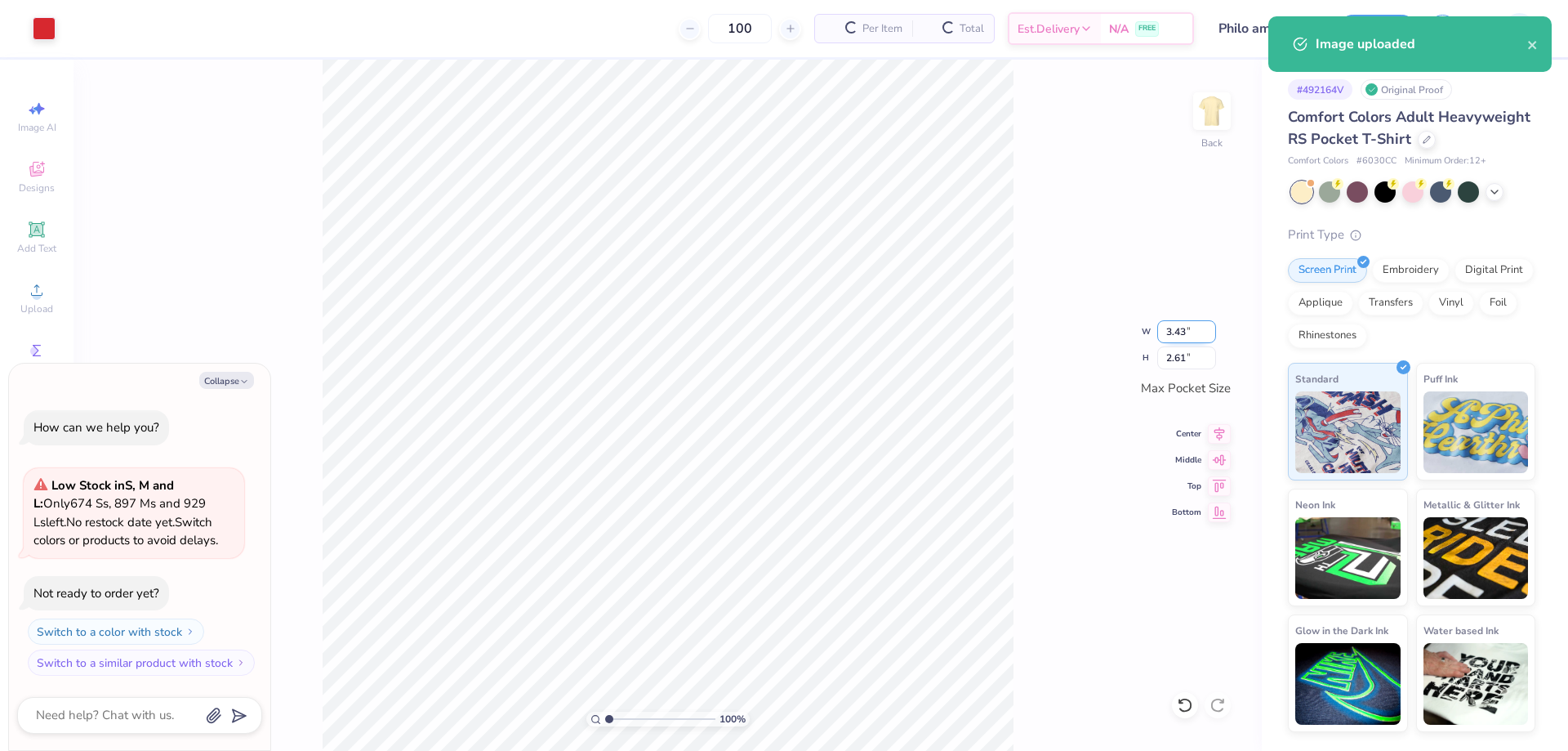
click at [1177, 334] on input "3.43" at bounding box center [1187, 331] width 59 height 23
type input "3.5"
type textarea "x"
type input "3.50"
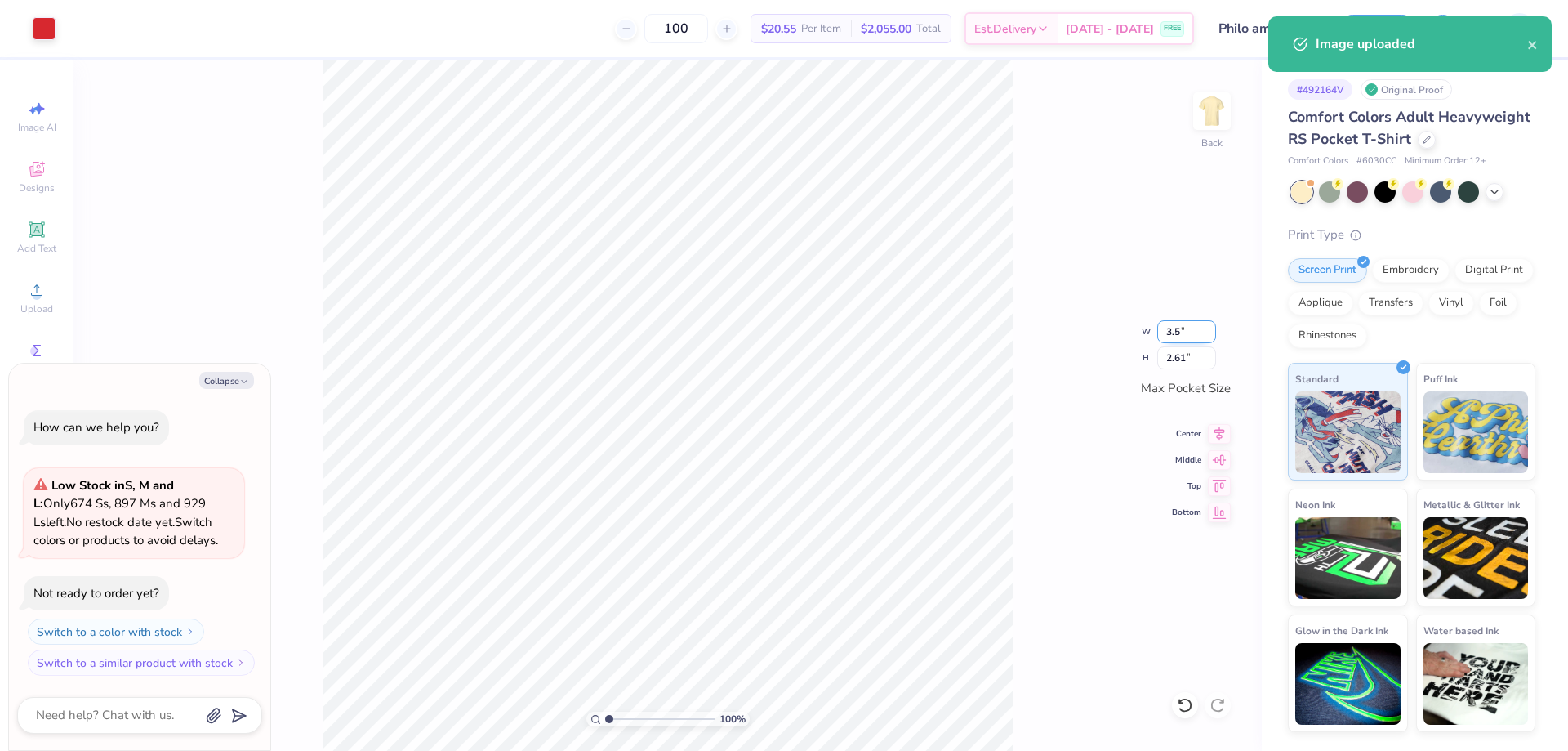
type input "2.66"
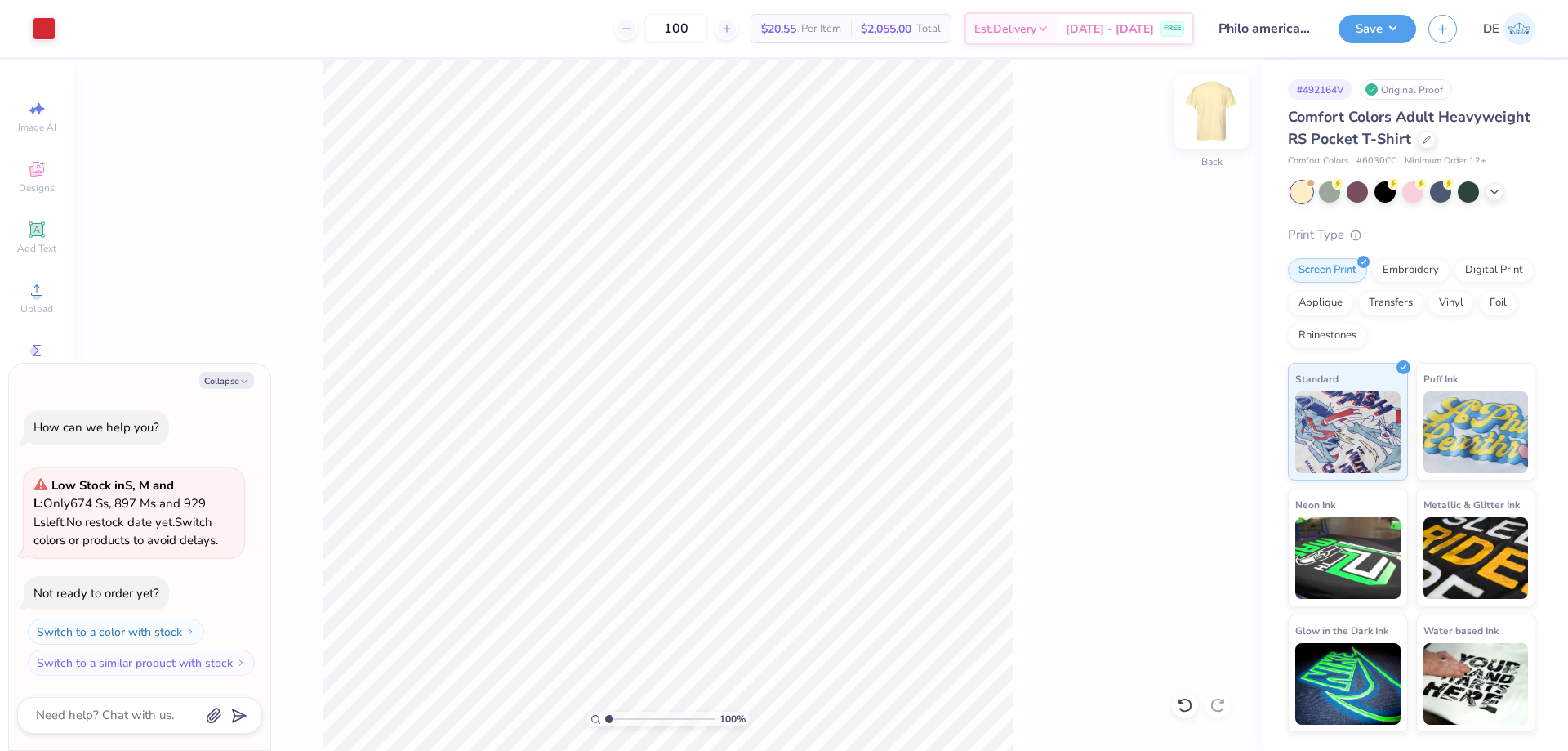
click at [1205, 115] on img at bounding box center [1212, 111] width 65 height 65
click at [47, 300] on div "Upload" at bounding box center [37, 298] width 58 height 48
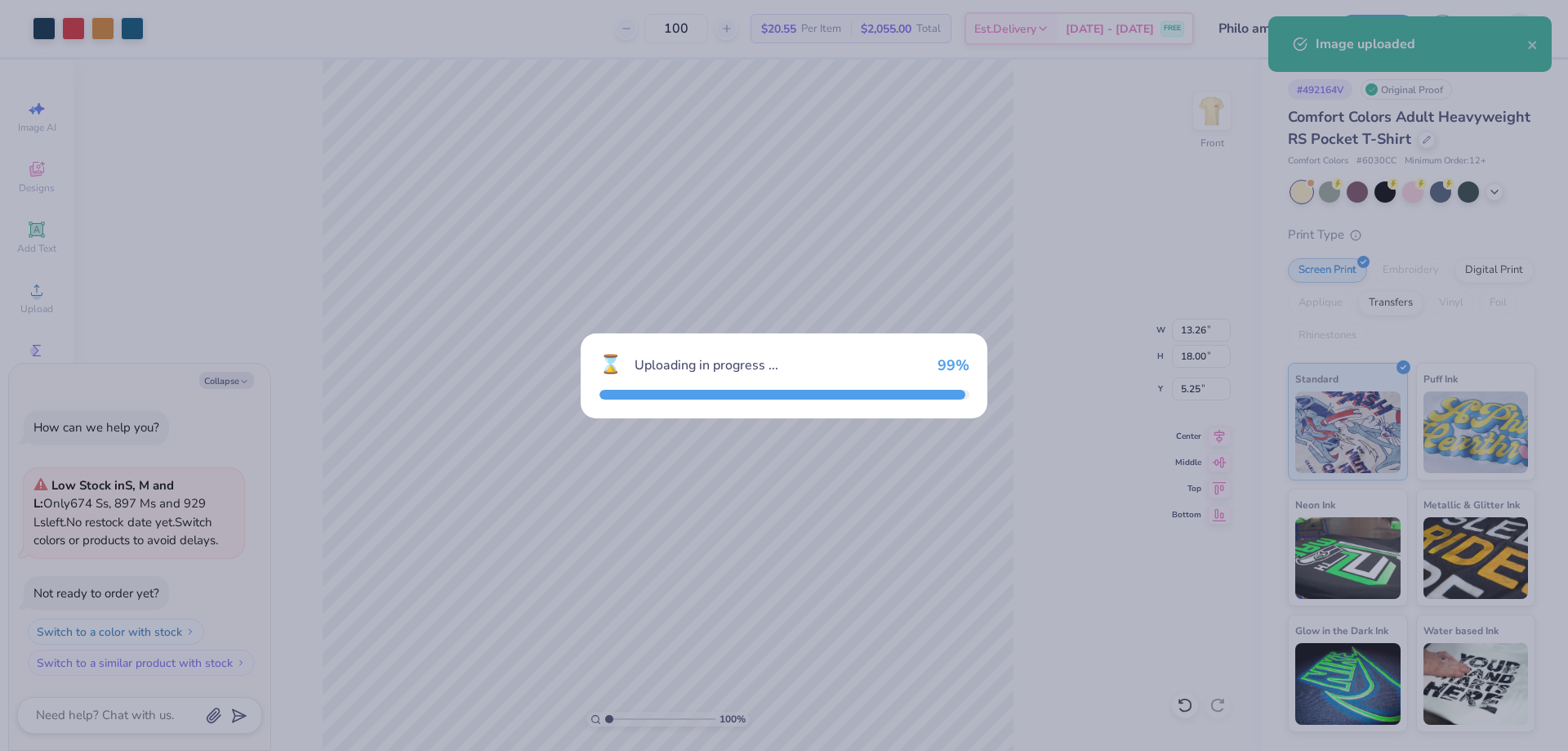
type textarea "x"
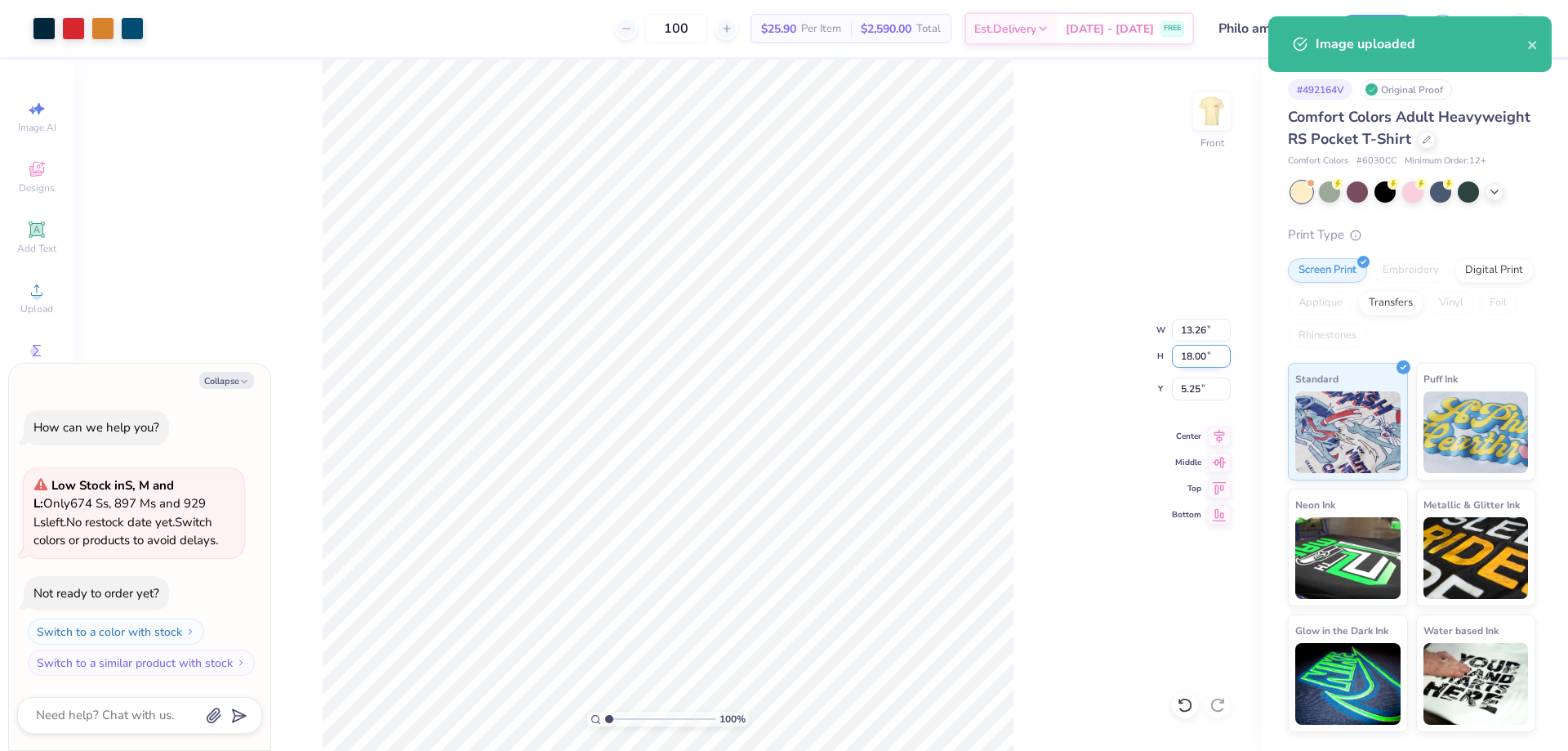
click at [1185, 358] on input "18.00" at bounding box center [1201, 356] width 59 height 23
type input "15"
type textarea "x"
type input "11.05"
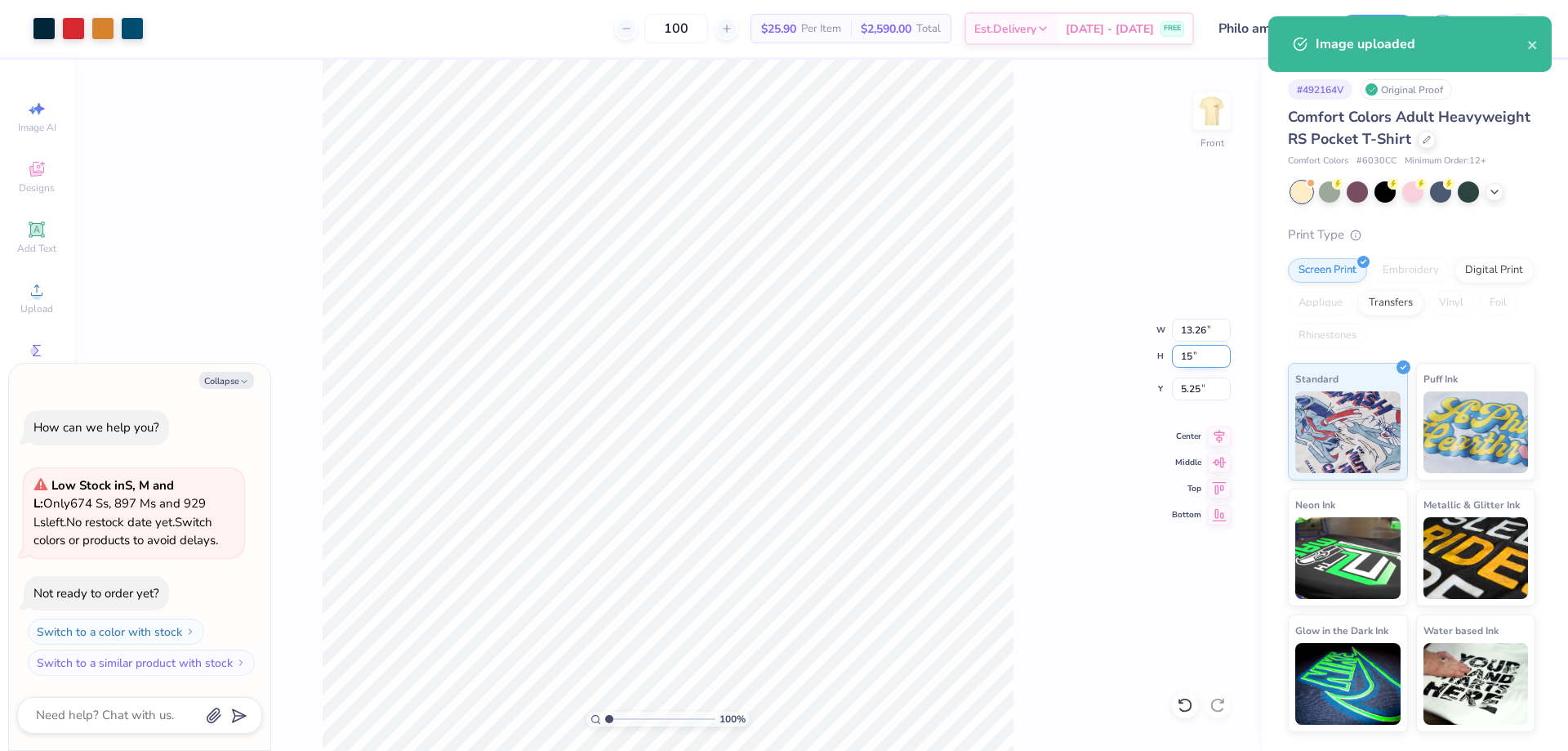
type input "15.00"
click at [1181, 389] on input "6.75" at bounding box center [1201, 388] width 59 height 23
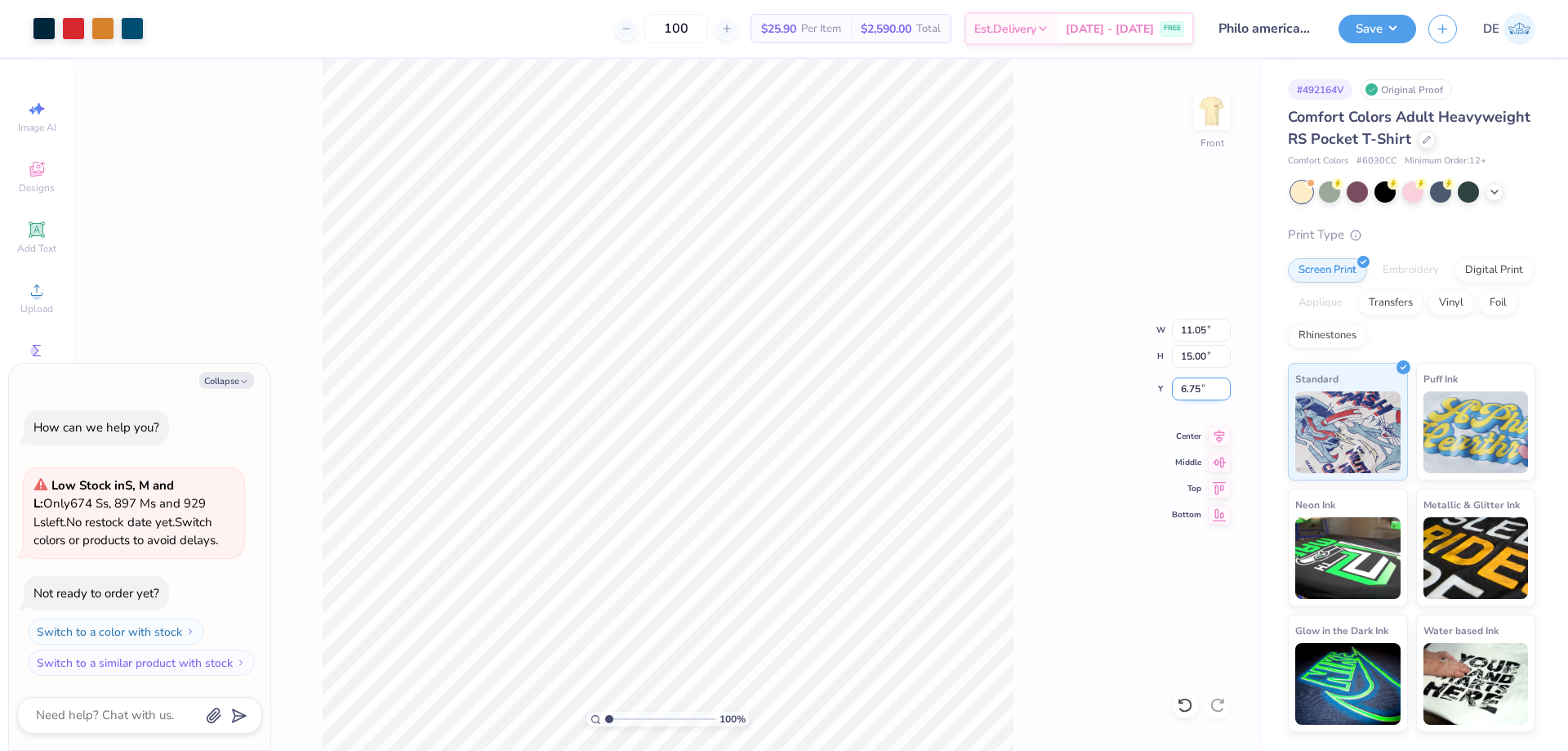
click at [1181, 389] on input "6.75" at bounding box center [1201, 388] width 59 height 23
type input "3"
type textarea "x"
type input "3.00"
click at [1108, 353] on div "100 % Front W 11.05 11.05 " H 15.00 15.00 " Y 3.00 3.00 " Center Middle Top Bot…" at bounding box center [668, 405] width 1189 height 691
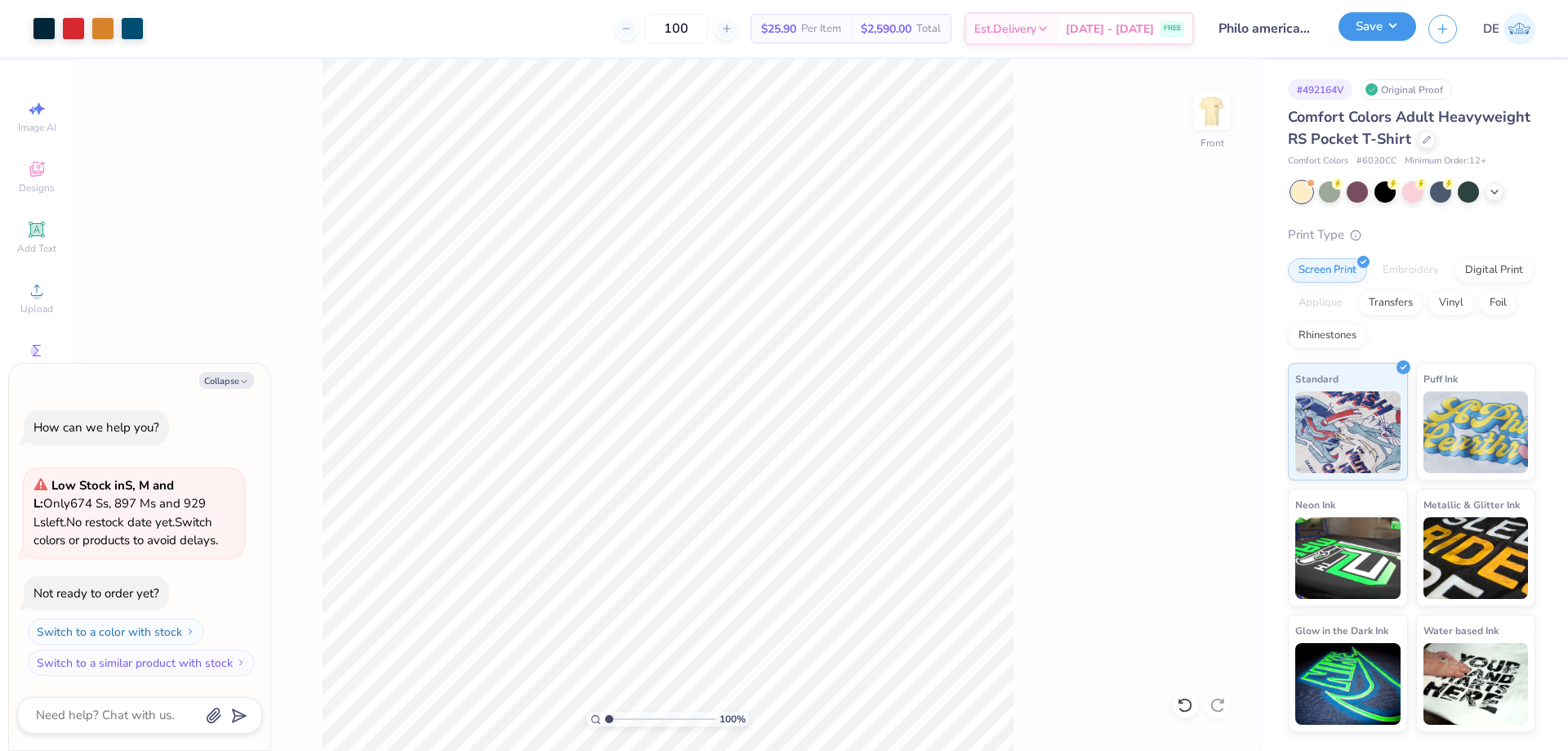
click at [1392, 26] on button "Save" at bounding box center [1377, 27] width 78 height 28
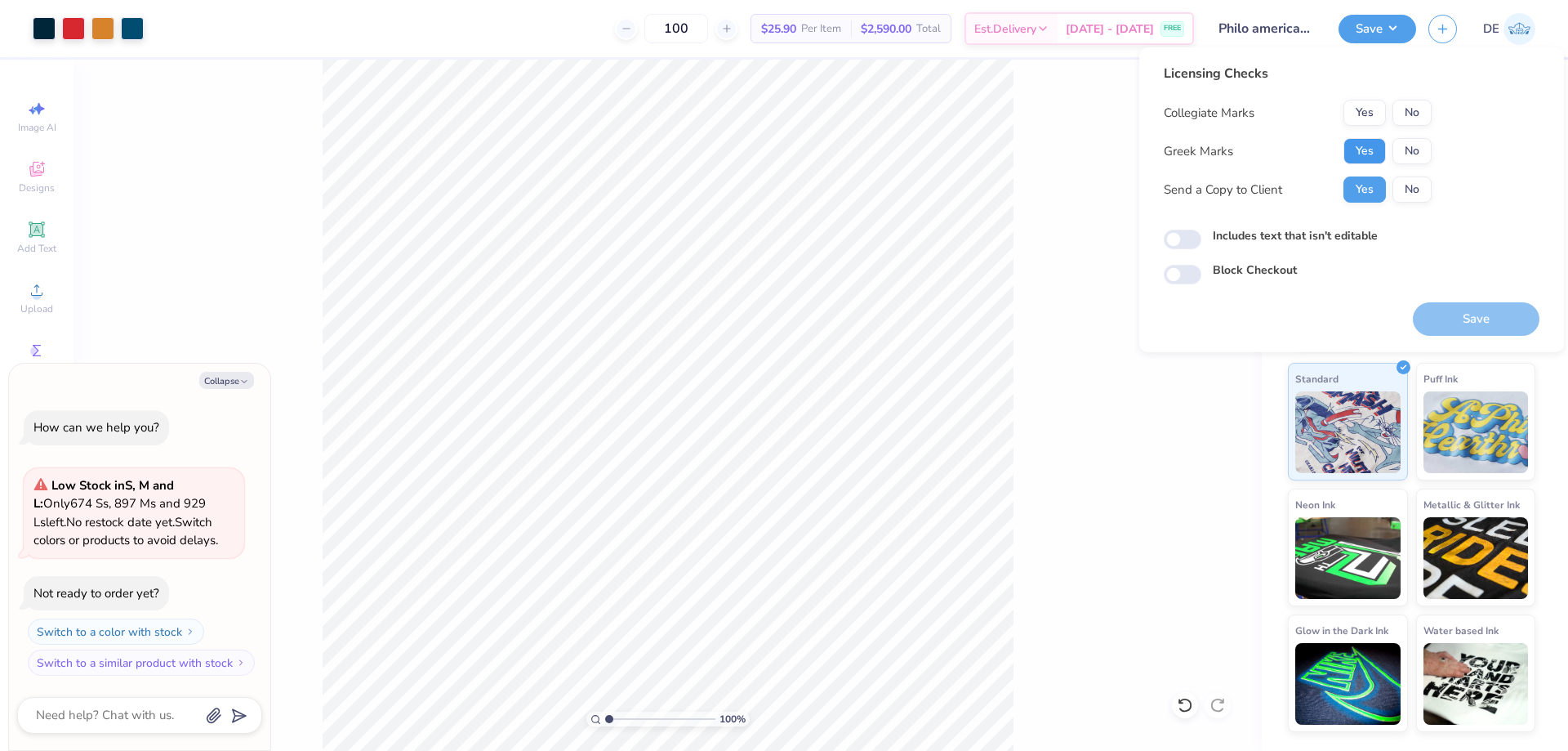
click at [1351, 157] on button "Yes" at bounding box center [1365, 151] width 43 height 26
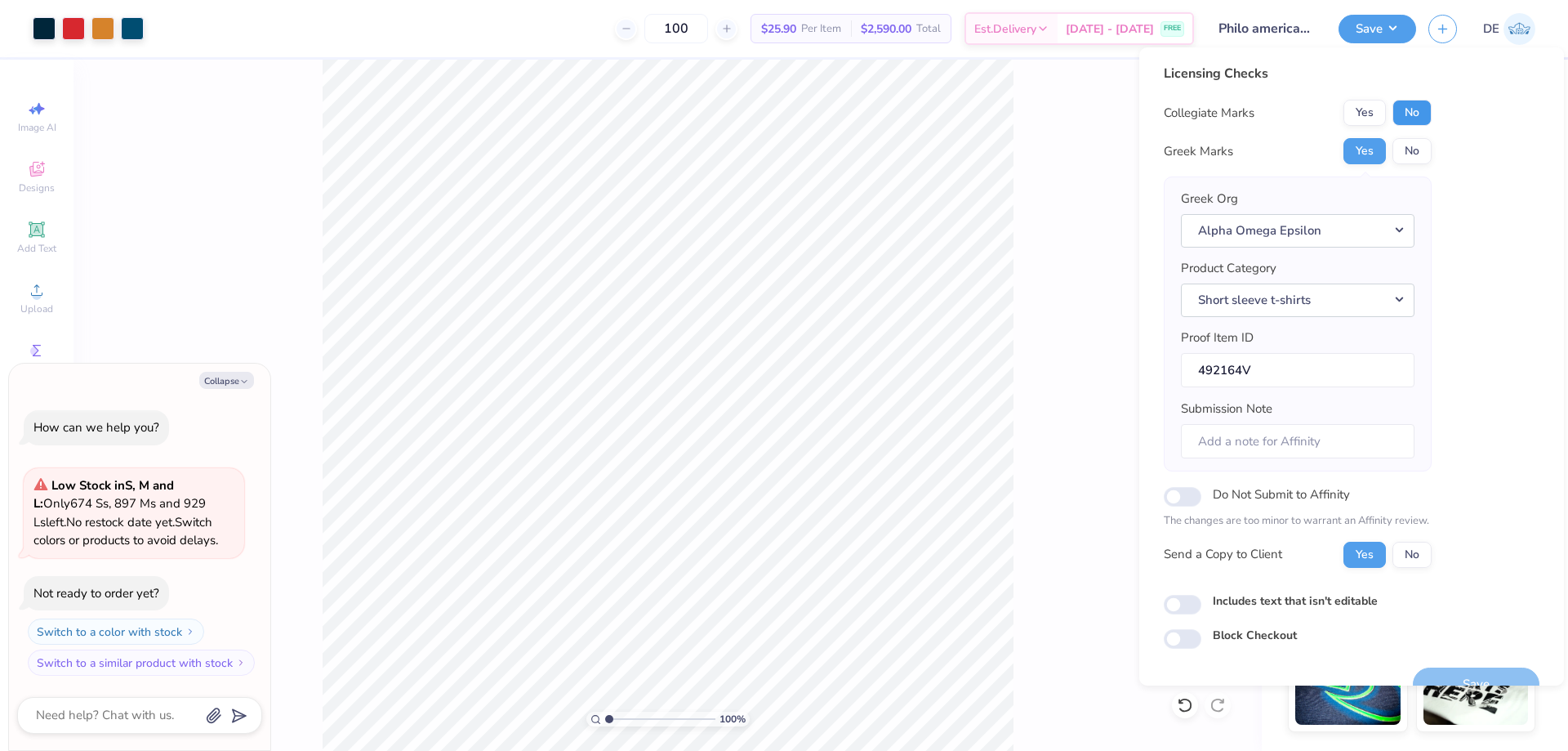
click at [1414, 124] on button "No" at bounding box center [1412, 113] width 39 height 26
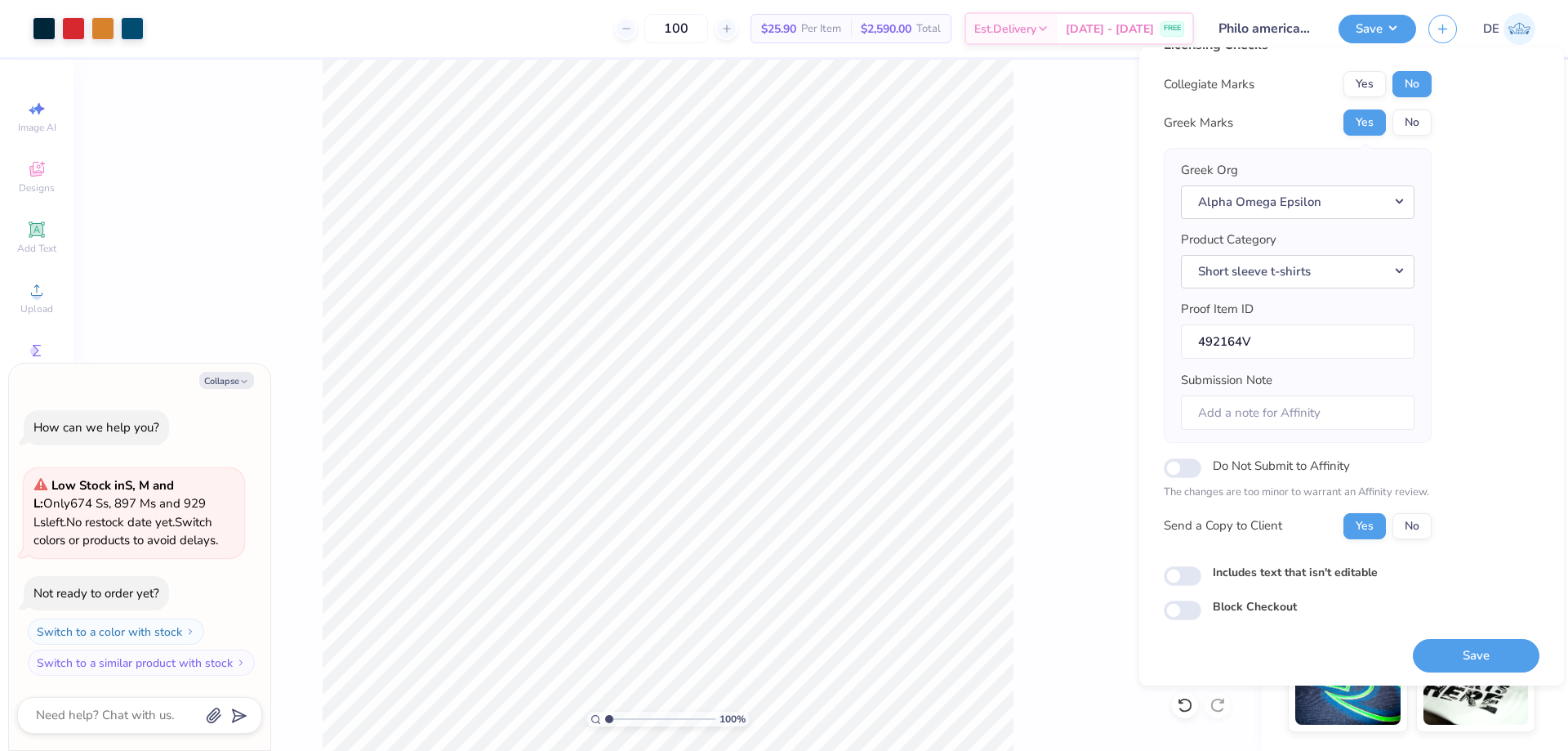
scroll to position [31, 0]
click at [1461, 647] on button "Save" at bounding box center [1476, 655] width 127 height 33
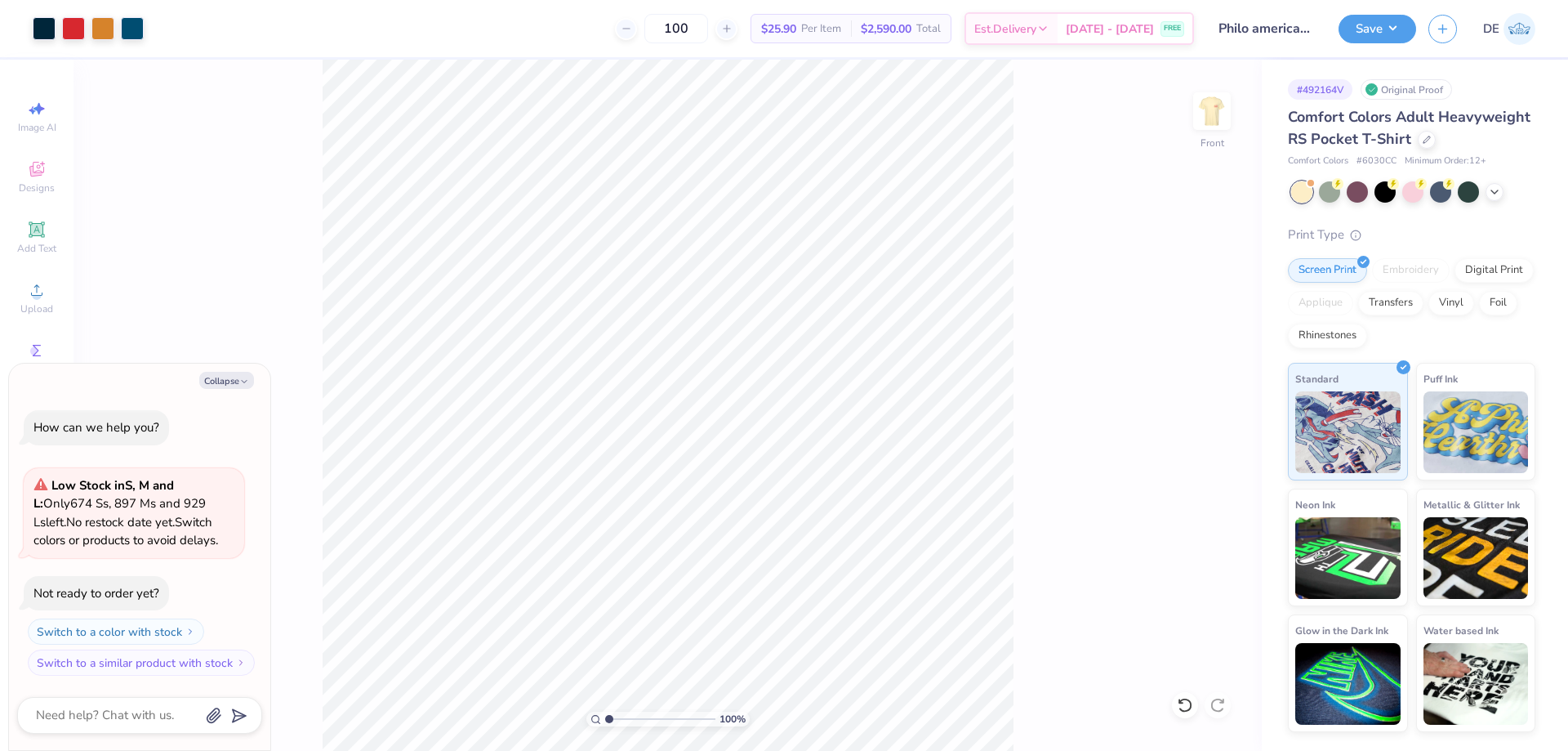
type textarea "x"
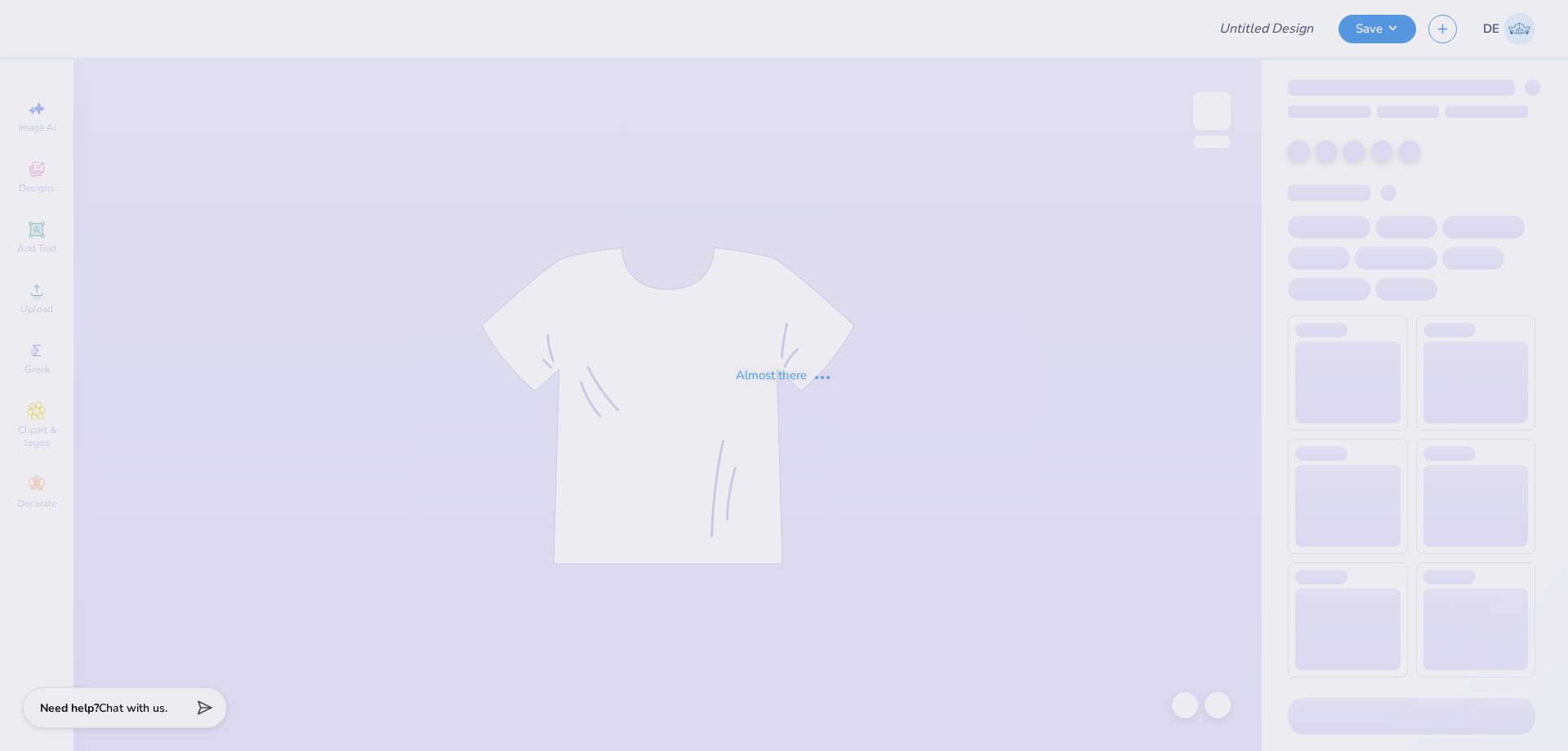
type input "Philo american/retriever theme"
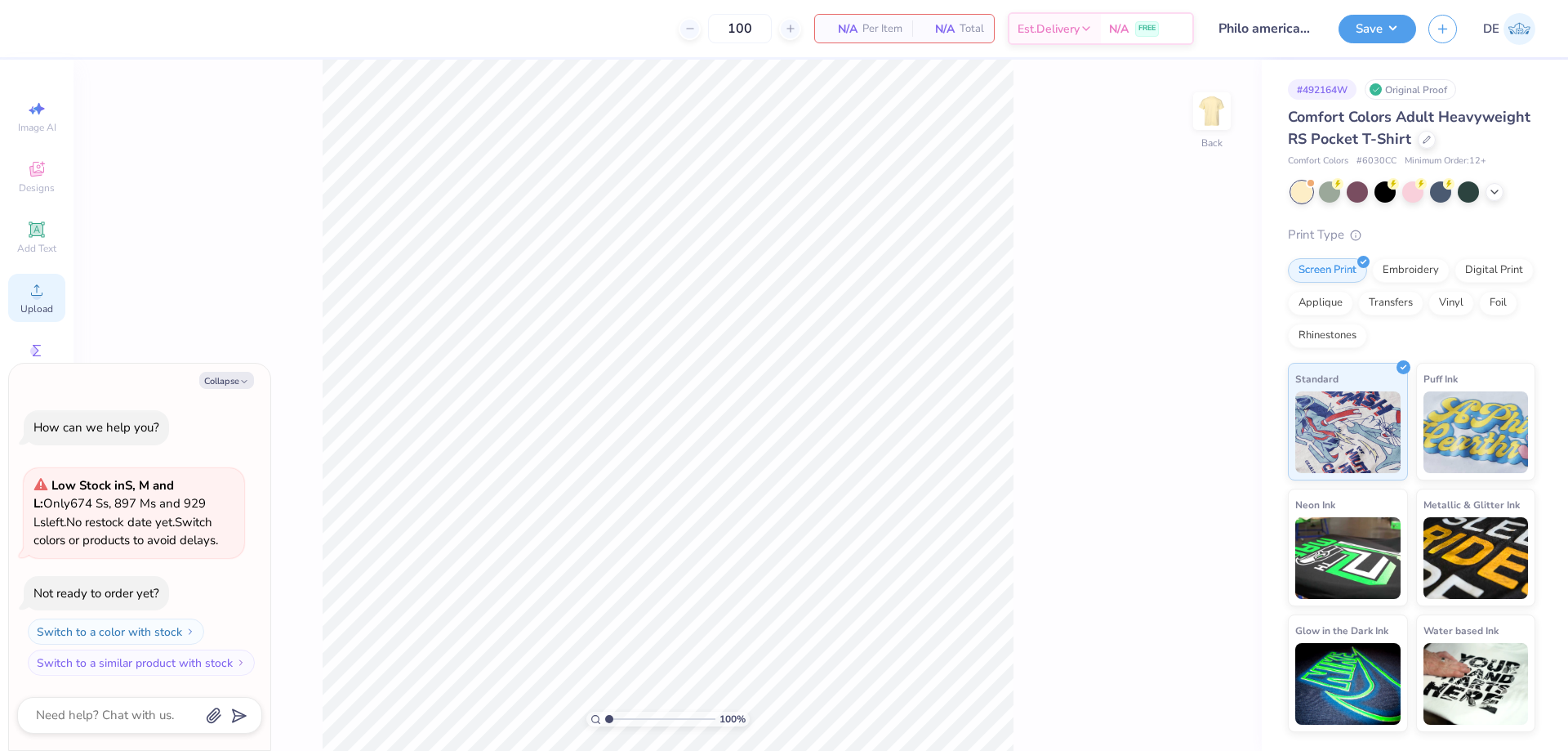
click at [25, 289] on div "Upload" at bounding box center [37, 298] width 58 height 48
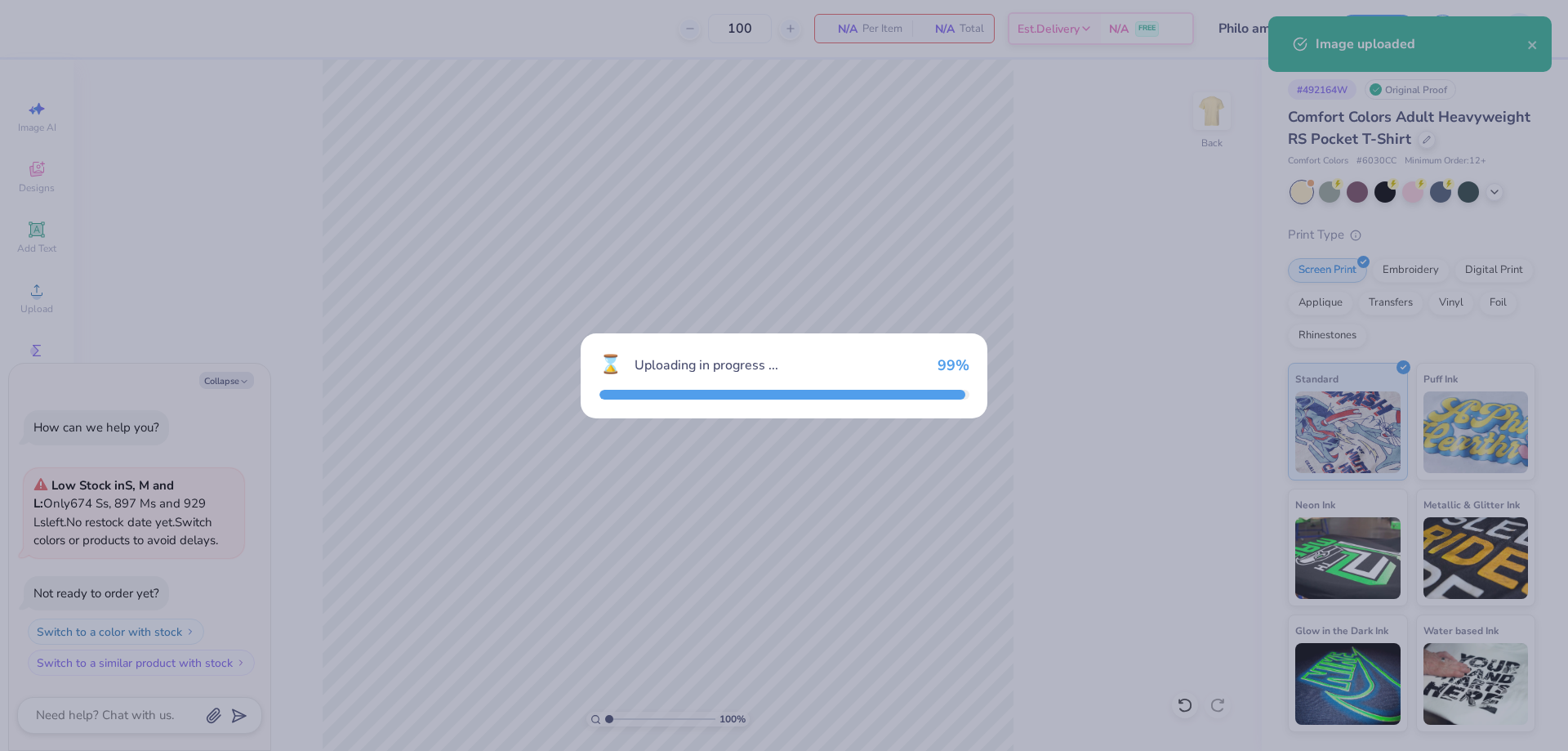
type textarea "x"
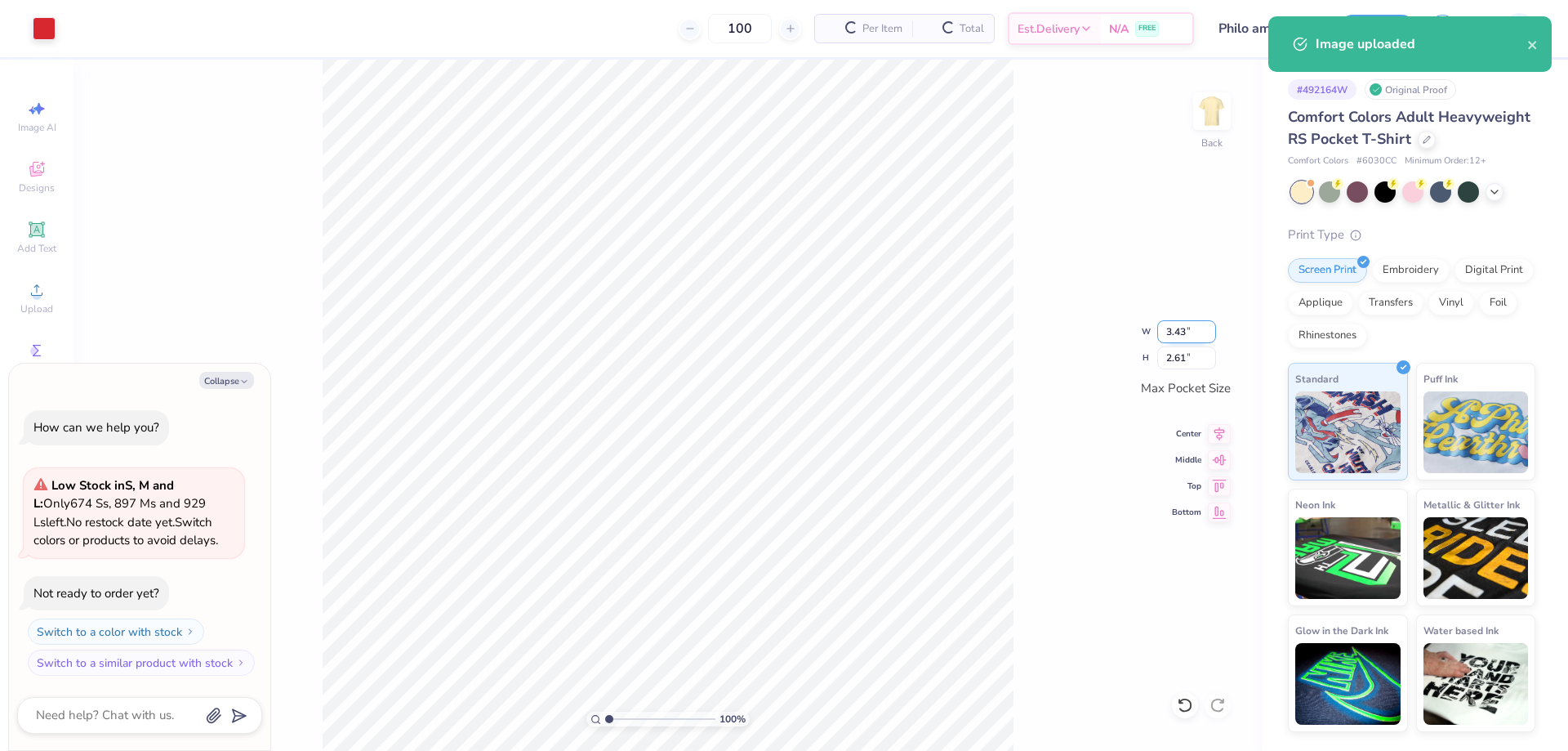
click at [1165, 338] on input "3.43" at bounding box center [1187, 331] width 59 height 23
type input "3.5"
type textarea "x"
type input "3.50"
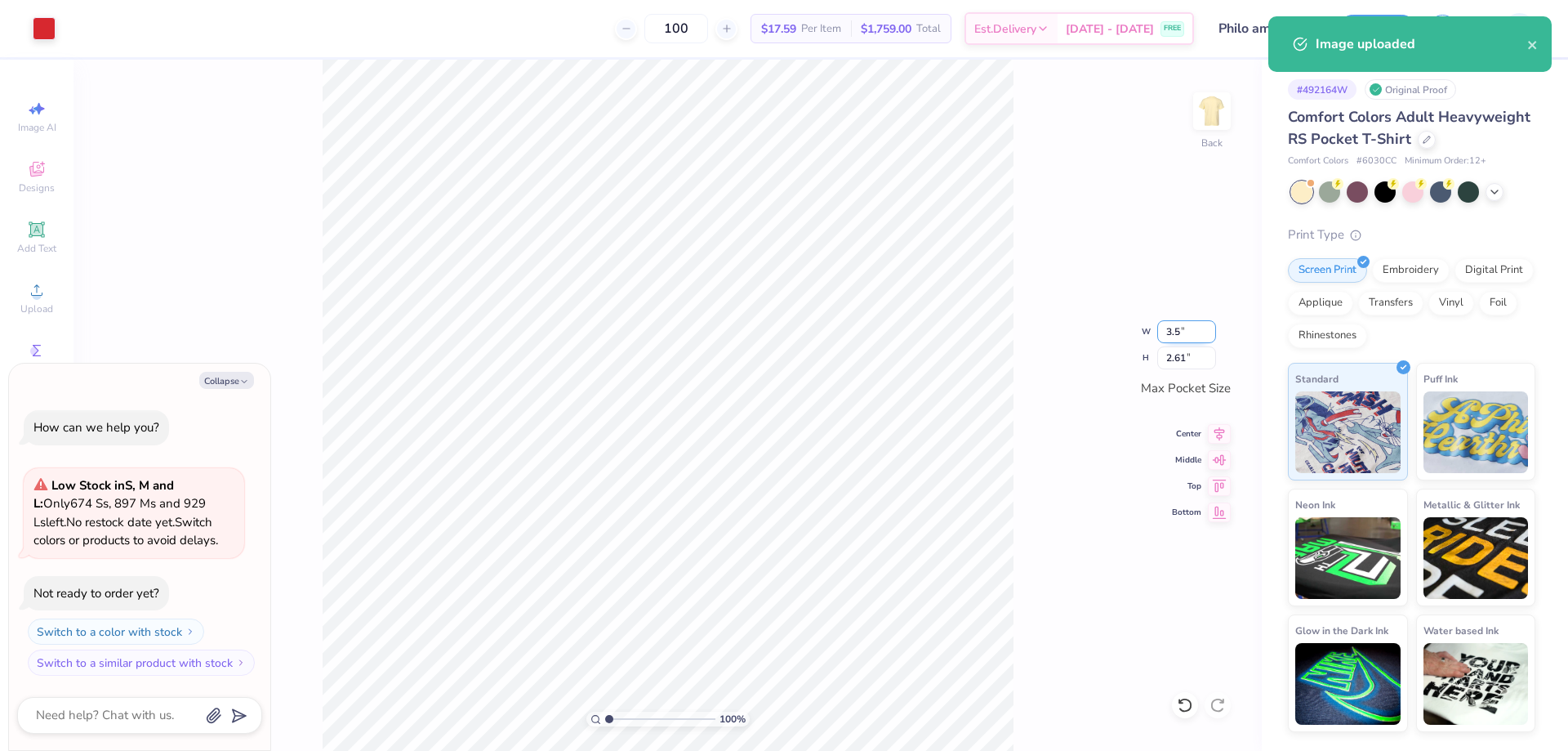
type input "2.66"
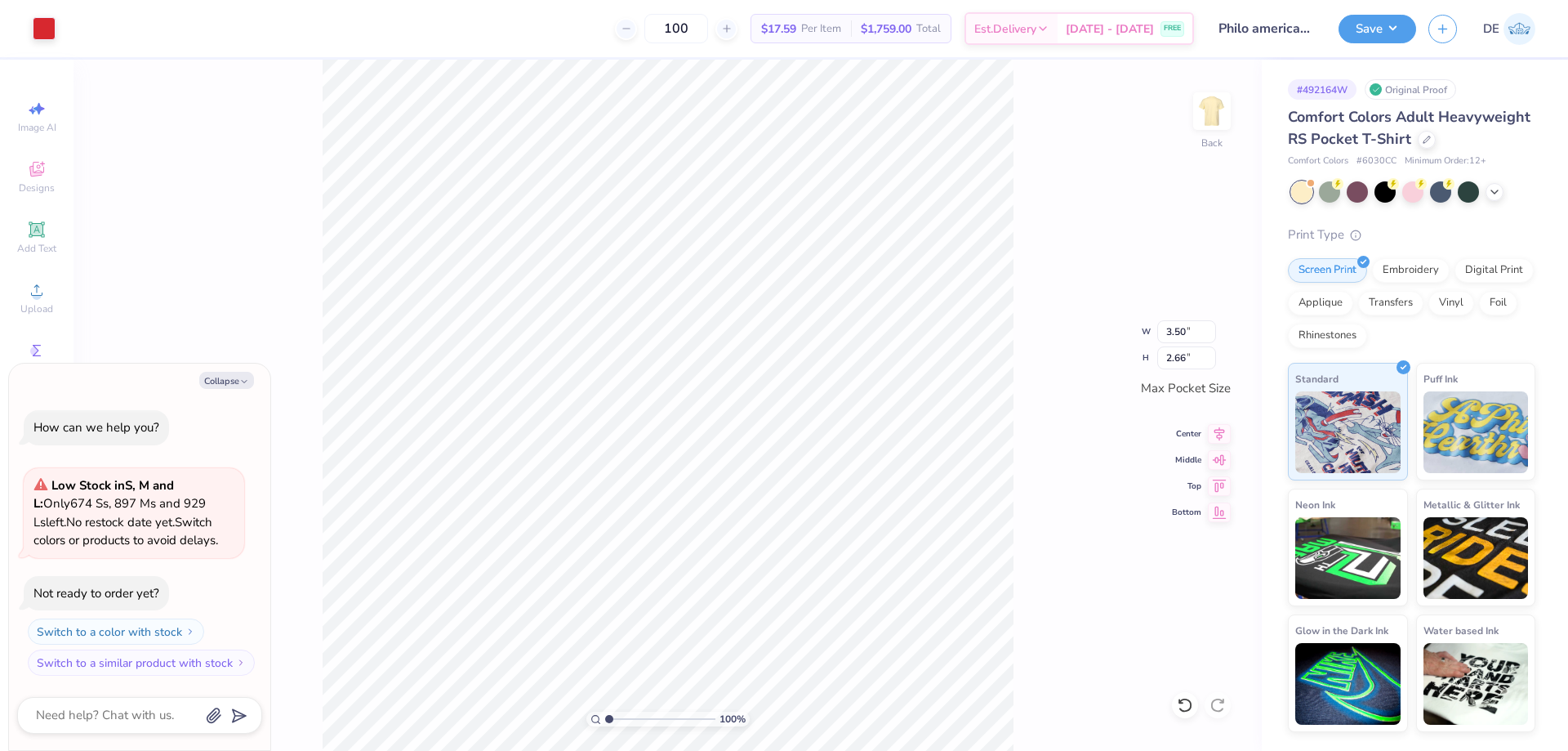
click at [1061, 328] on div "100 % Back W 3.50 3.50 " H 2.66 2.66 " Max Pocket Size Center Middle Top Bottom" at bounding box center [668, 405] width 1189 height 691
click at [1216, 113] on img at bounding box center [1212, 111] width 65 height 65
click at [1215, 100] on img at bounding box center [1212, 111] width 33 height 33
drag, startPoint x: 1105, startPoint y: 498, endPoint x: 1094, endPoint y: 507, distance: 14.2
click at [1105, 498] on div "100 % Back W 3.50 3.50 " H 2.66 2.66 " Max Pocket Size Center Middle Top Bottom" at bounding box center [668, 405] width 1189 height 691
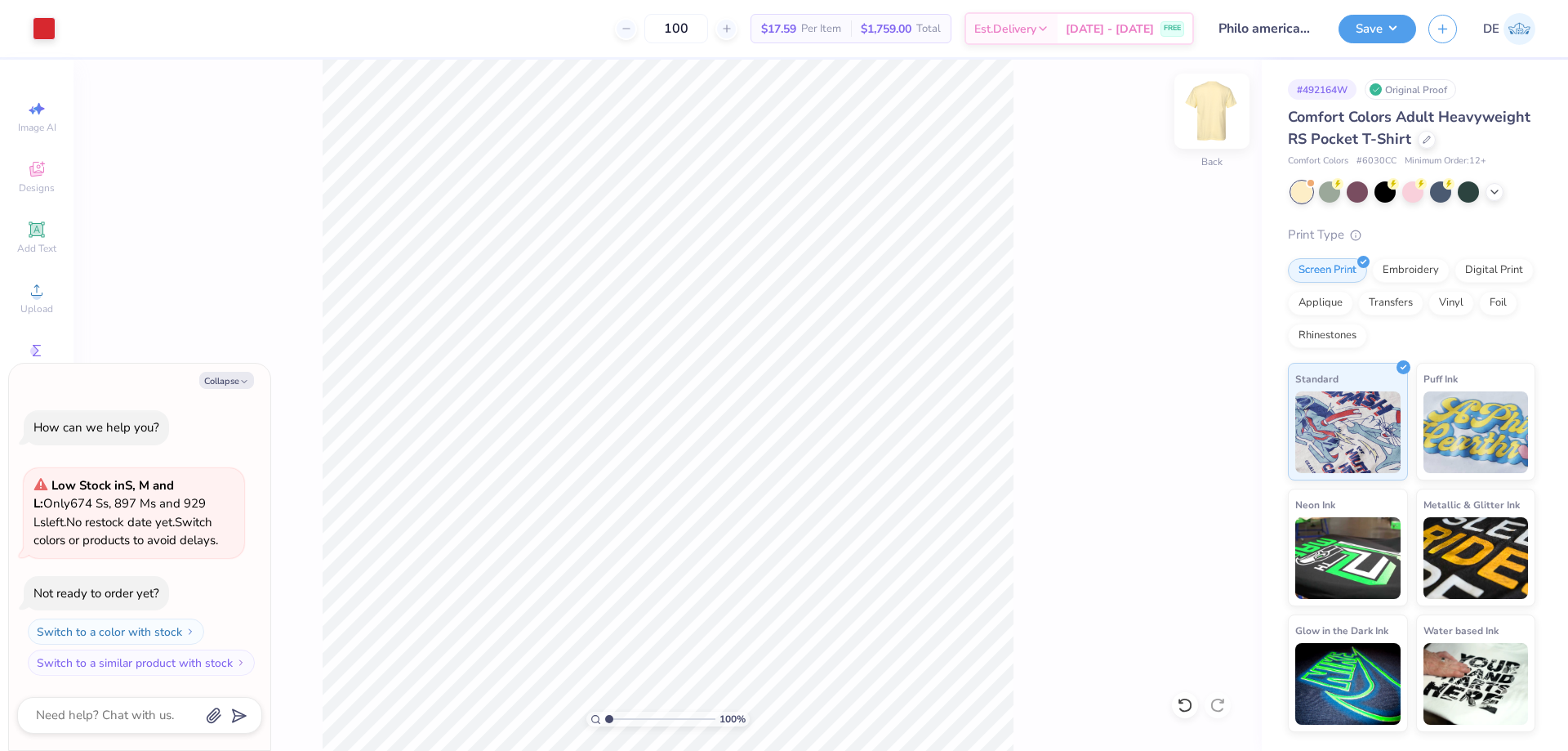
click at [1205, 104] on img at bounding box center [1212, 111] width 65 height 65
click at [52, 297] on div "Upload" at bounding box center [37, 298] width 58 height 48
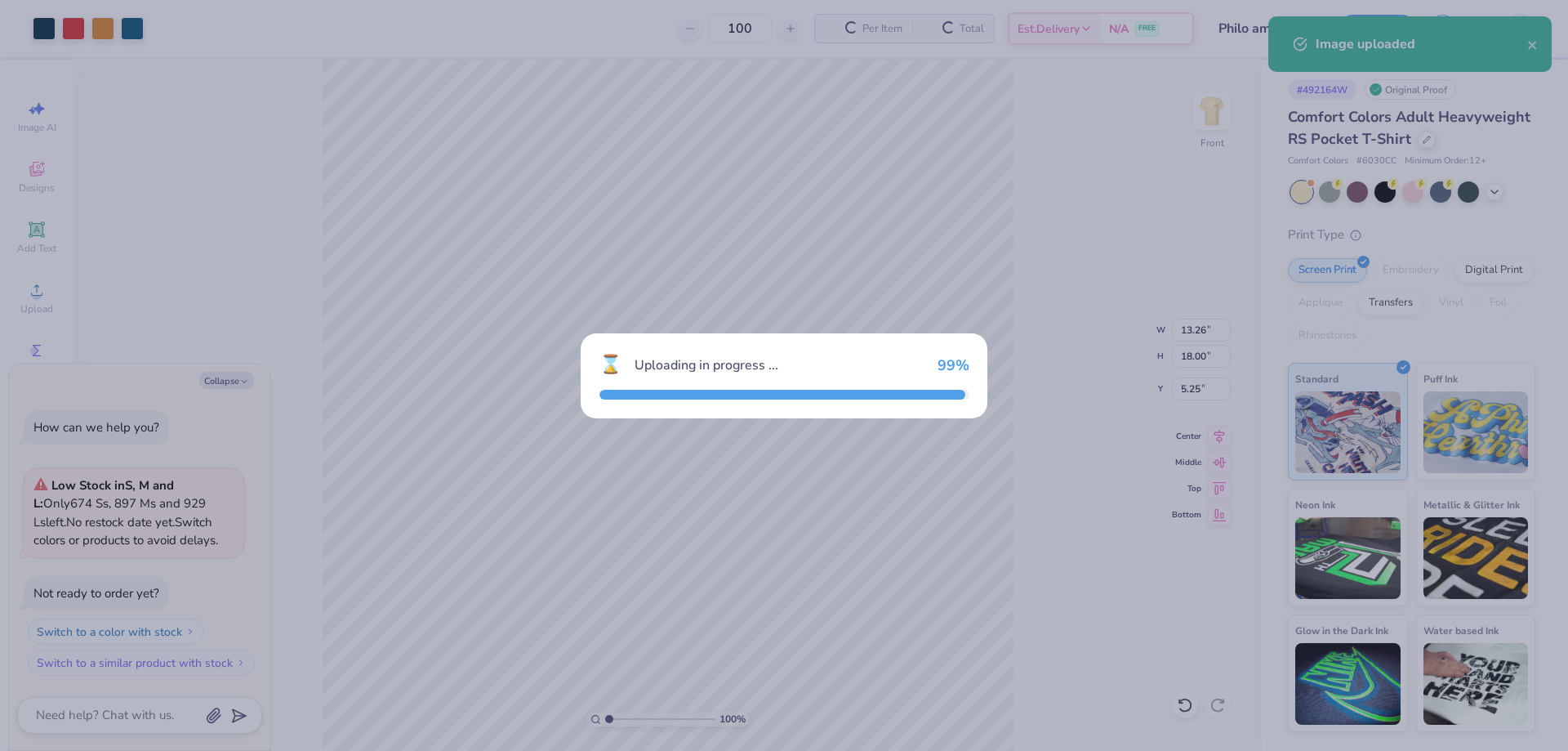
type textarea "x"
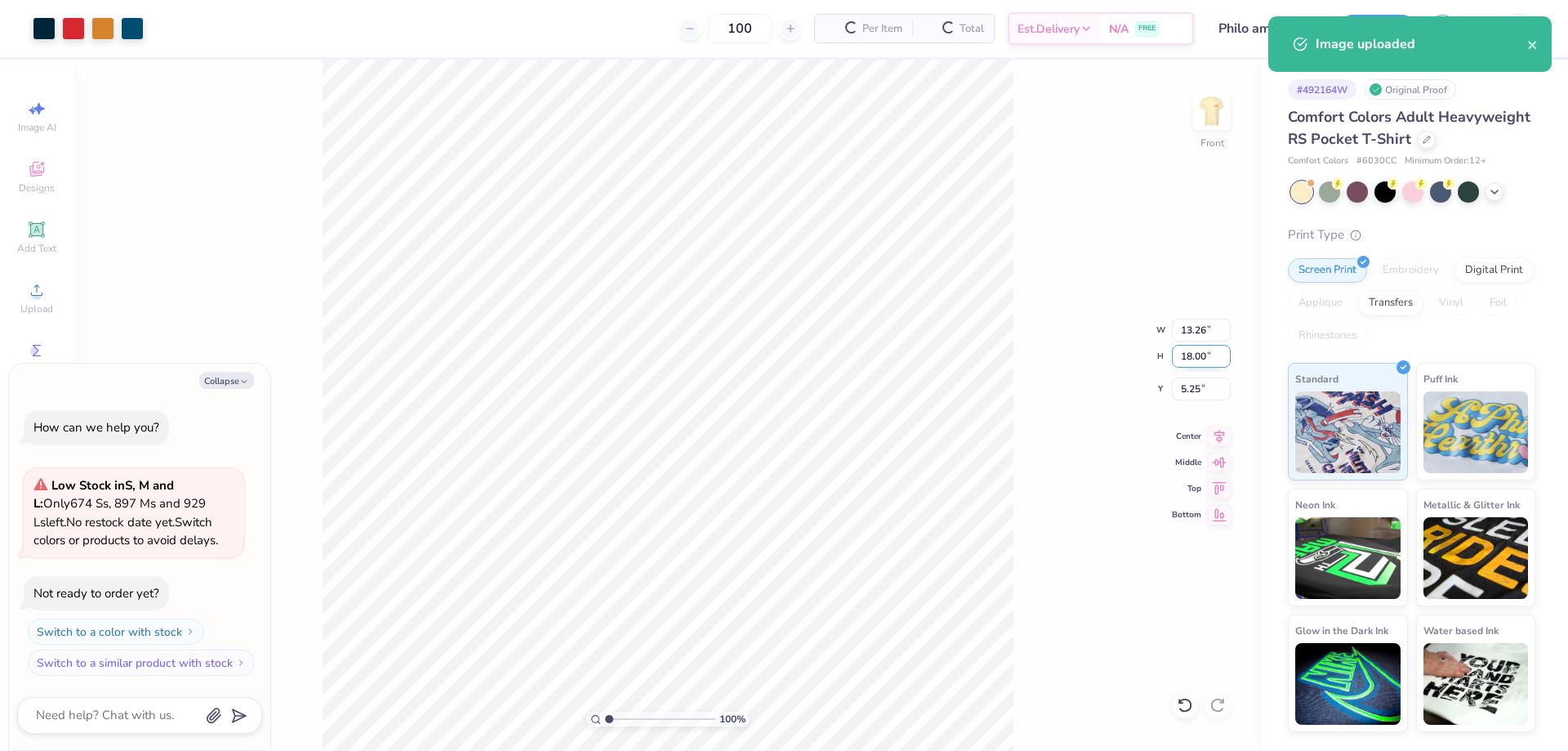
click at [1186, 355] on input "18.00" at bounding box center [1201, 356] width 59 height 23
type input "15"
type textarea "x"
type input "11.05"
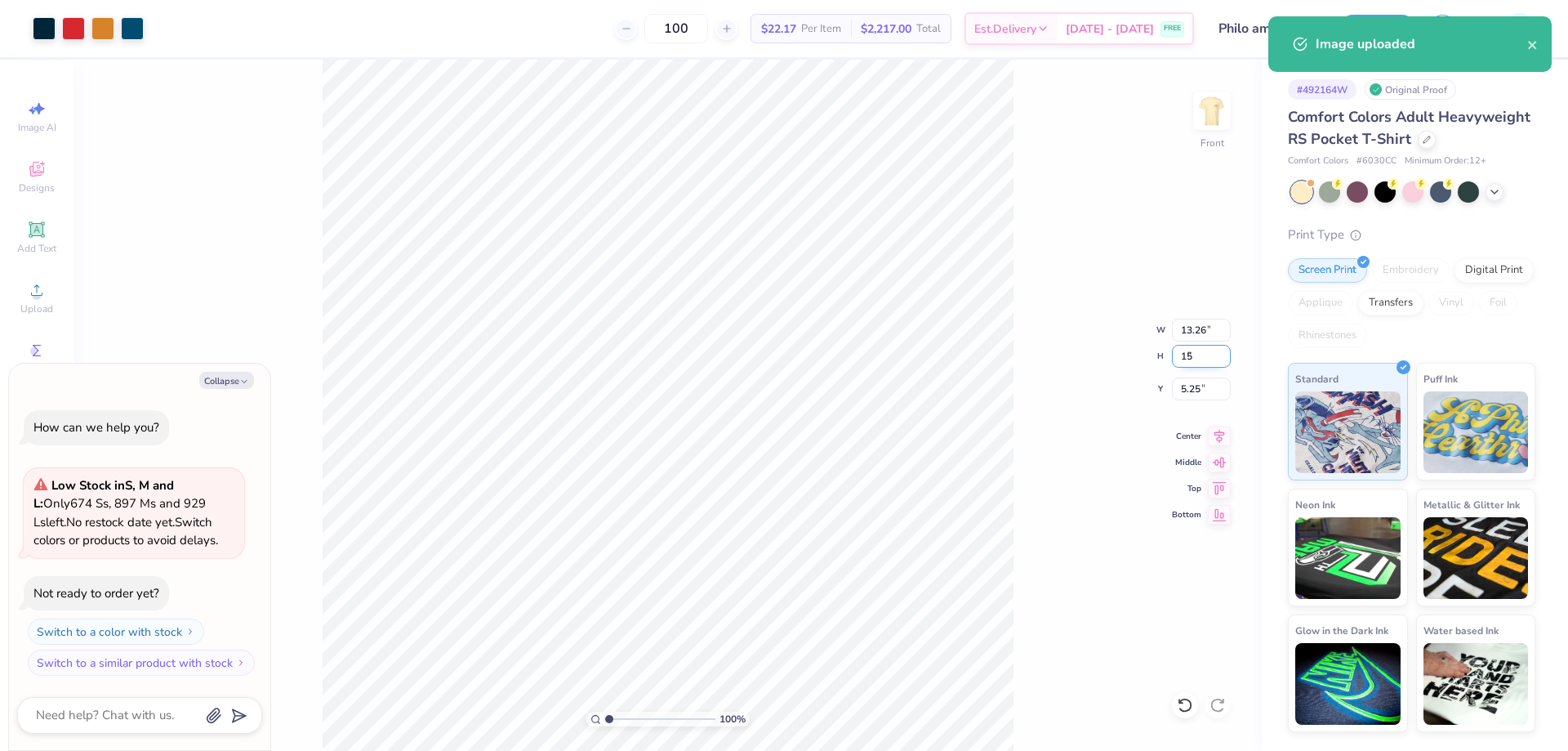
type input "15.00"
click at [1188, 393] on input "6.75" at bounding box center [1201, 388] width 59 height 23
type input "3"
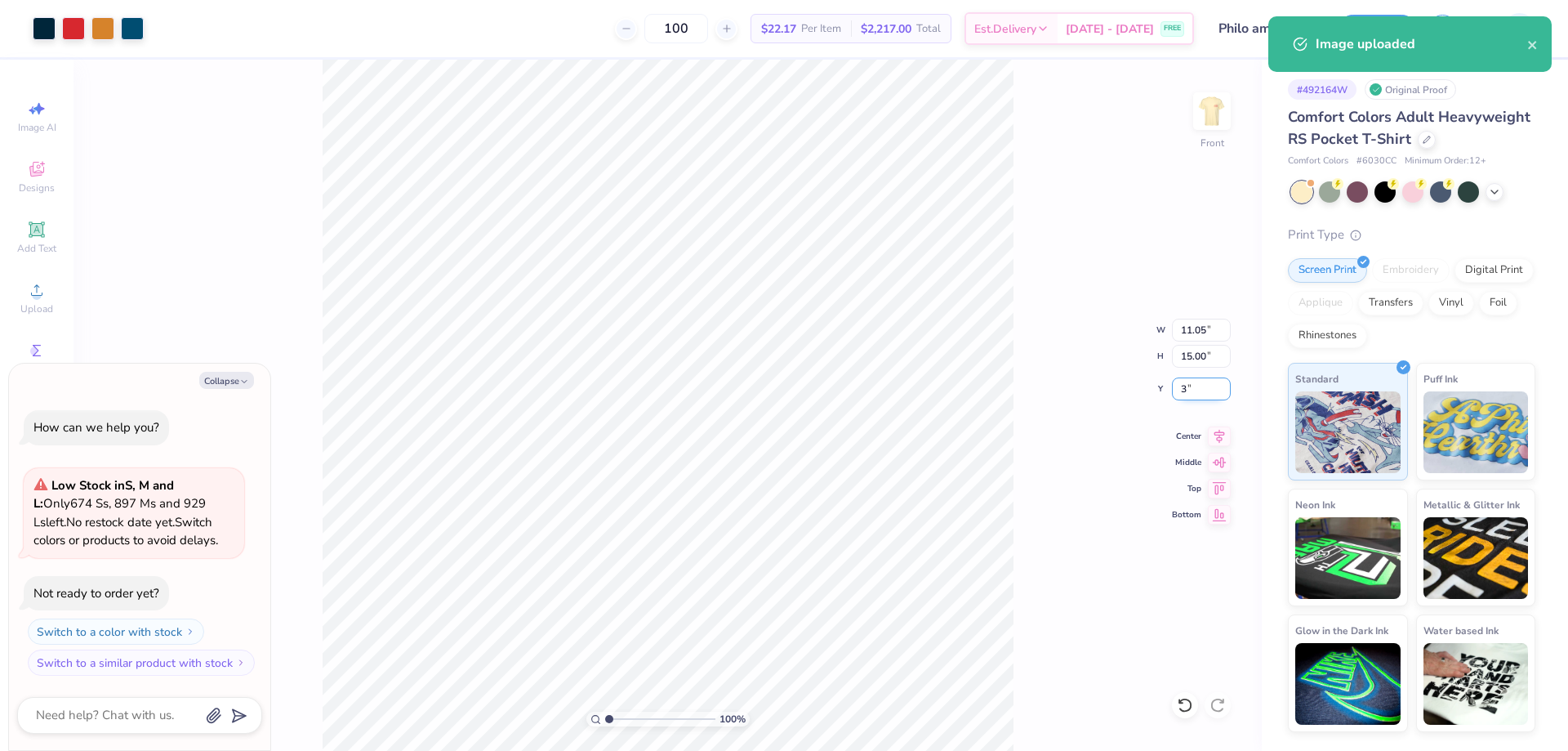
type textarea "x"
type input "3.00"
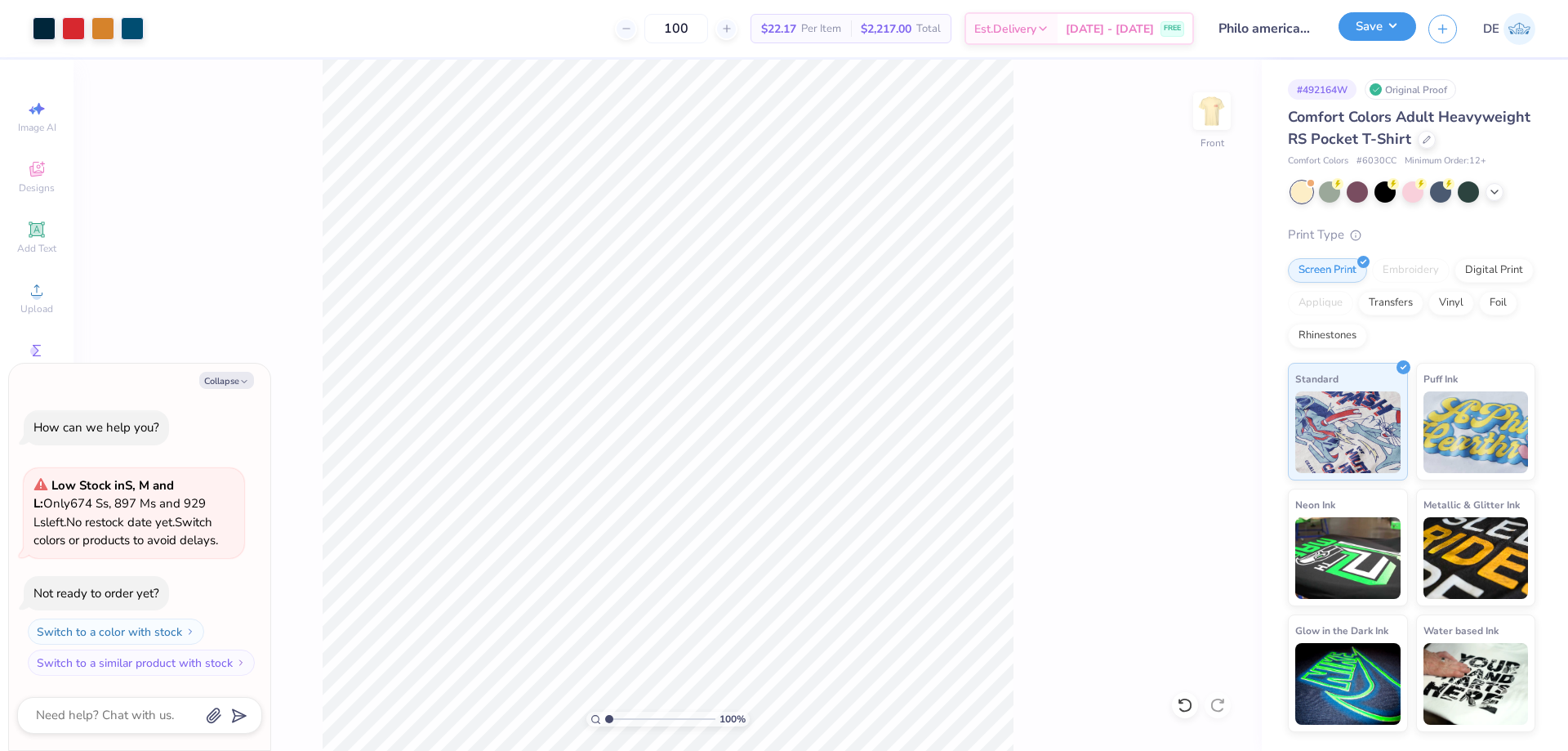
click at [1368, 26] on button "Save" at bounding box center [1377, 27] width 78 height 28
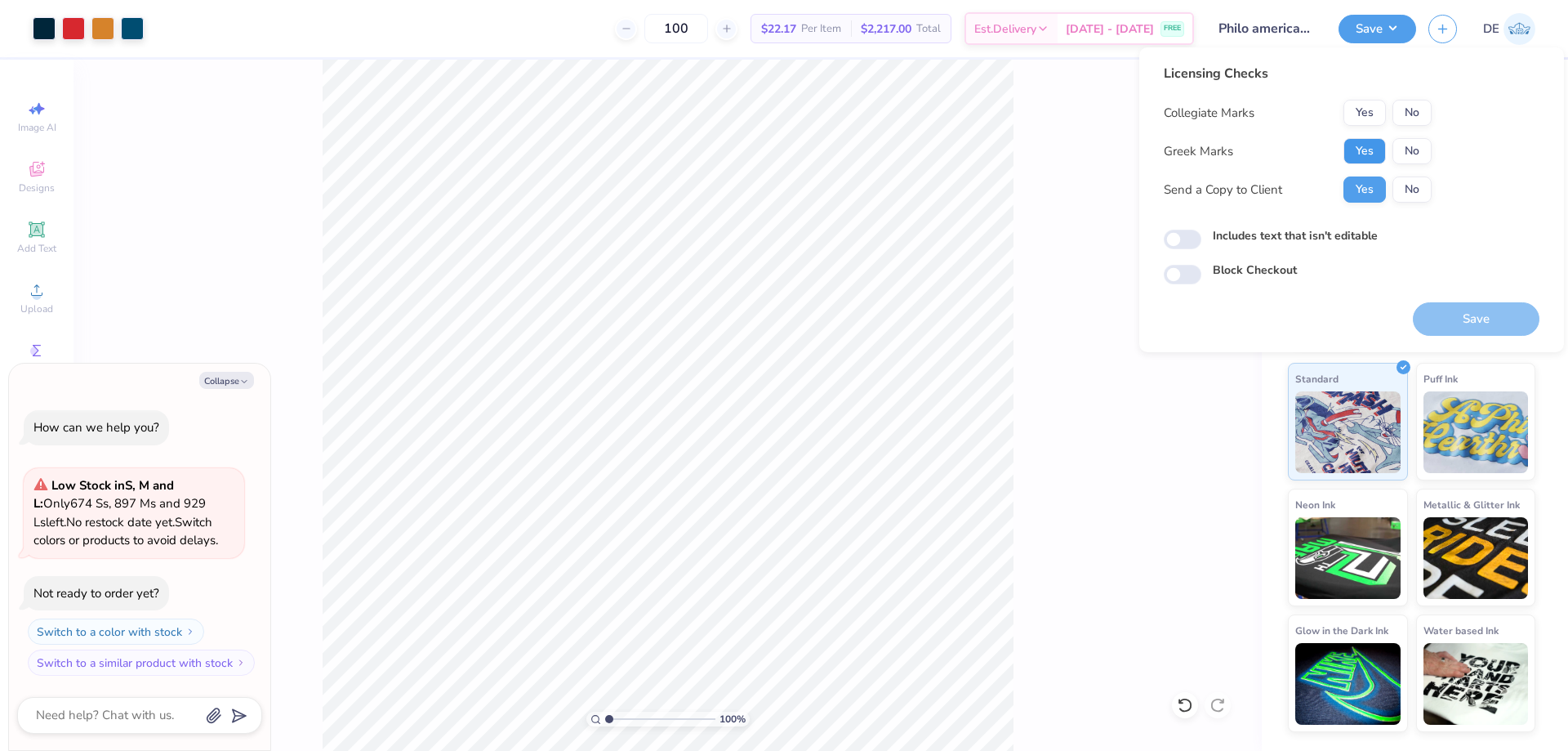
click at [1376, 148] on button "Yes" at bounding box center [1365, 151] width 43 height 26
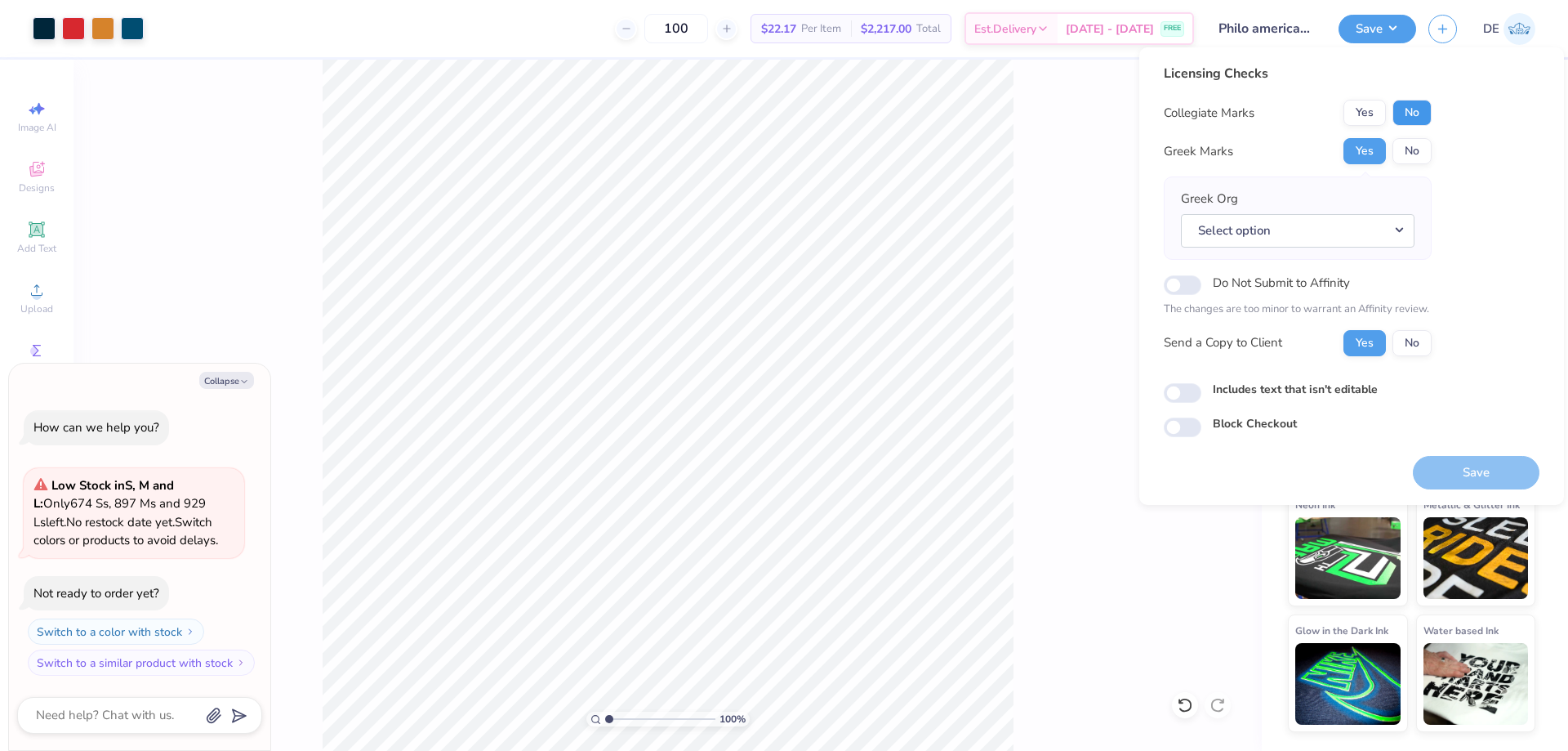
click at [1415, 116] on button "No" at bounding box center [1412, 113] width 39 height 26
type textarea "x"
click at [1301, 227] on button "Select option" at bounding box center [1298, 231] width 233 height 33
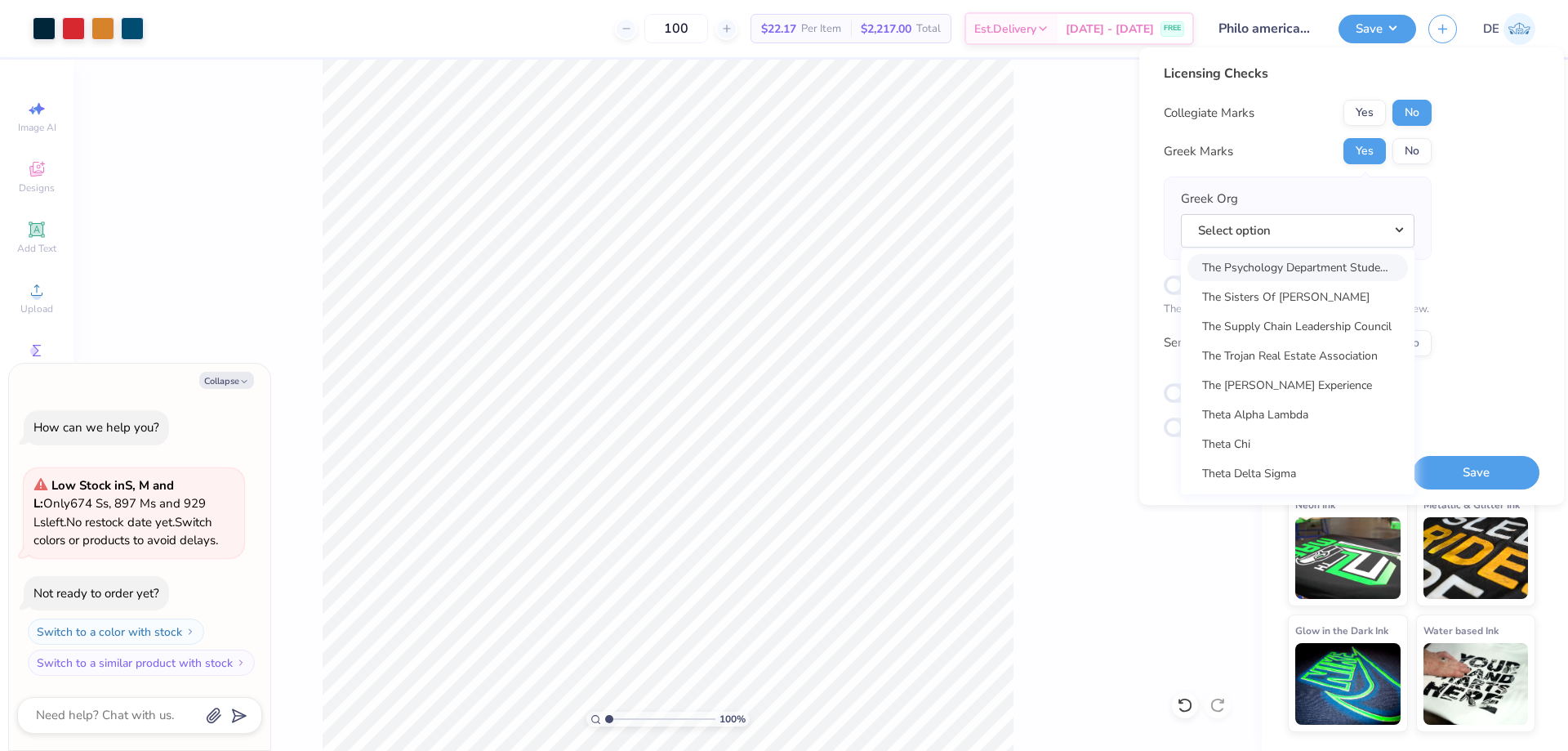
scroll to position [12007, 0]
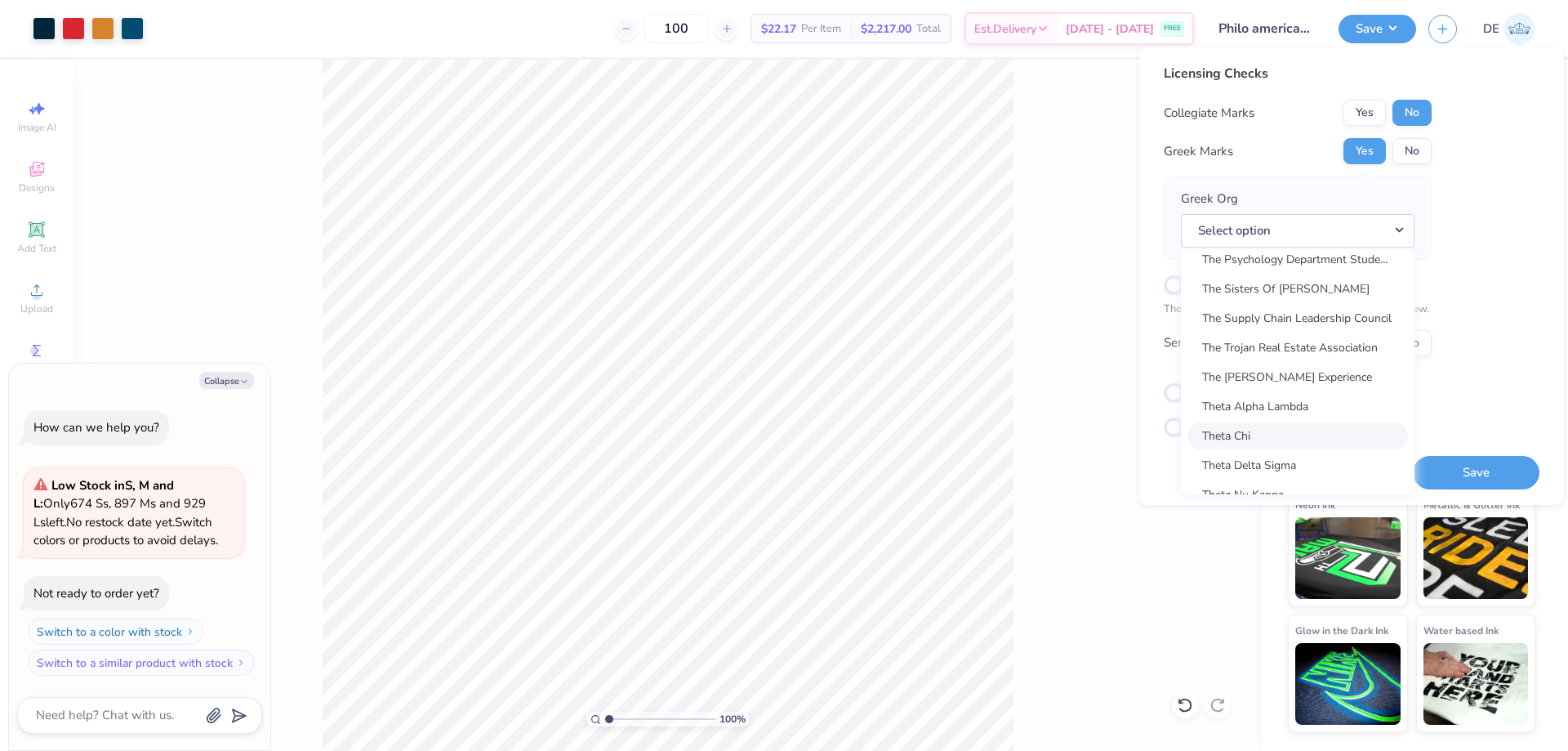
click at [1232, 430] on link "Theta Chi" at bounding box center [1298, 436] width 221 height 27
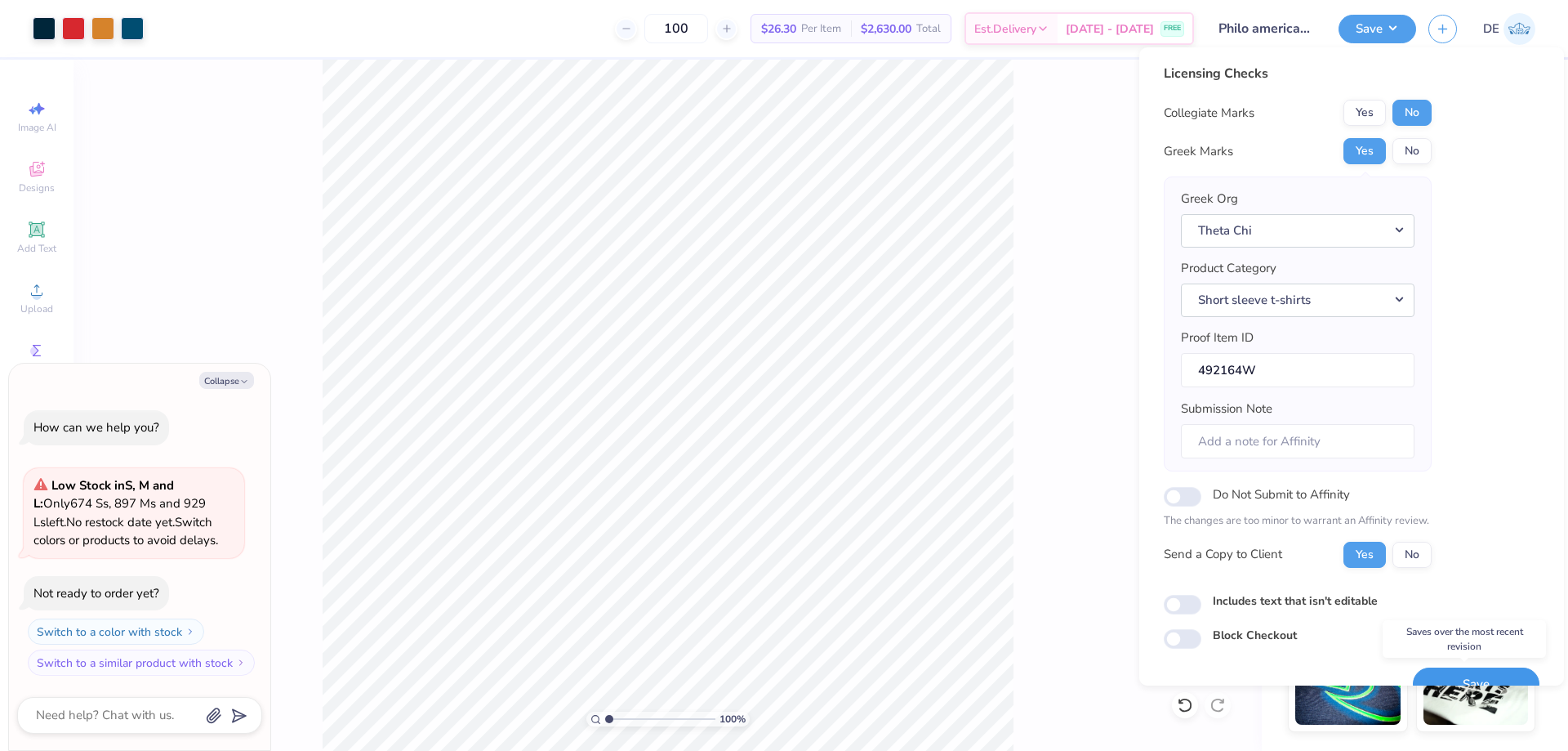
click at [1468, 671] on button "Save" at bounding box center [1476, 684] width 127 height 33
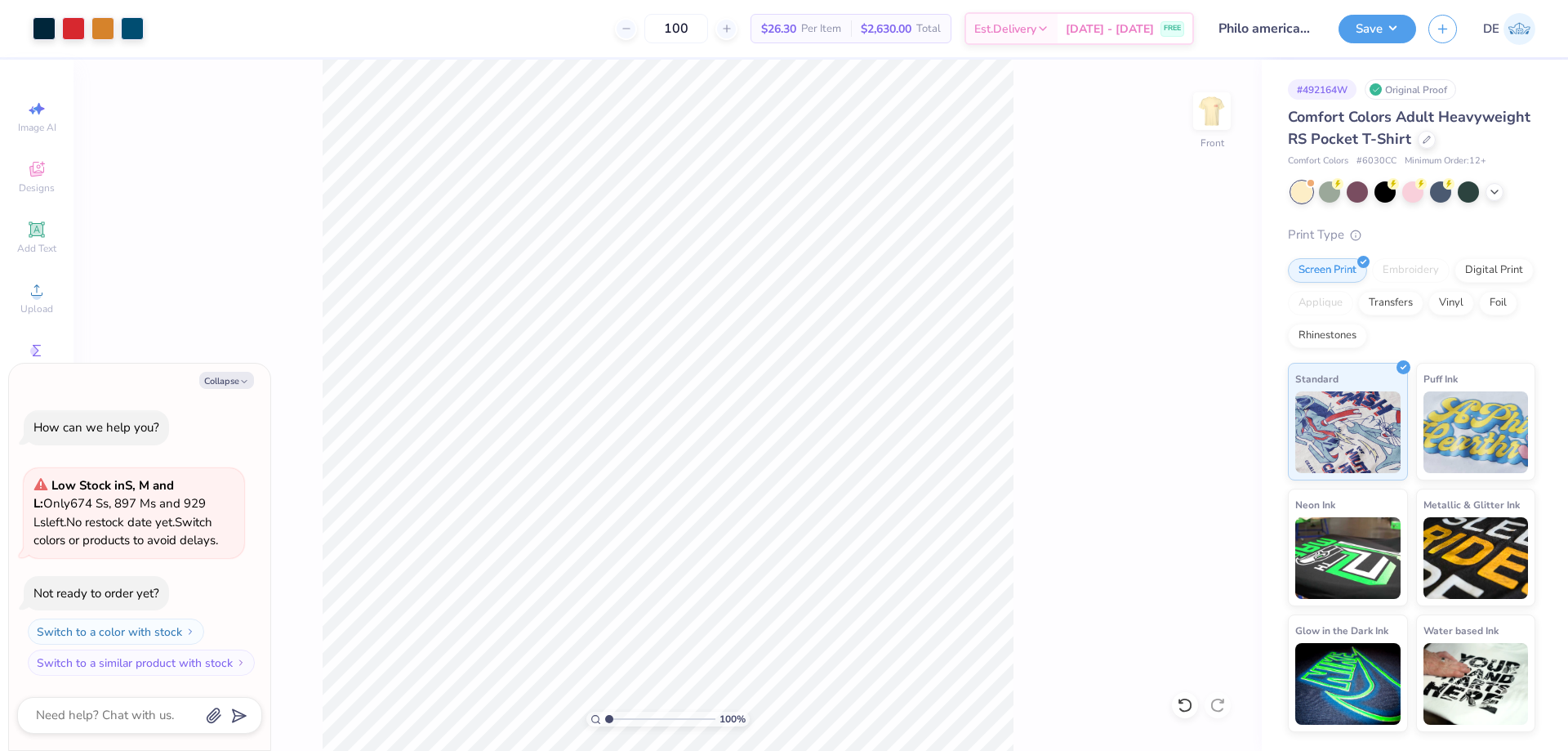
type textarea "x"
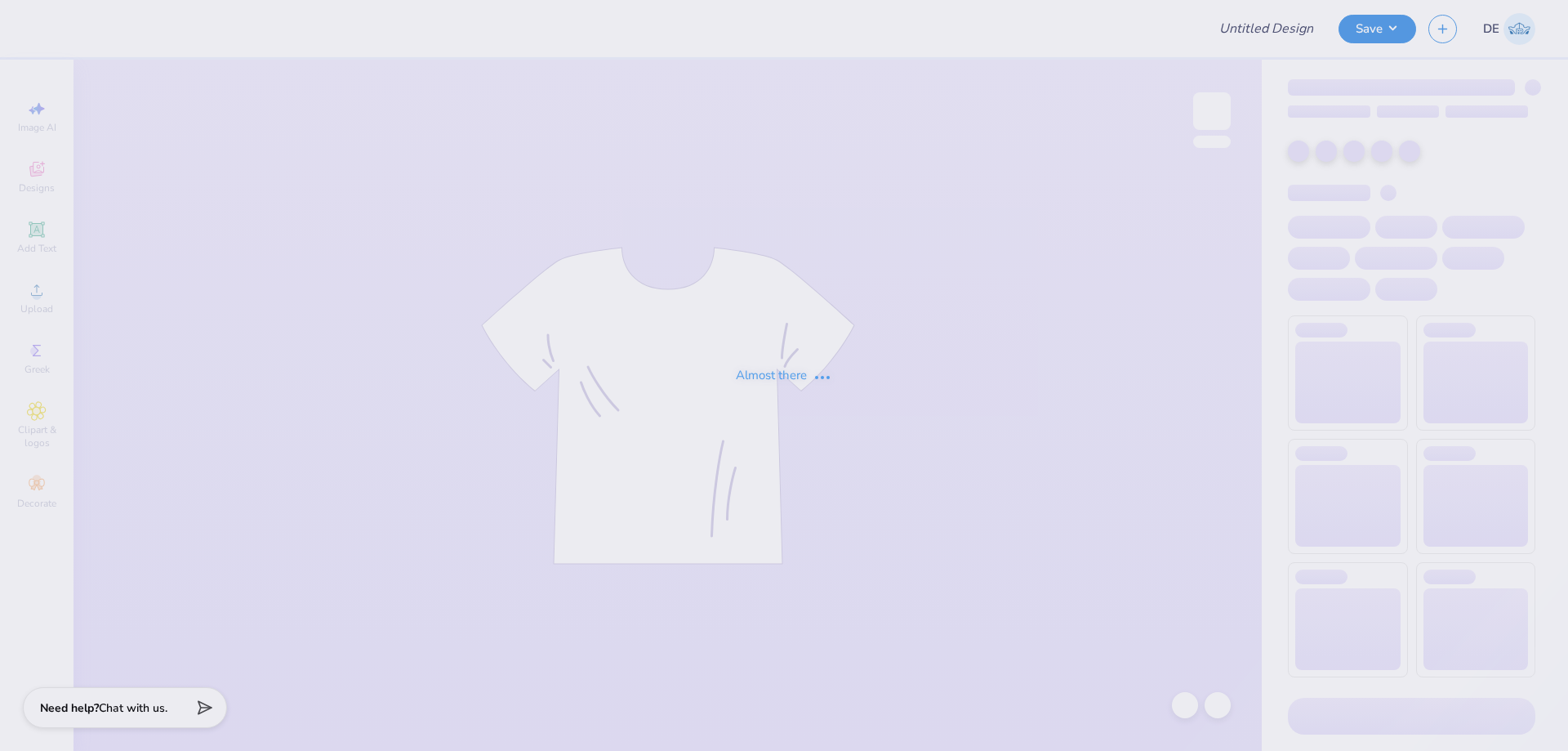
type input "[PERSON_NAME] : [PERSON_NAME][GEOGRAPHIC_DATA]"
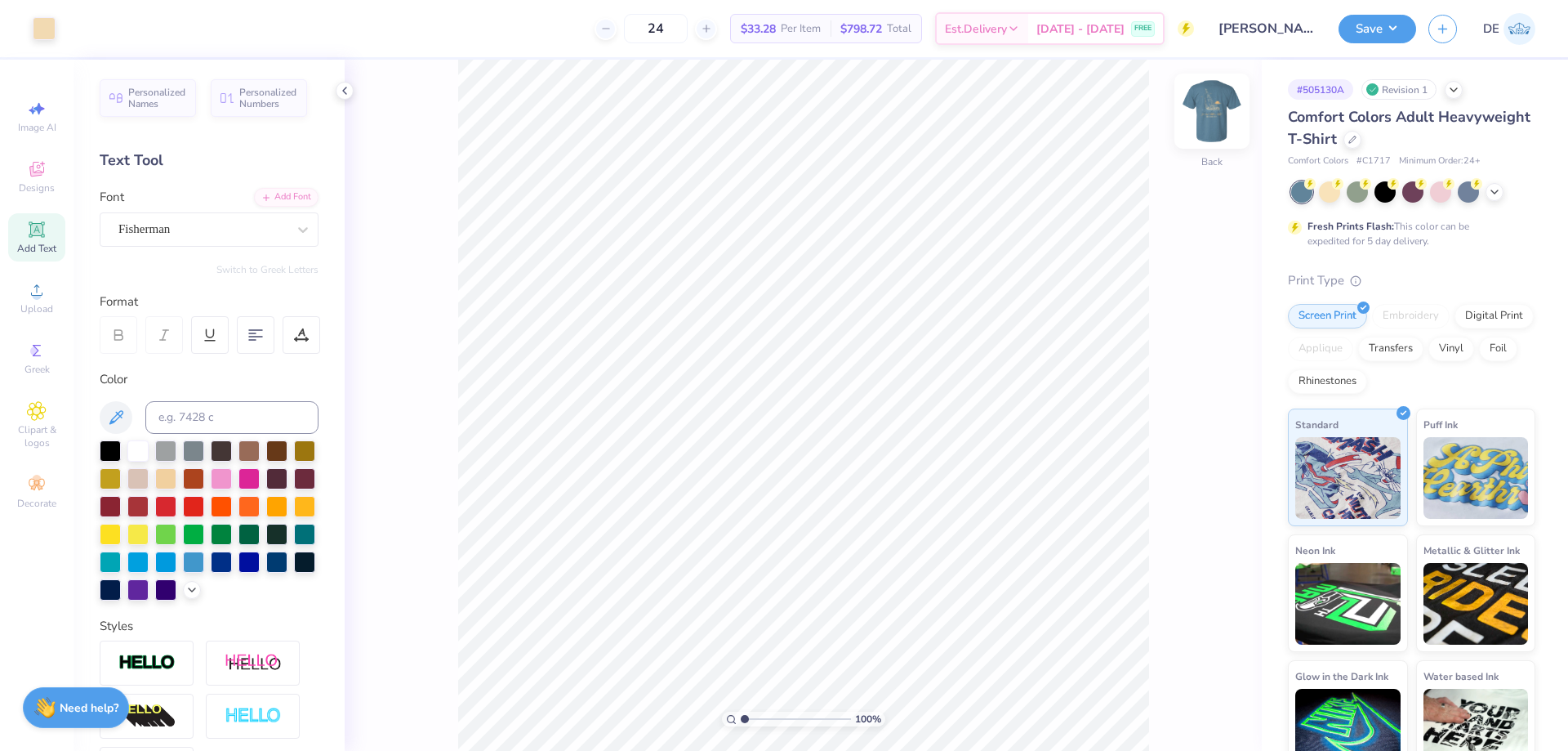
click at [1235, 104] on img at bounding box center [1212, 111] width 65 height 65
click at [51, 293] on div "Upload" at bounding box center [37, 298] width 58 height 48
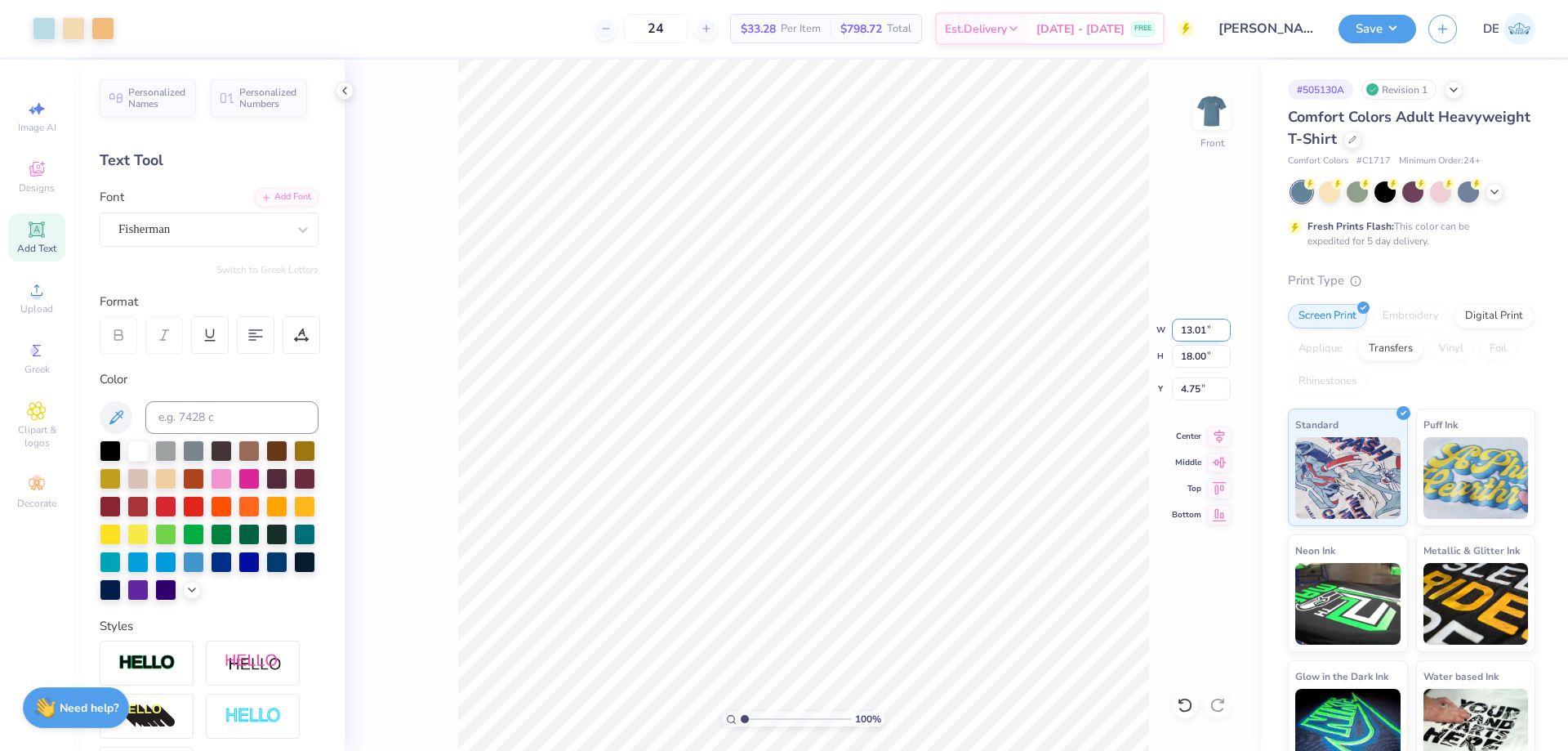
click at [1190, 323] on input "13.01" at bounding box center [1201, 329] width 59 height 23
type input "10.00"
type input "13.84"
click at [1201, 386] on input "6.83" at bounding box center [1201, 388] width 59 height 23
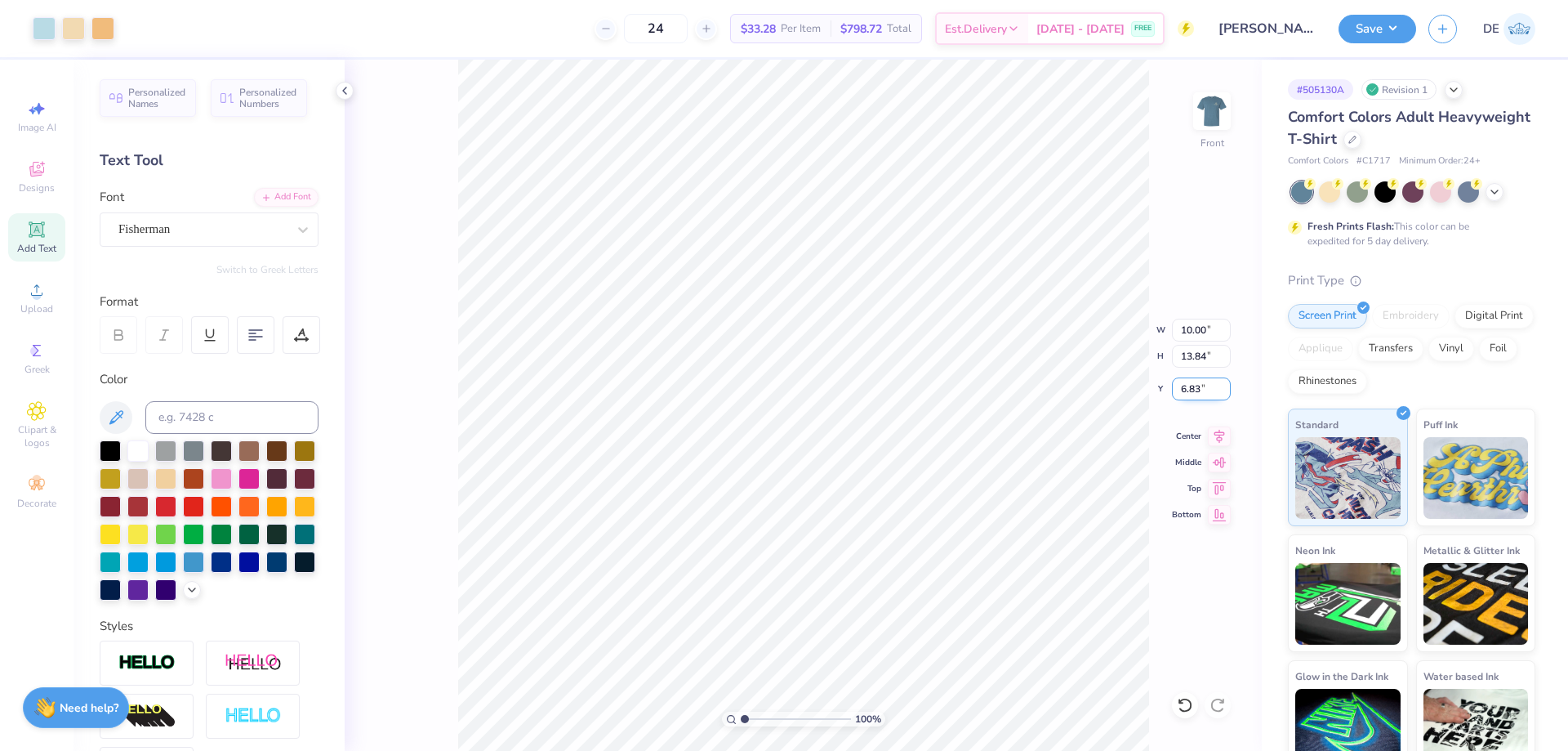
click at [1201, 386] on input "6.83" at bounding box center [1201, 388] width 59 height 23
type input "3.00"
click at [1115, 344] on div "100 % Front W 10.00 10.00 " H 13.84 13.84 " Y 3.00 3.00 " Center Middle Top Bot…" at bounding box center [804, 405] width 917 height 691
click at [1357, 26] on button "Save" at bounding box center [1377, 27] width 78 height 28
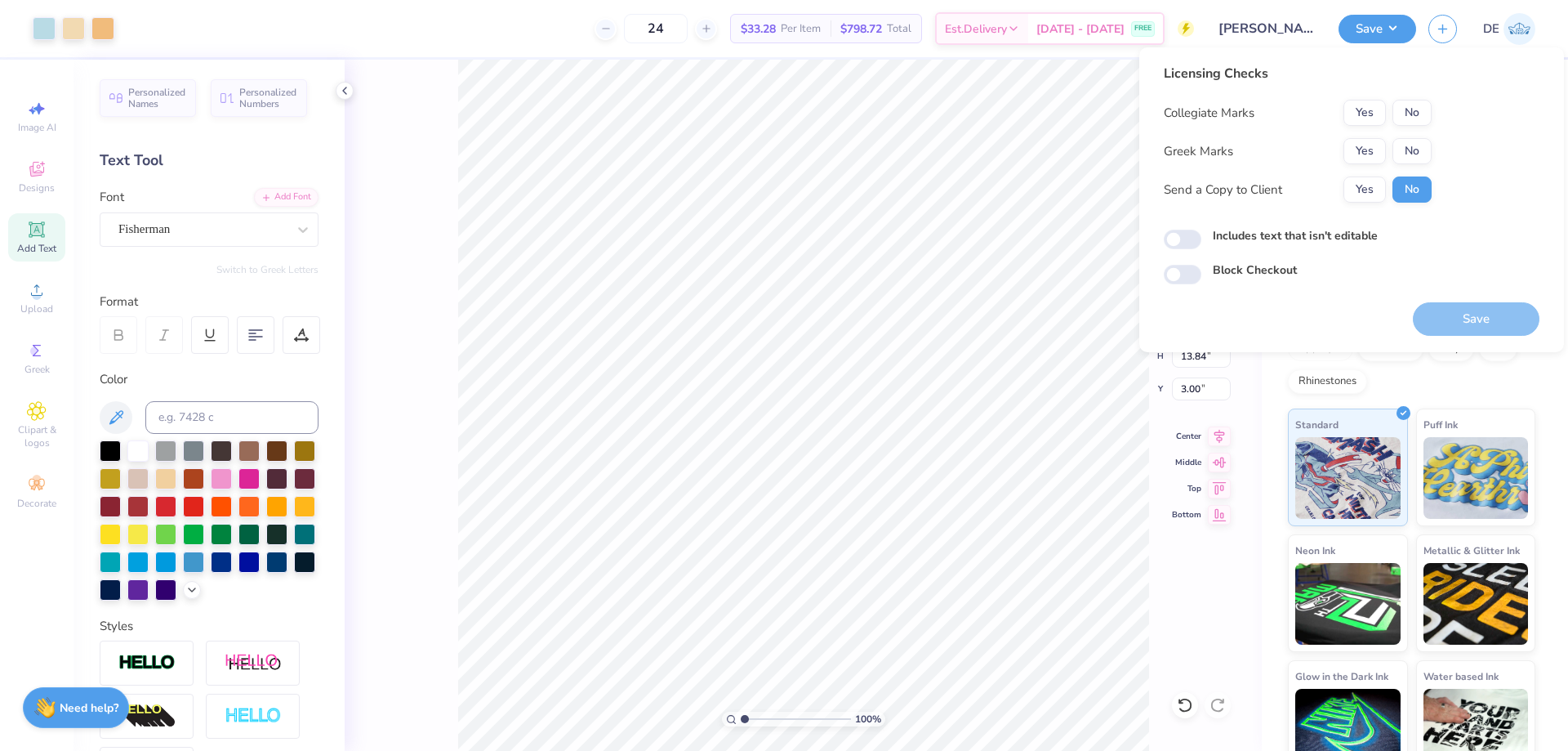
click at [1352, 137] on div "Collegiate Marks Yes No Greek Marks Yes No Send a Copy to Client Yes No" at bounding box center [1297, 151] width 268 height 103
click at [1357, 147] on button "Yes" at bounding box center [1365, 151] width 43 height 26
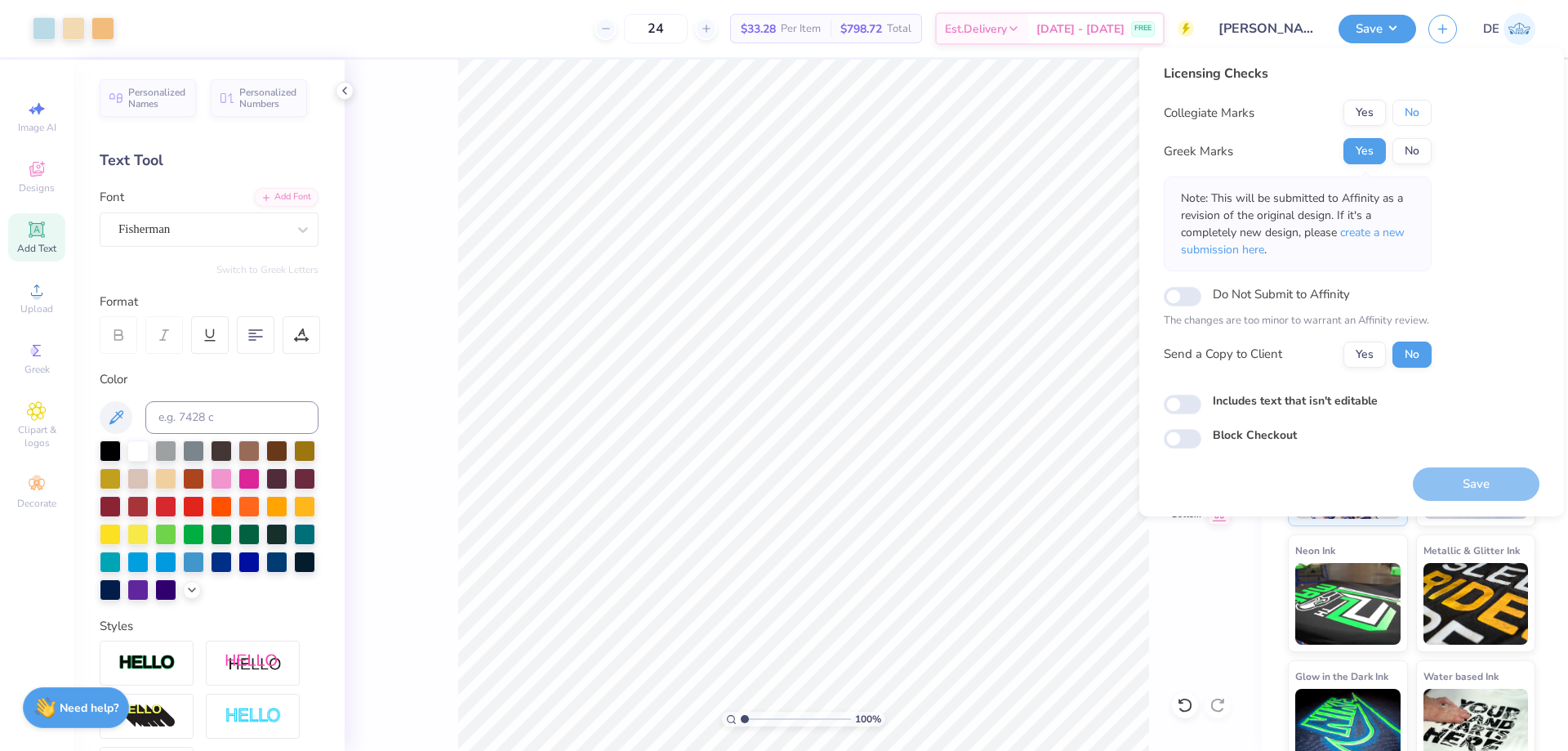
click at [1405, 110] on button "No" at bounding box center [1412, 113] width 39 height 26
click at [1470, 471] on button "Save" at bounding box center [1476, 484] width 127 height 33
